Goal: Complete application form: Complete application form

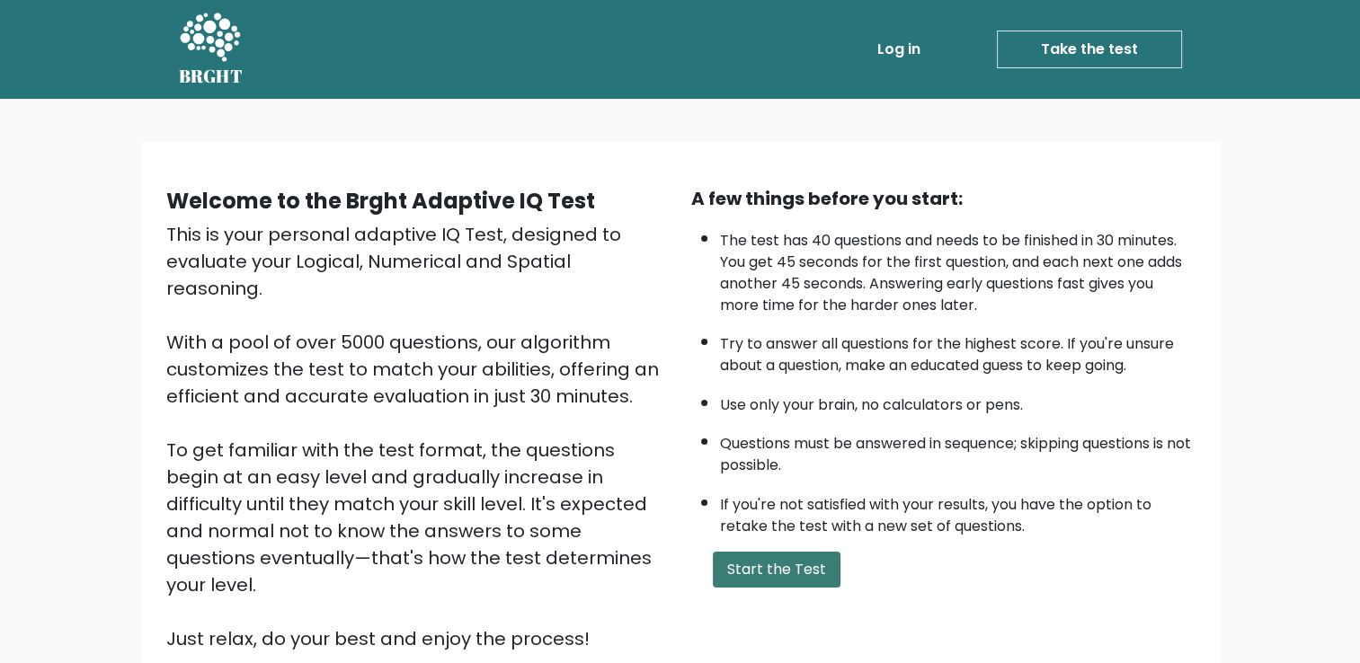
click at [758, 569] on button "Start the Test" at bounding box center [777, 570] width 128 height 36
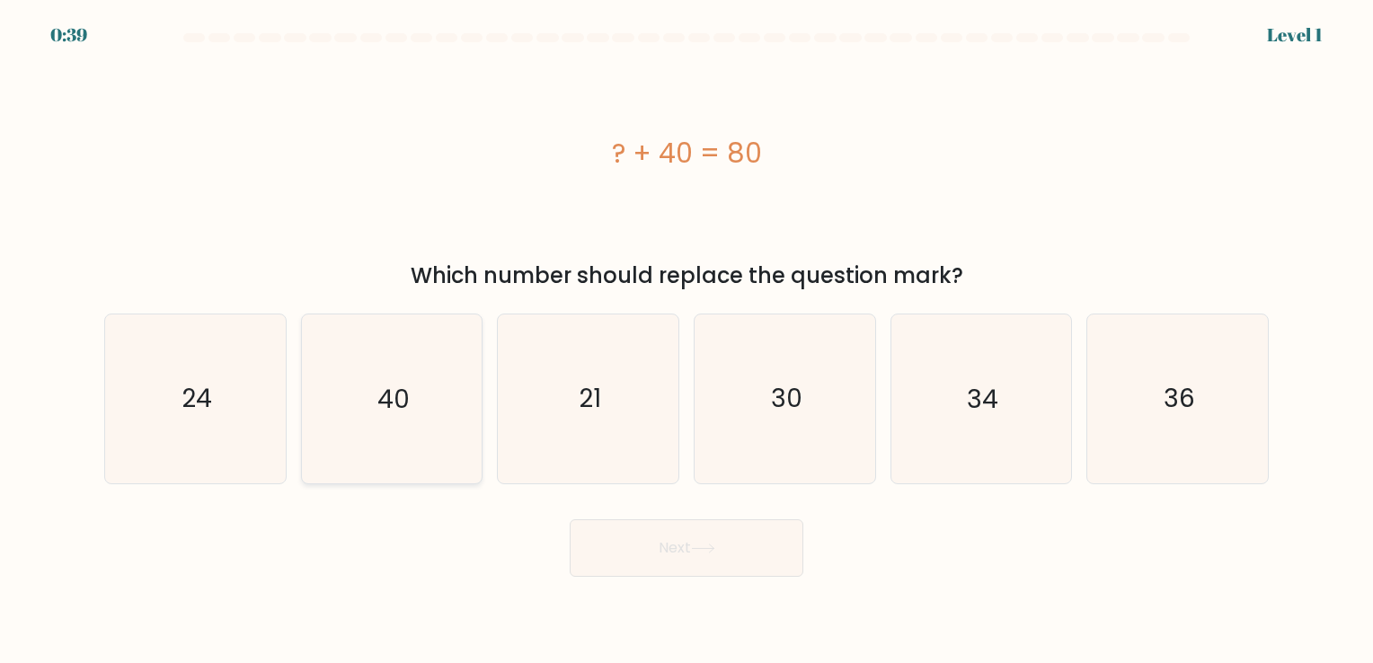
click at [377, 397] on text "40" at bounding box center [393, 399] width 32 height 35
click at [687, 341] on input "b. 40" at bounding box center [687, 336] width 1 height 9
radio input "true"
click at [625, 537] on button "Next" at bounding box center [687, 548] width 234 height 58
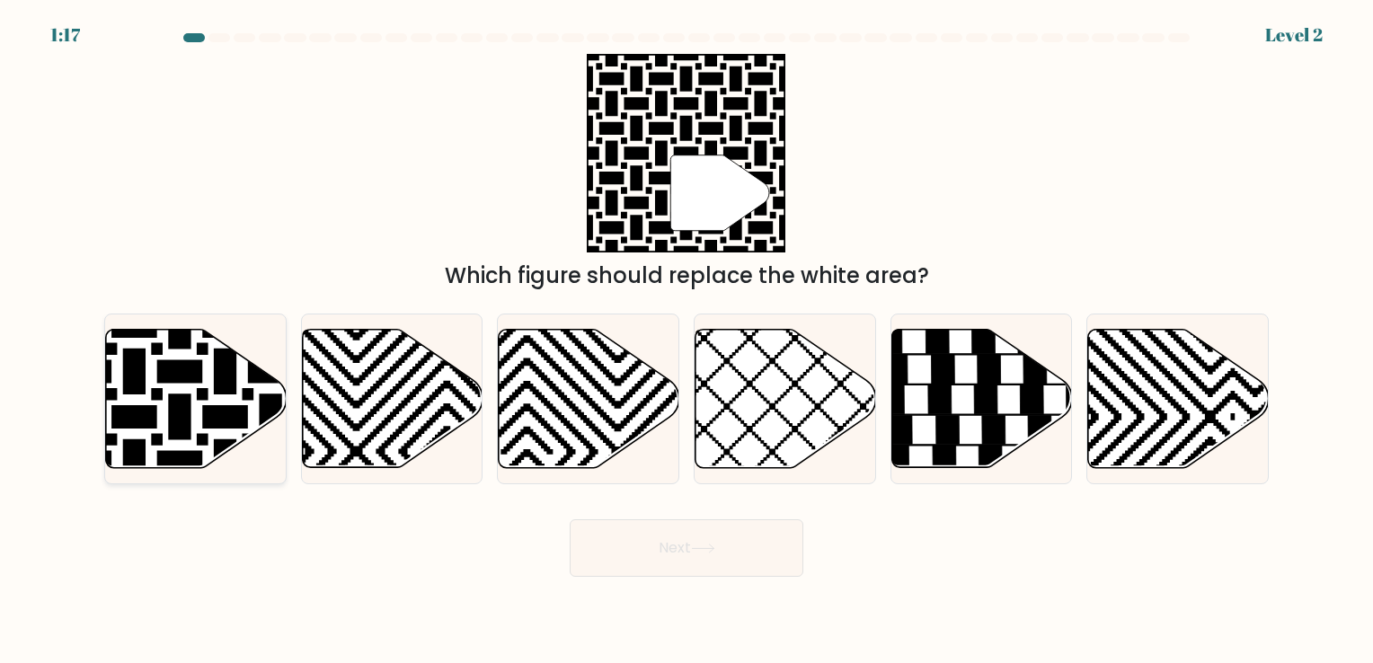
click at [165, 400] on icon at bounding box center [196, 398] width 181 height 138
click at [687, 341] on input "a." at bounding box center [687, 336] width 1 height 9
radio input "true"
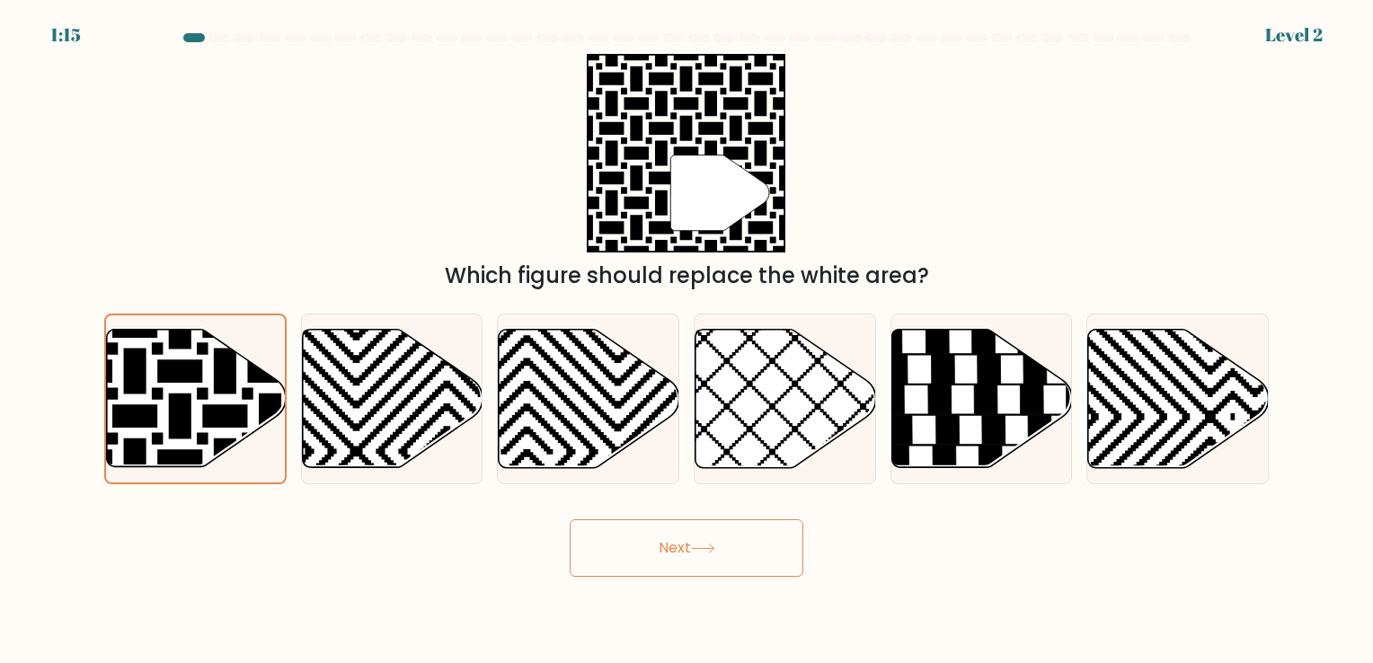
click at [714, 545] on icon at bounding box center [703, 549] width 22 height 8
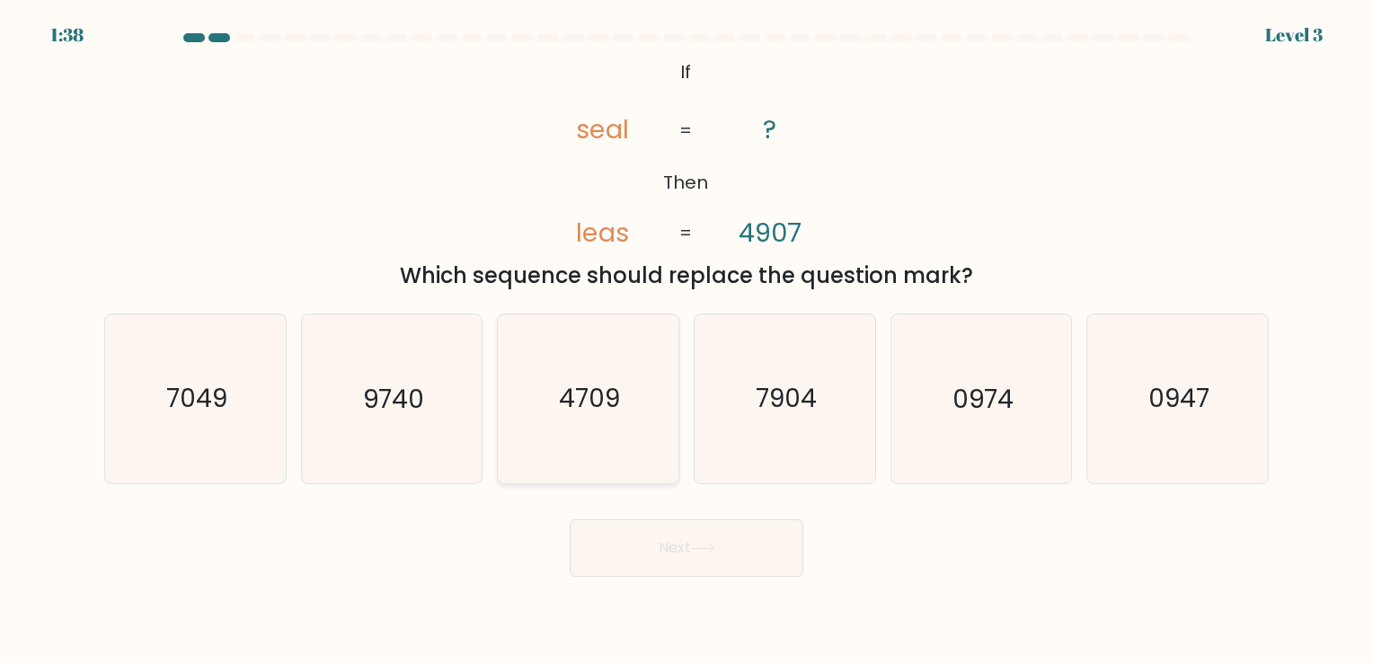
click at [607, 429] on icon "4709" at bounding box center [588, 399] width 168 height 168
click at [687, 341] on input "c. 4709" at bounding box center [687, 336] width 1 height 9
radio input "true"
click at [692, 545] on button "Next" at bounding box center [687, 548] width 234 height 58
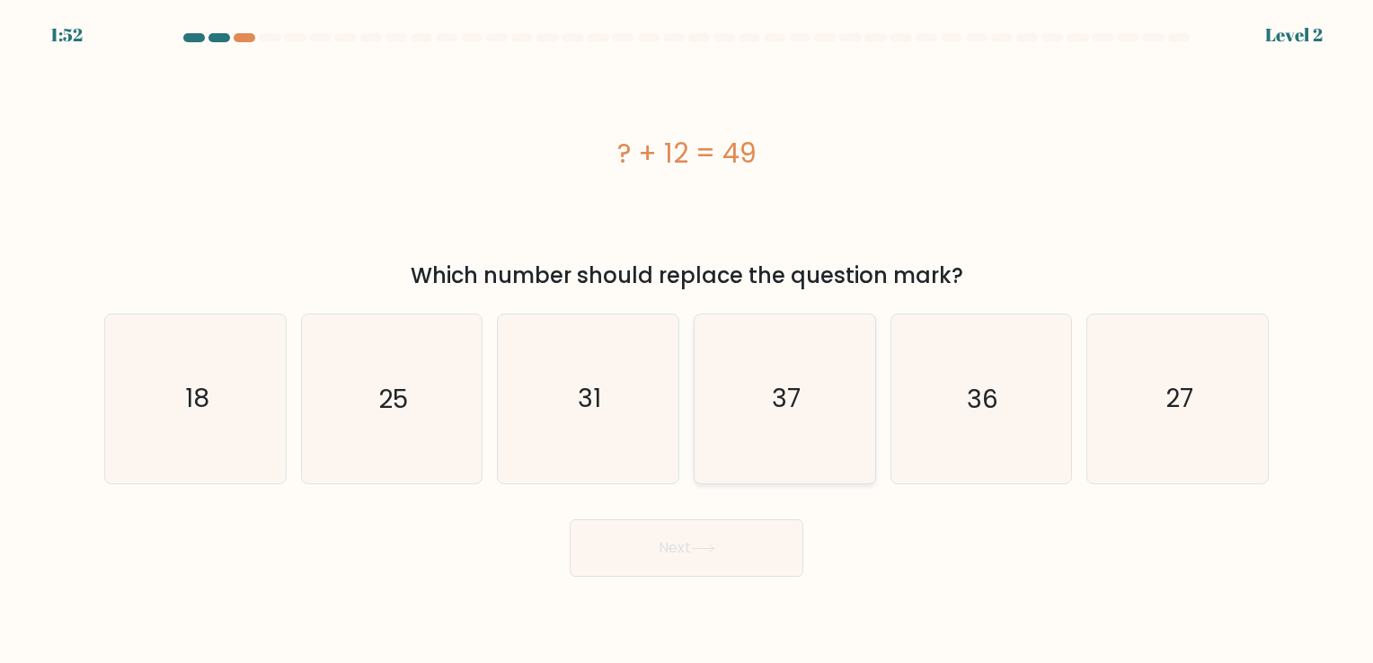
click at [758, 410] on icon "37" at bounding box center [785, 399] width 168 height 168
click at [687, 341] on input "d. 37" at bounding box center [687, 336] width 1 height 9
radio input "true"
click at [704, 548] on icon at bounding box center [703, 549] width 24 height 10
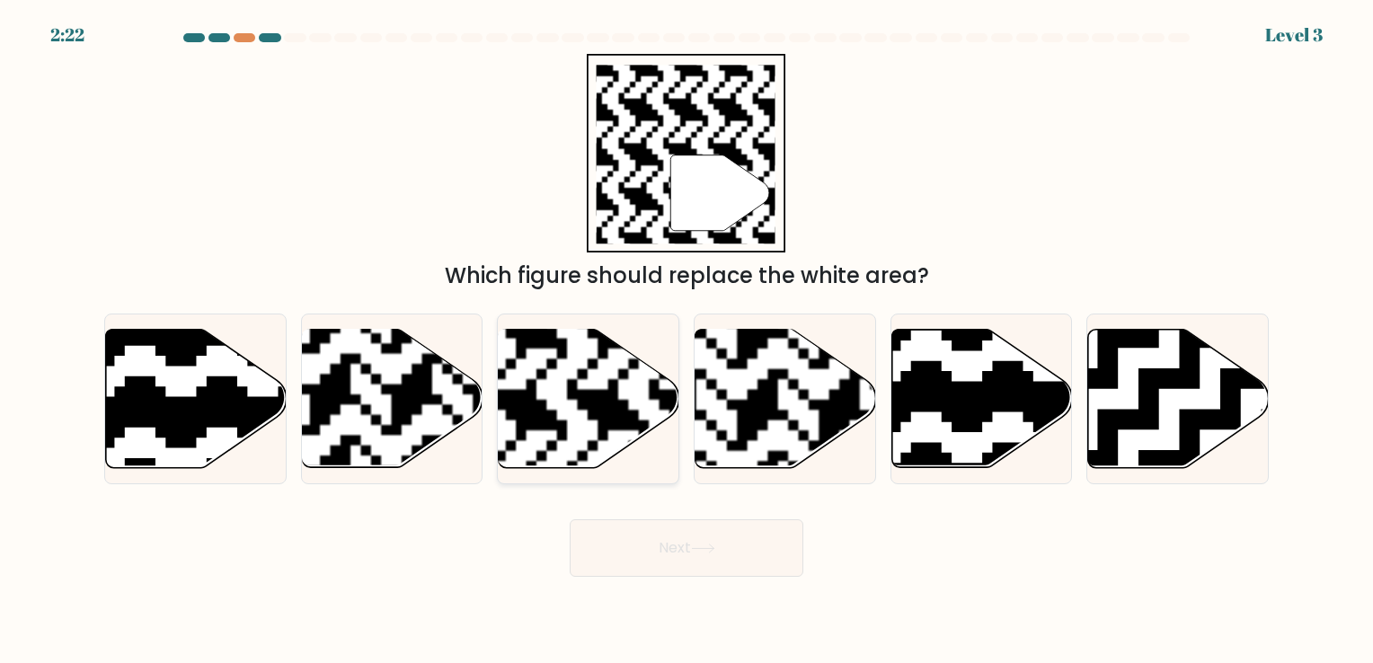
click at [596, 415] on rect at bounding box center [526, 327] width 327 height 327
click at [687, 341] on input "c." at bounding box center [687, 336] width 1 height 9
radio input "true"
click at [647, 543] on button "Next" at bounding box center [687, 548] width 234 height 58
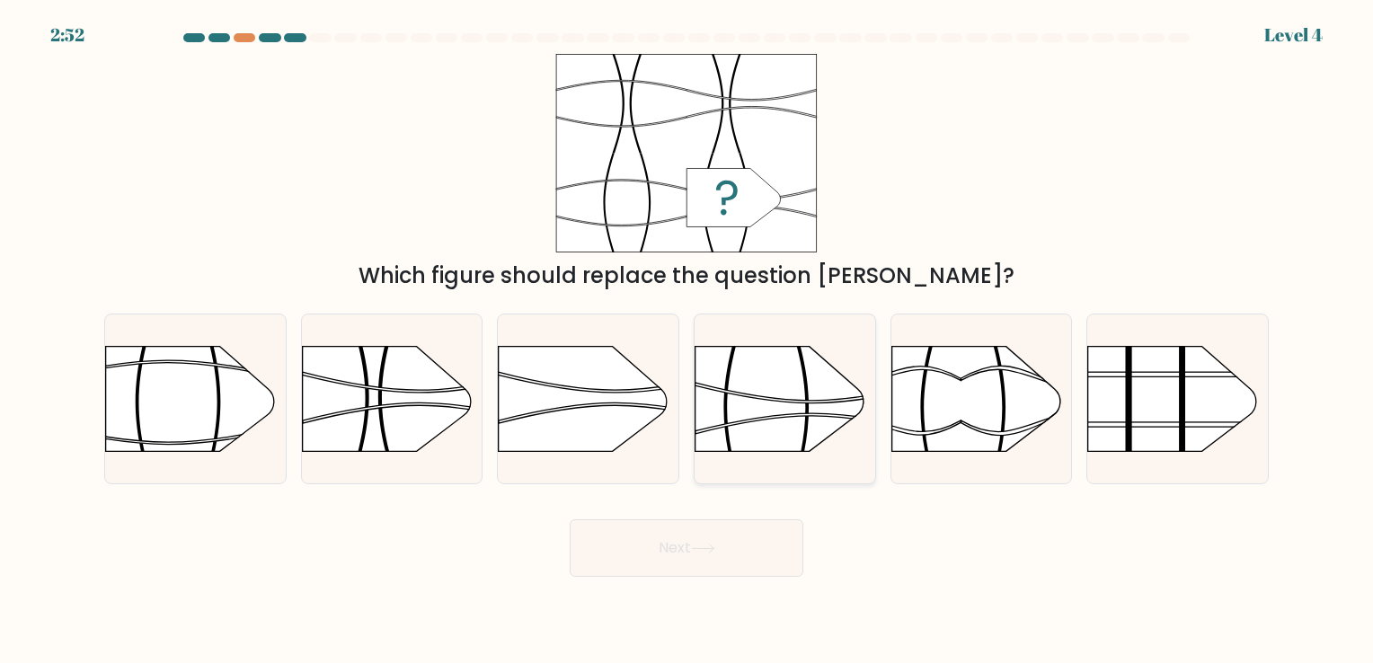
click at [768, 394] on rect at bounding box center [694, 318] width 469 height 357
click at [687, 341] on input "d." at bounding box center [687, 336] width 1 height 9
radio input "true"
click at [668, 540] on button "Next" at bounding box center [687, 548] width 234 height 58
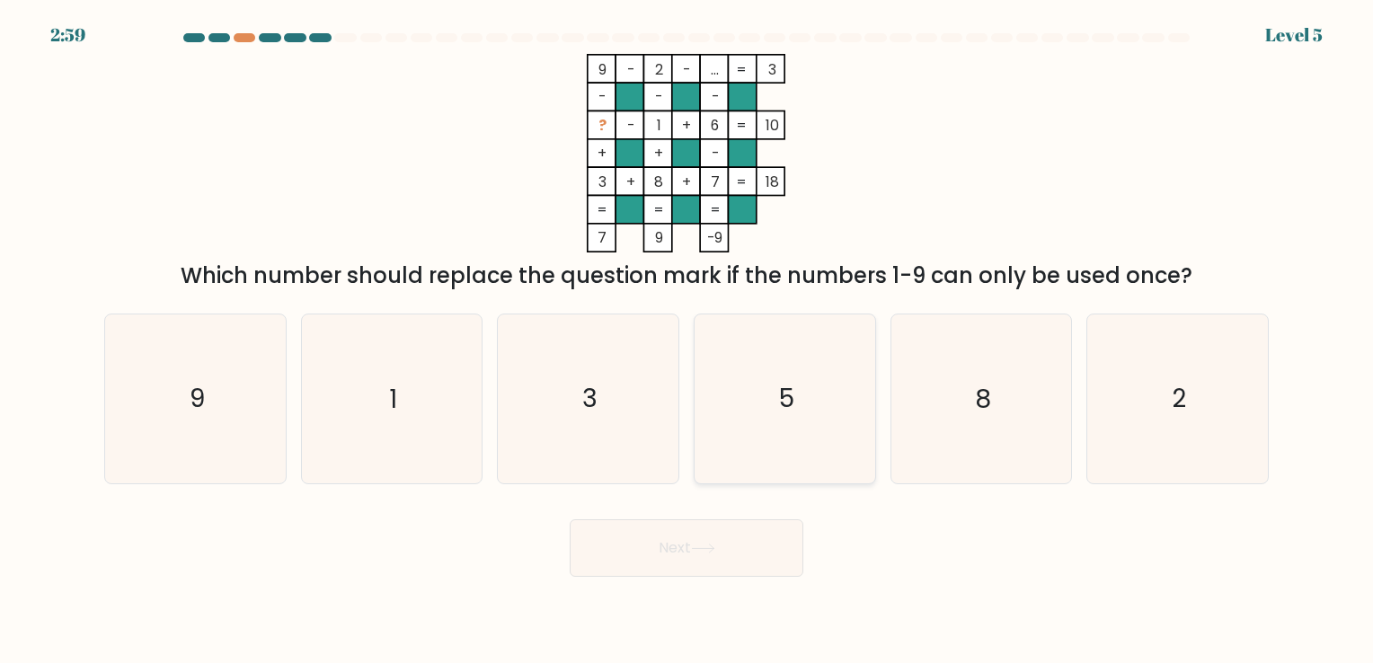
click at [812, 394] on icon "5" at bounding box center [785, 399] width 168 height 168
click at [687, 341] on input "d. 5" at bounding box center [687, 336] width 1 height 9
radio input "true"
click at [720, 537] on button "Next" at bounding box center [687, 548] width 234 height 58
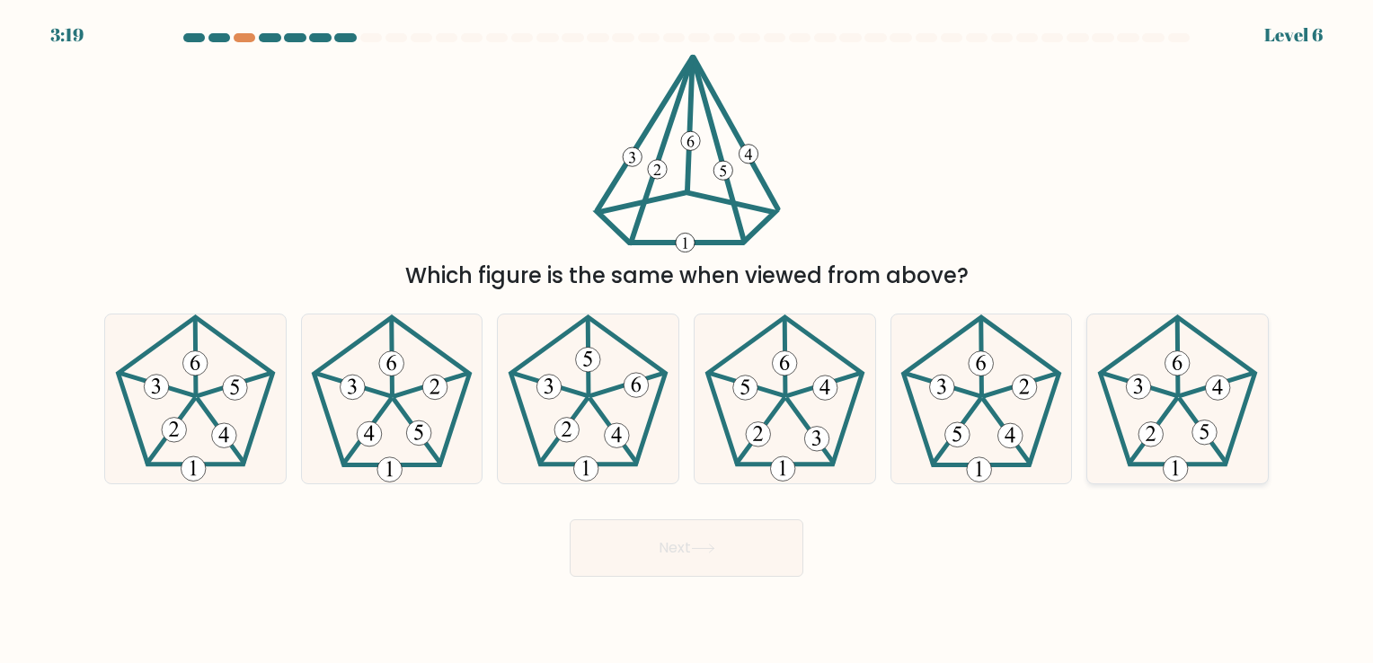
click at [1178, 392] on 139 at bounding box center [1177, 357] width 1 height 76
click at [687, 341] on input "f." at bounding box center [687, 336] width 1 height 9
radio input "true"
click at [712, 556] on button "Next" at bounding box center [687, 548] width 234 height 58
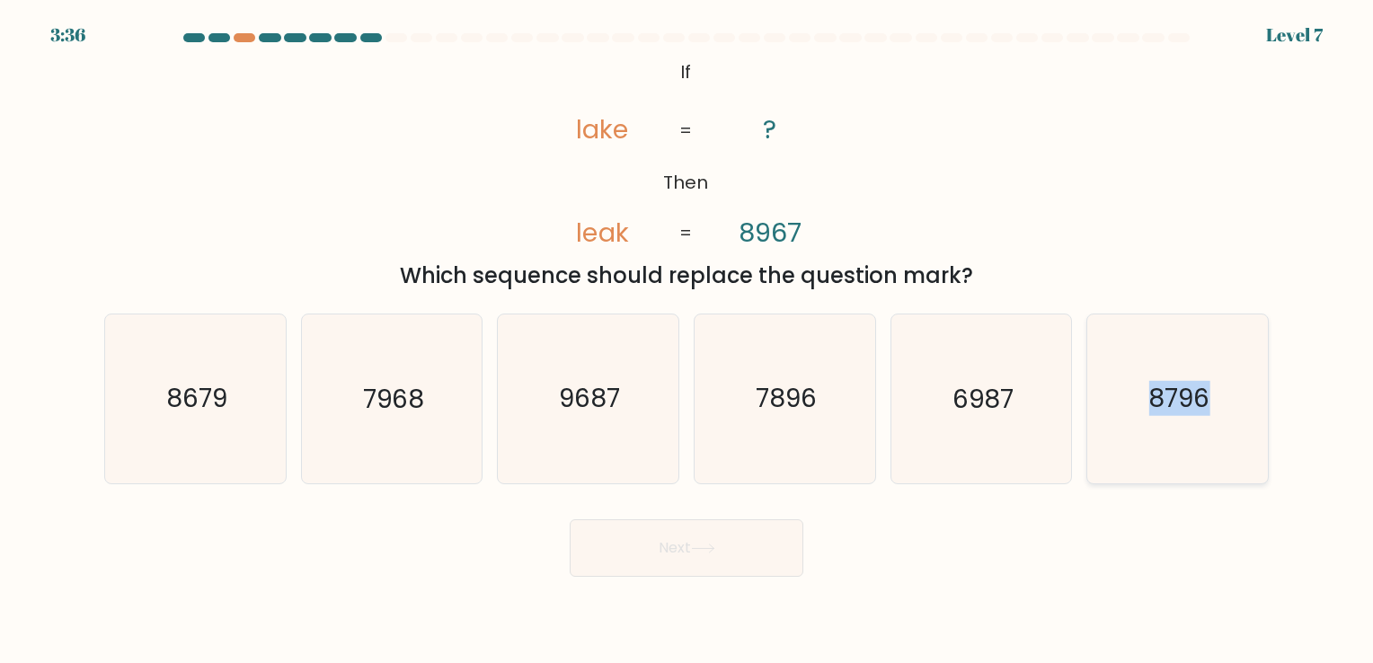
drag, startPoint x: 1055, startPoint y: 604, endPoint x: 1136, endPoint y: 404, distance: 215.3
click at [1136, 404] on body "3:36 Level 7 If" at bounding box center [686, 331] width 1373 height 663
click at [1136, 404] on icon "8796" at bounding box center [1178, 399] width 168 height 168
click at [687, 341] on input "f. 8796" at bounding box center [687, 336] width 1 height 9
radio input "true"
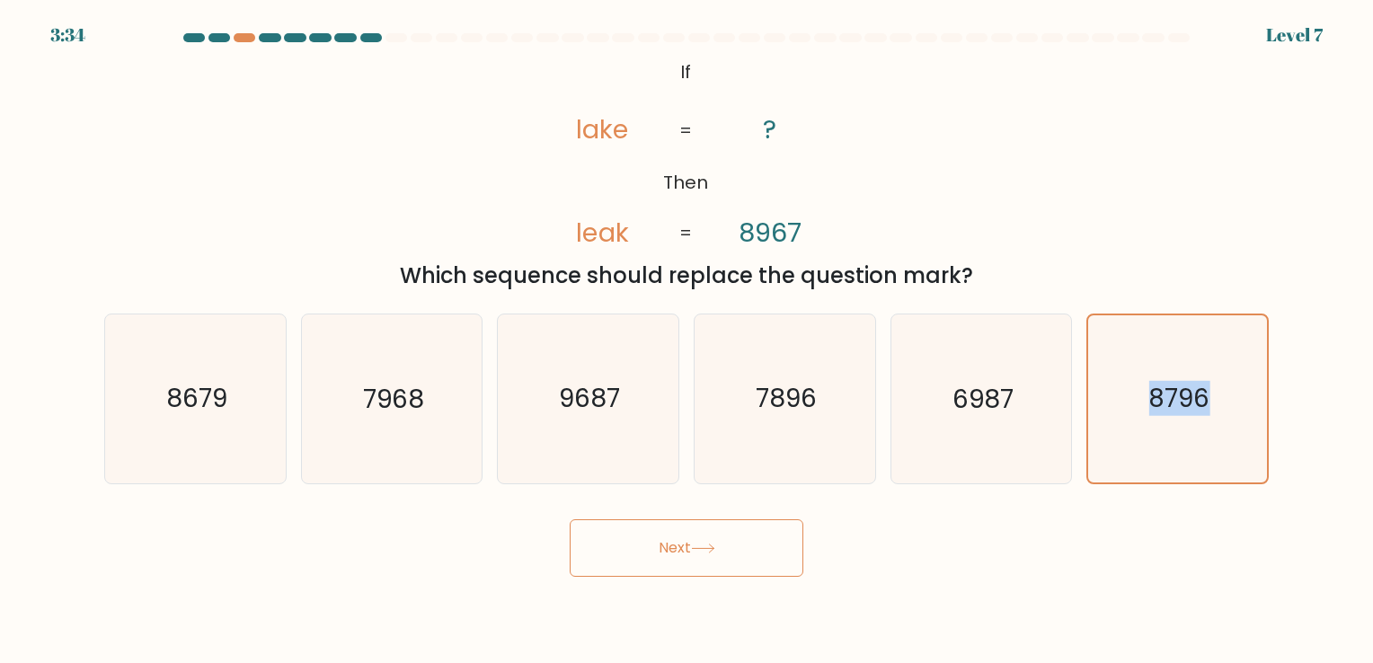
click at [760, 523] on button "Next" at bounding box center [687, 548] width 234 height 58
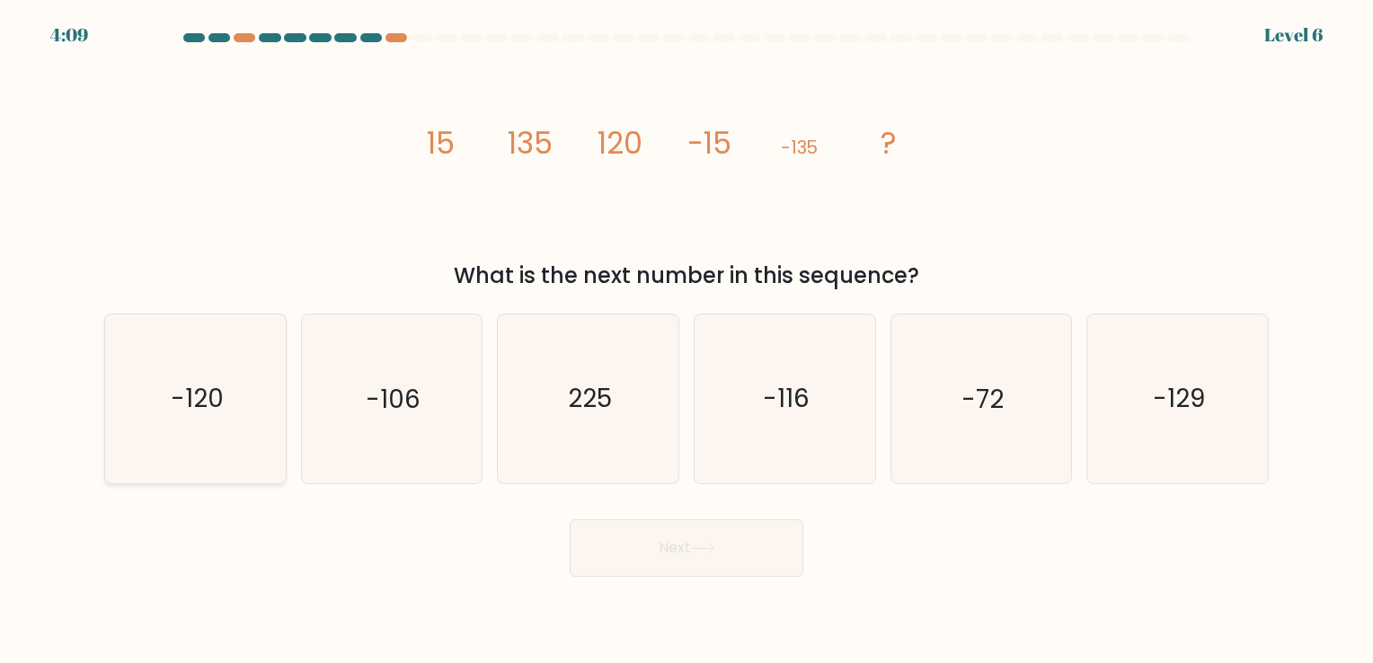
click at [141, 415] on icon "-120" at bounding box center [195, 399] width 168 height 168
click at [687, 341] on input "a. -120" at bounding box center [687, 336] width 1 height 9
radio input "true"
click at [723, 564] on button "Next" at bounding box center [687, 548] width 234 height 58
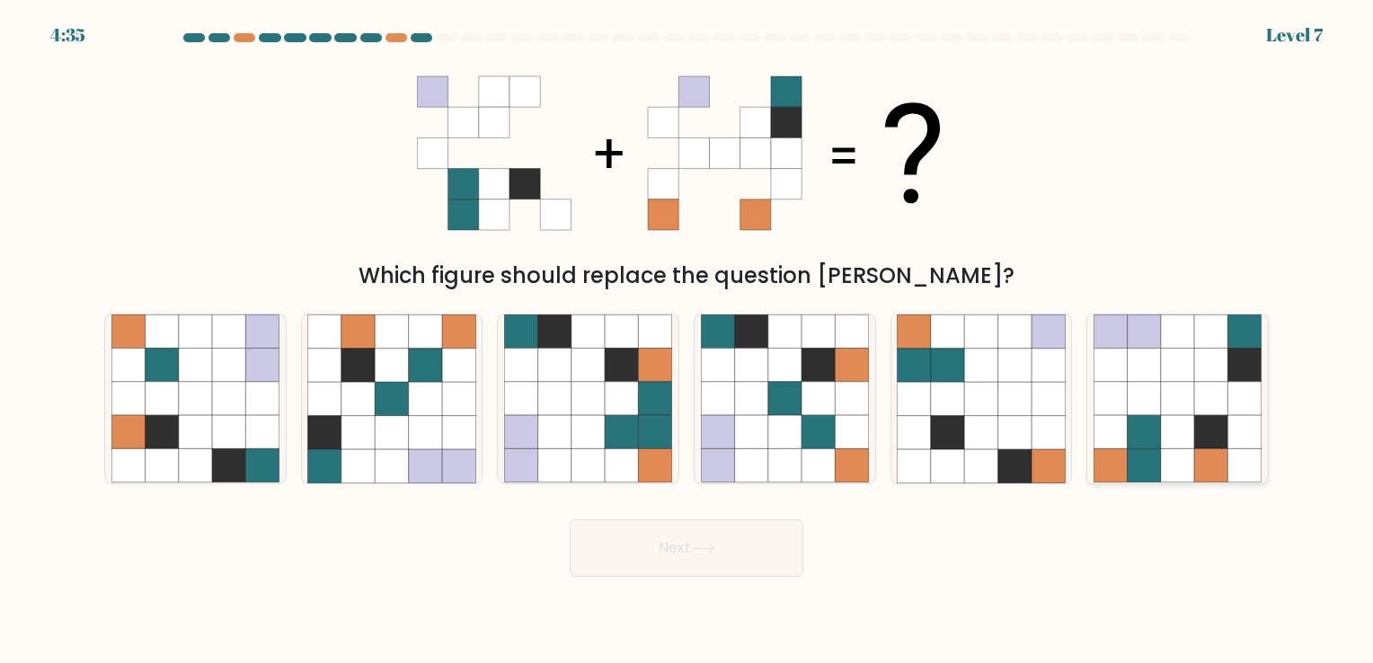
click at [1197, 422] on icon at bounding box center [1210, 432] width 33 height 33
click at [687, 341] on input "f." at bounding box center [687, 336] width 1 height 9
radio input "true"
click at [770, 531] on button "Next" at bounding box center [687, 548] width 234 height 58
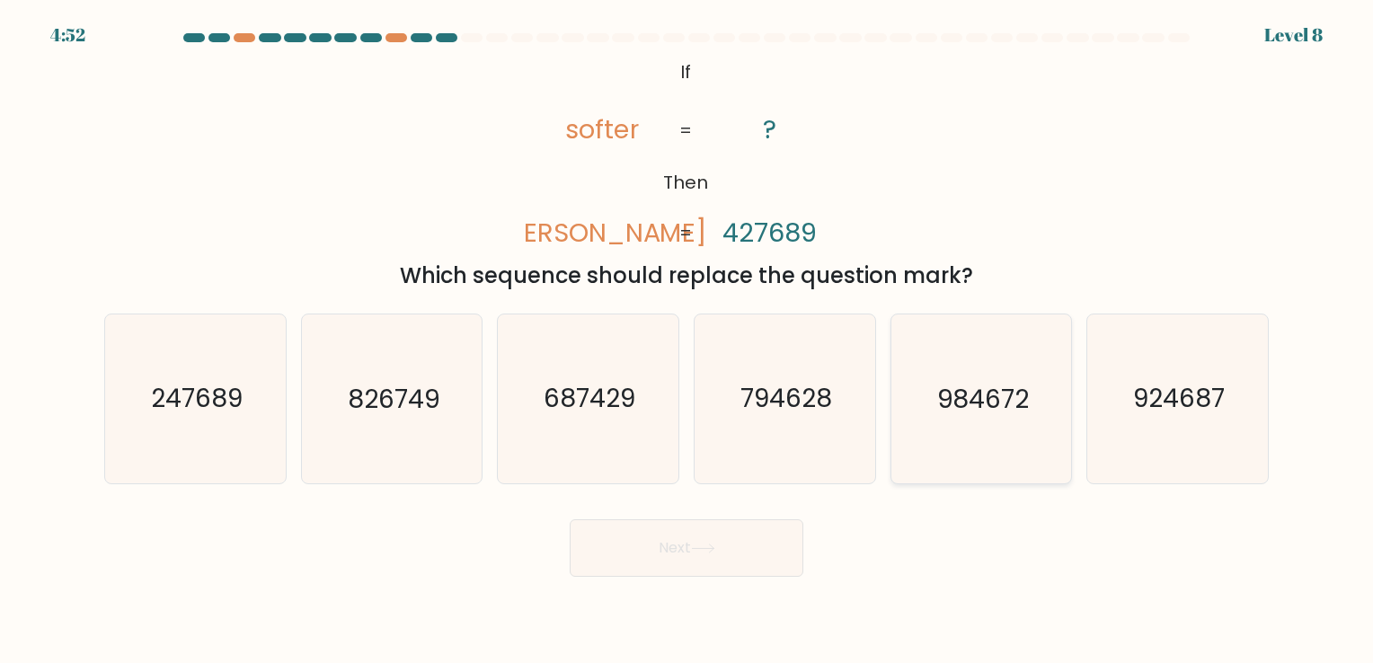
click at [959, 424] on icon "984672" at bounding box center [981, 399] width 168 height 168
click at [687, 341] on input "e. 984672" at bounding box center [687, 336] width 1 height 9
radio input "true"
click at [661, 560] on button "Next" at bounding box center [687, 548] width 234 height 58
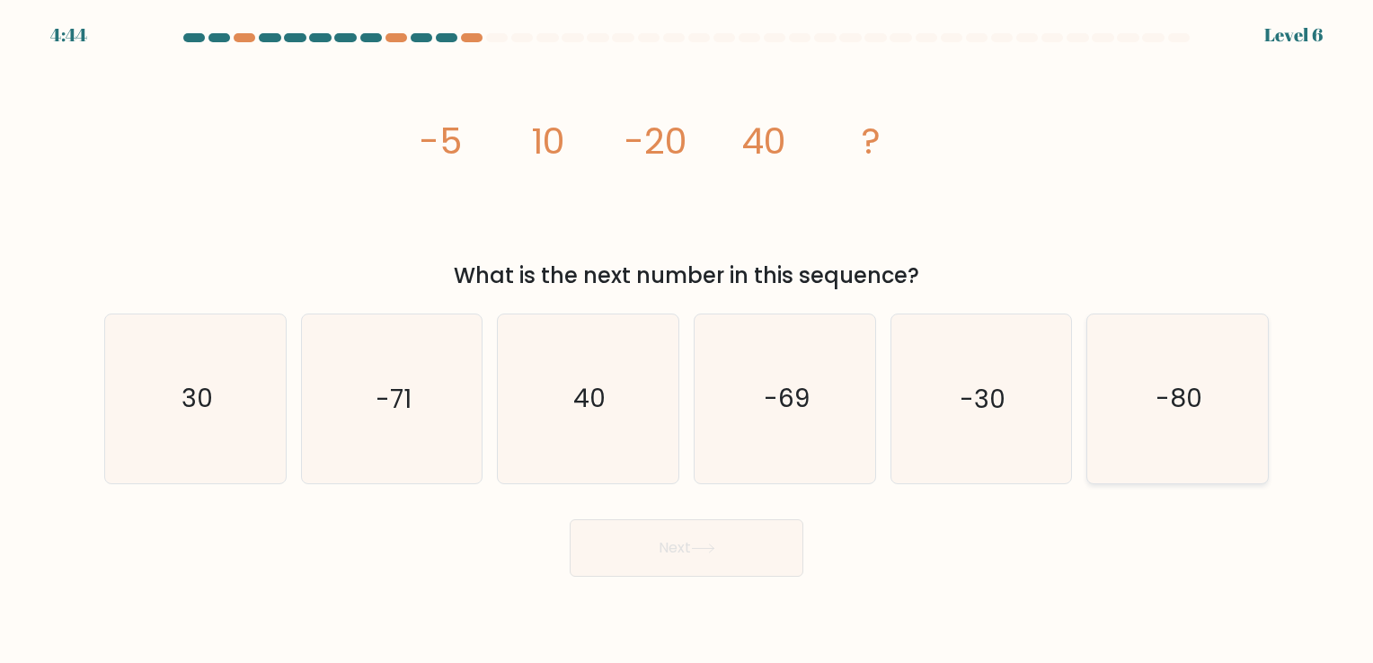
click at [1179, 390] on text "-80" at bounding box center [1179, 399] width 47 height 35
click at [687, 341] on input "f. -80" at bounding box center [687, 336] width 1 height 9
radio input "true"
click at [654, 547] on button "Next" at bounding box center [687, 548] width 234 height 58
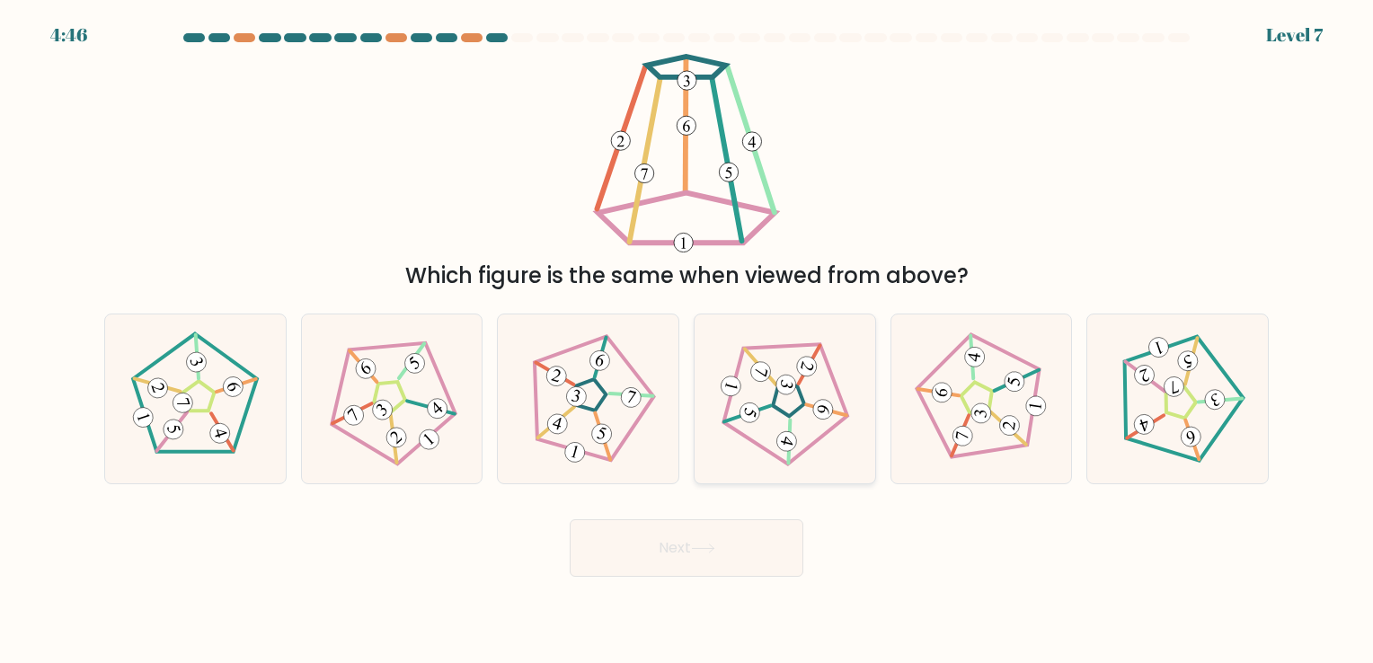
click at [794, 391] on icon at bounding box center [784, 399] width 135 height 135
click at [687, 341] on input "d." at bounding box center [687, 336] width 1 height 9
radio input "true"
click at [690, 541] on button "Next" at bounding box center [687, 548] width 234 height 58
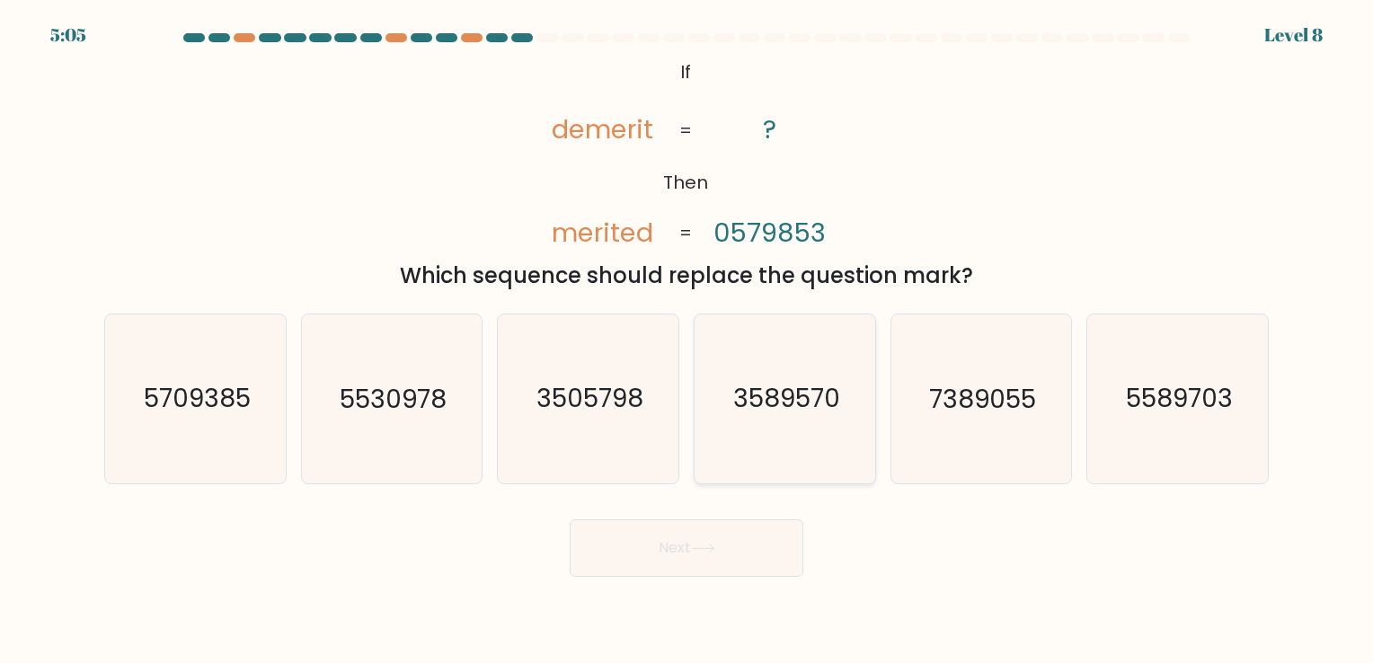
click at [736, 415] on text "3589570" at bounding box center [786, 399] width 107 height 35
click at [687, 341] on input "d. 3589570" at bounding box center [687, 336] width 1 height 9
radio input "true"
click at [708, 542] on button "Next" at bounding box center [687, 548] width 234 height 58
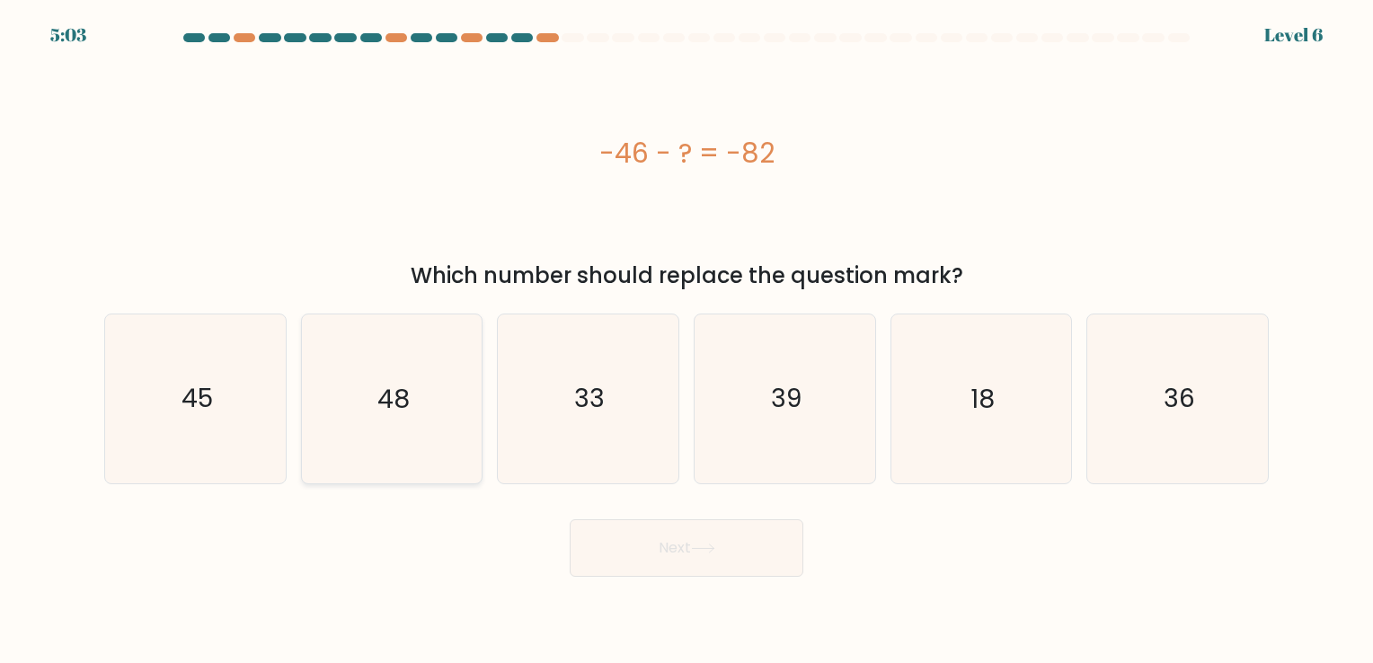
click at [446, 420] on icon "48" at bounding box center [391, 399] width 168 height 168
click at [687, 341] on input "b. 48" at bounding box center [687, 336] width 1 height 9
radio input "true"
click at [672, 536] on button "Next" at bounding box center [687, 548] width 234 height 58
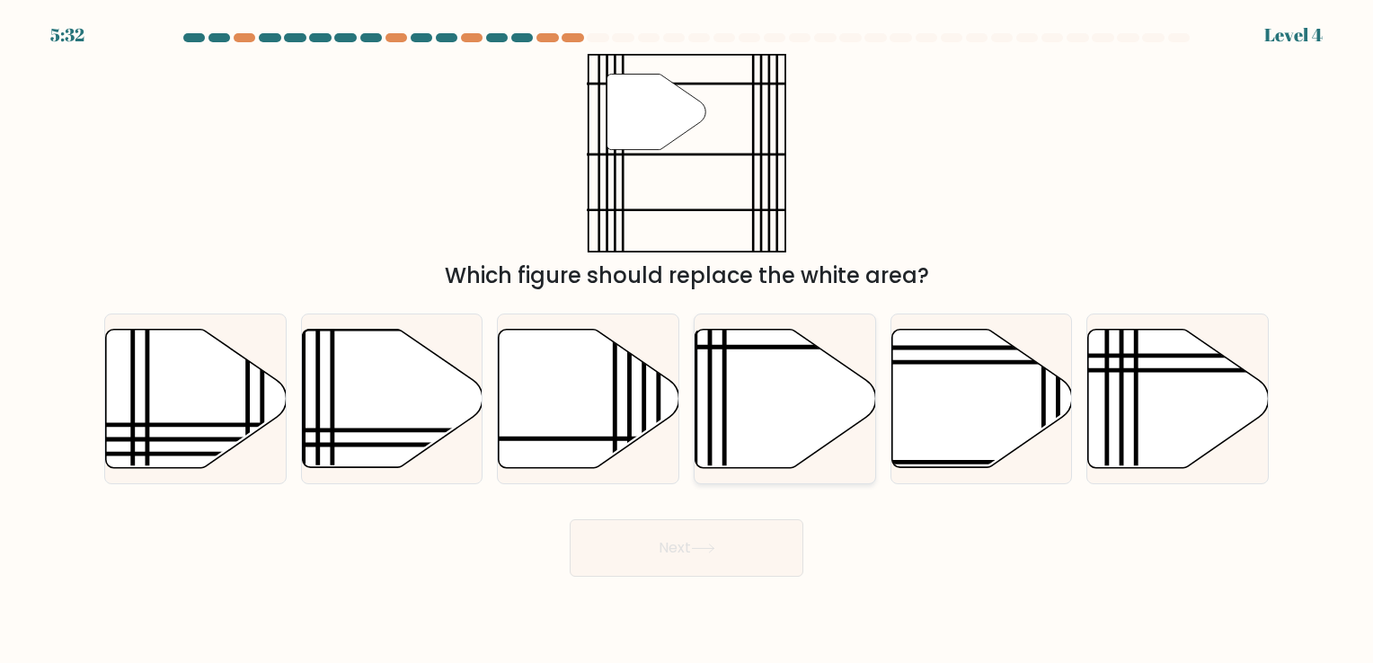
click at [741, 412] on icon at bounding box center [786, 398] width 181 height 138
click at [687, 341] on input "d." at bounding box center [687, 336] width 1 height 9
radio input "true"
click at [676, 549] on button "Next" at bounding box center [687, 548] width 234 height 58
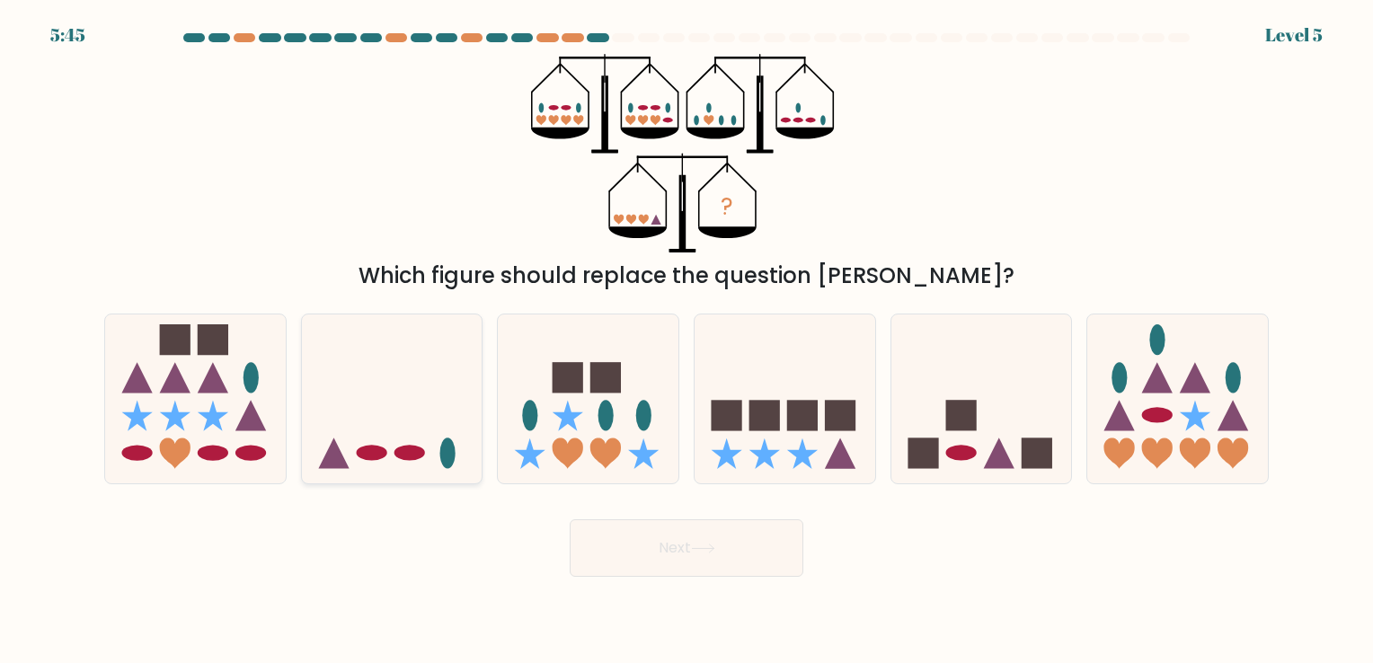
click at [460, 449] on icon at bounding box center [392, 398] width 181 height 149
click at [687, 341] on input "b." at bounding box center [687, 336] width 1 height 9
radio input "true"
click at [661, 545] on button "Next" at bounding box center [687, 548] width 234 height 58
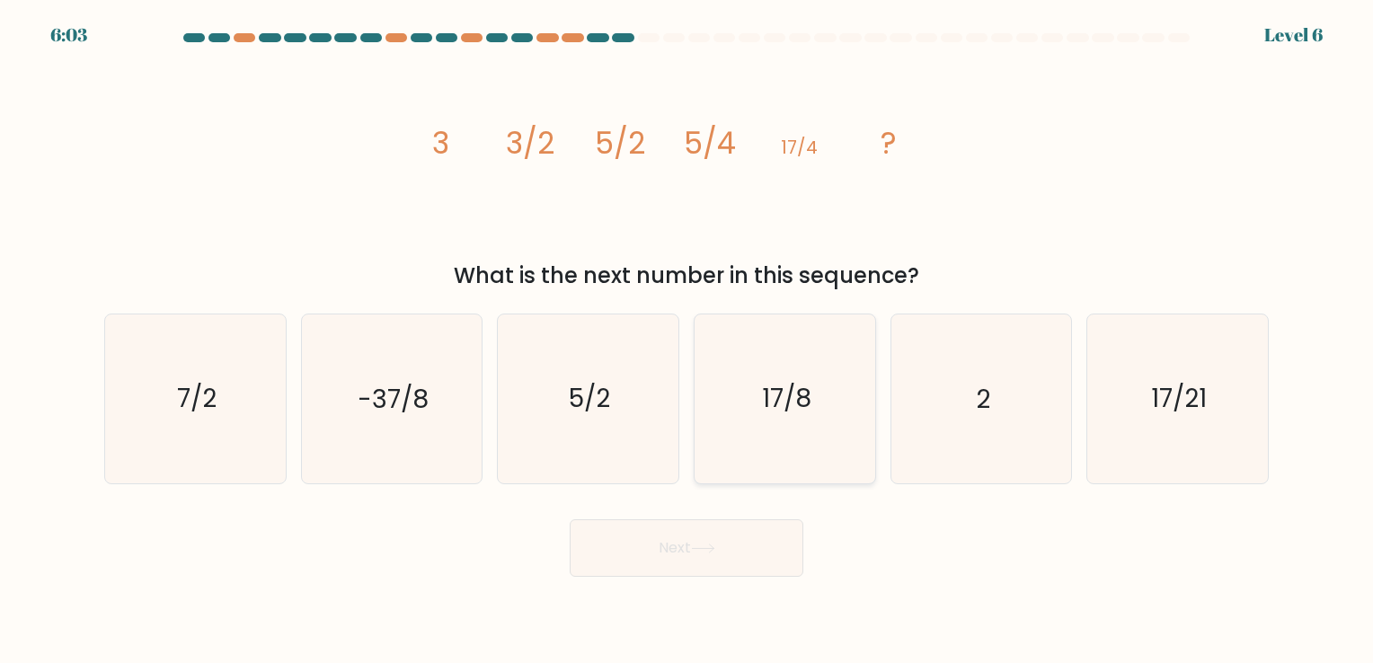
click at [748, 419] on icon "17/8" at bounding box center [785, 399] width 168 height 168
click at [687, 341] on input "d. 17/8" at bounding box center [687, 336] width 1 height 9
radio input "true"
click at [644, 537] on button "Next" at bounding box center [687, 548] width 234 height 58
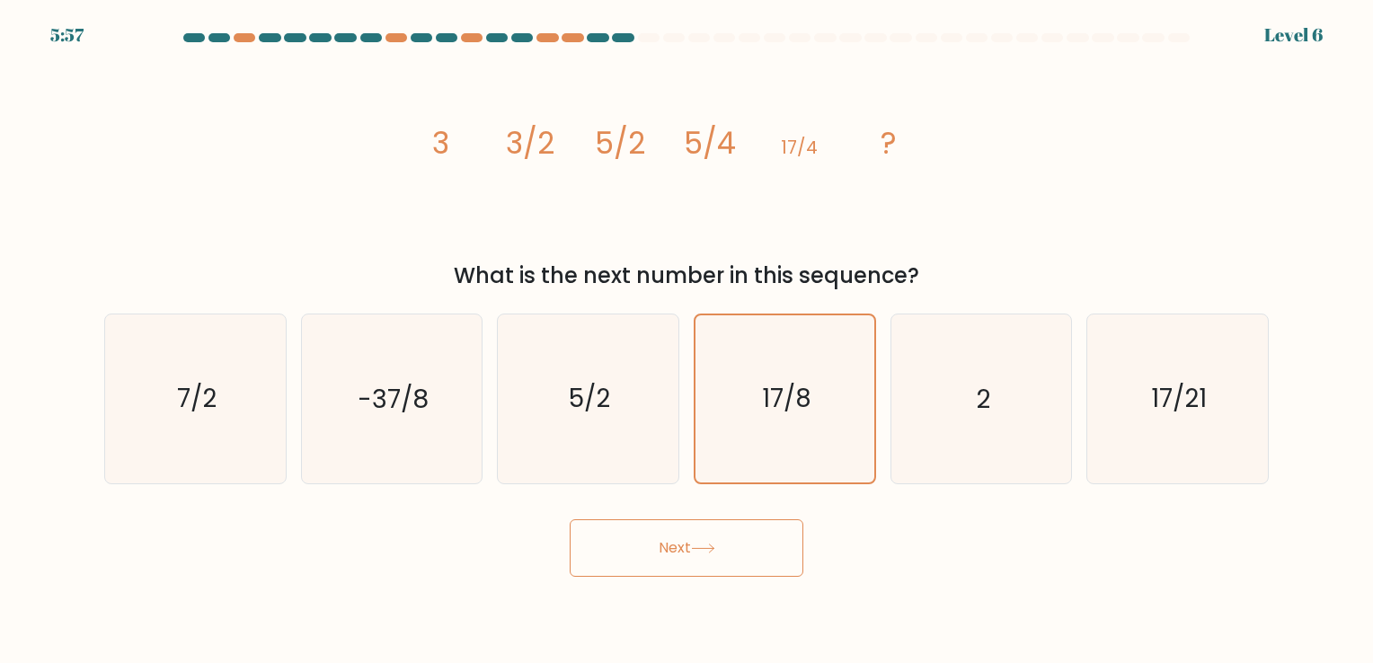
click at [737, 548] on button "Next" at bounding box center [687, 548] width 234 height 58
click at [732, 391] on icon "17/8" at bounding box center [785, 398] width 166 height 166
click at [687, 341] on input "d. 17/8" at bounding box center [687, 336] width 1 height 9
click at [731, 541] on button "Next" at bounding box center [687, 548] width 234 height 58
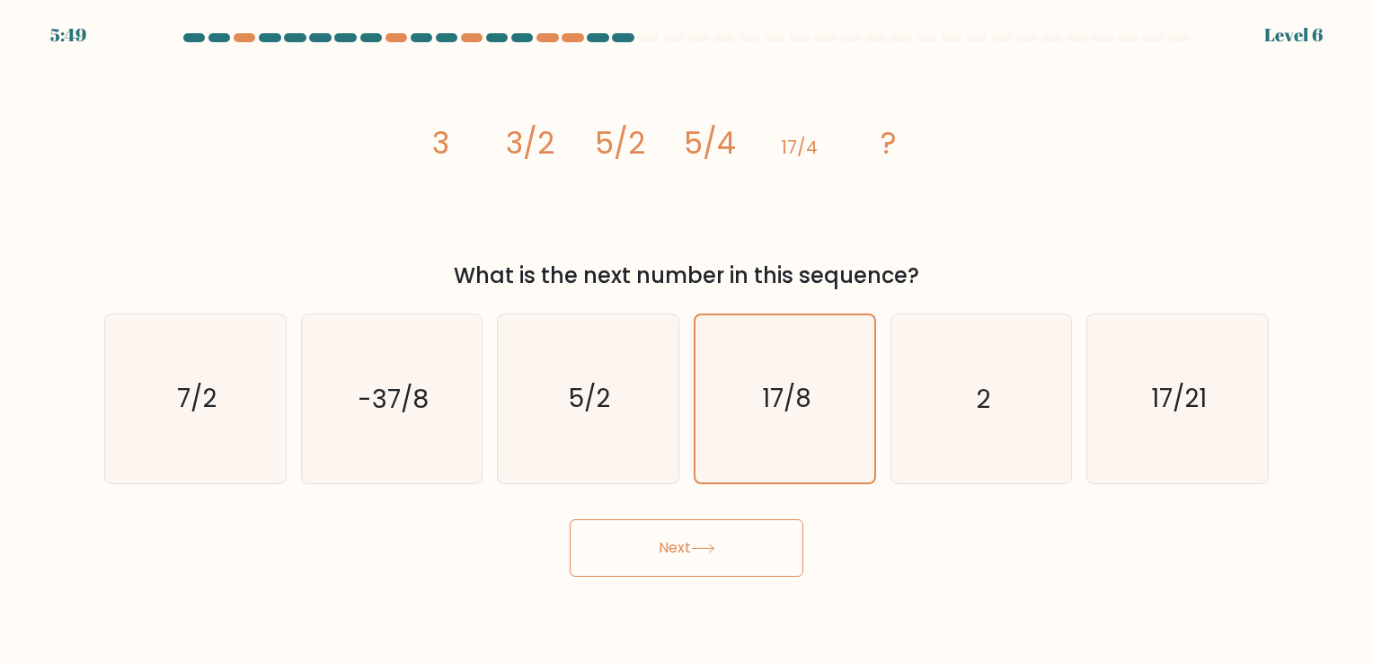
click at [570, 519] on button "Next" at bounding box center [687, 548] width 234 height 58
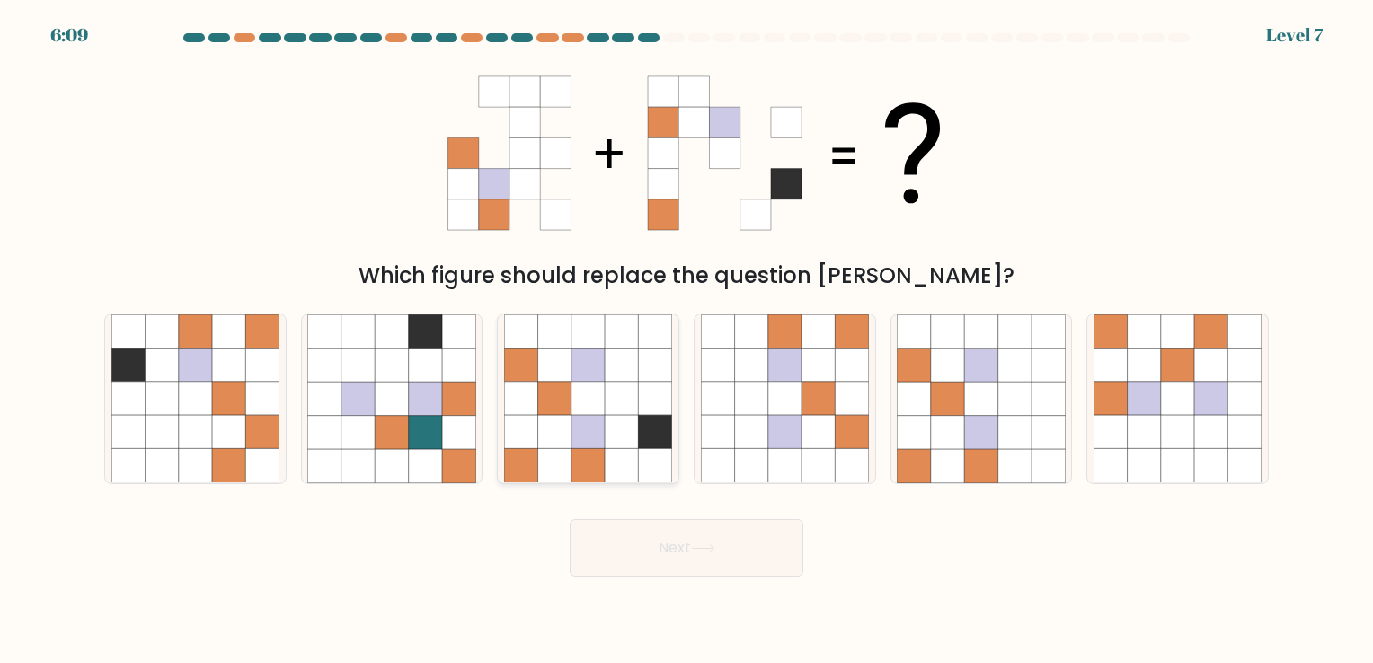
click at [607, 437] on icon at bounding box center [621, 432] width 33 height 33
click at [687, 341] on input "c." at bounding box center [687, 336] width 1 height 9
radio input "true"
click at [644, 528] on button "Next" at bounding box center [687, 548] width 234 height 58
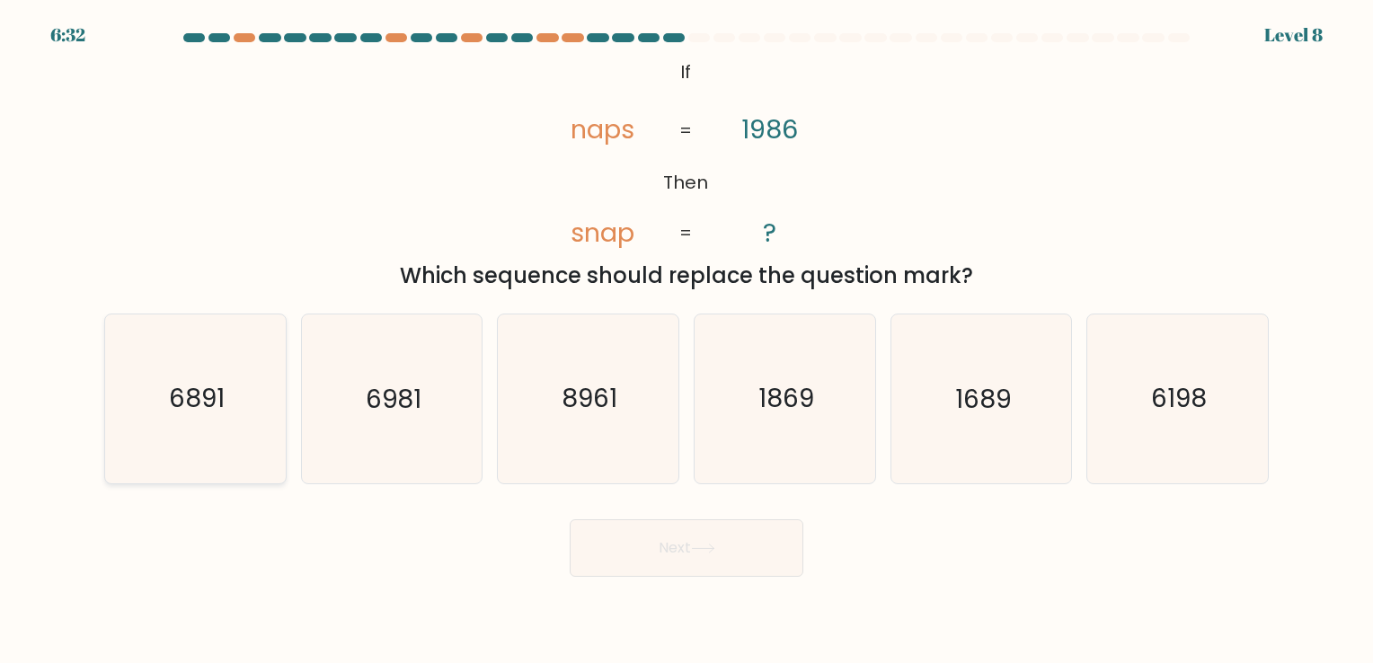
click at [262, 394] on icon "6891" at bounding box center [195, 399] width 168 height 168
click at [687, 341] on input "a. 6891" at bounding box center [687, 336] width 1 height 9
radio input "true"
click at [627, 554] on button "Next" at bounding box center [687, 548] width 234 height 58
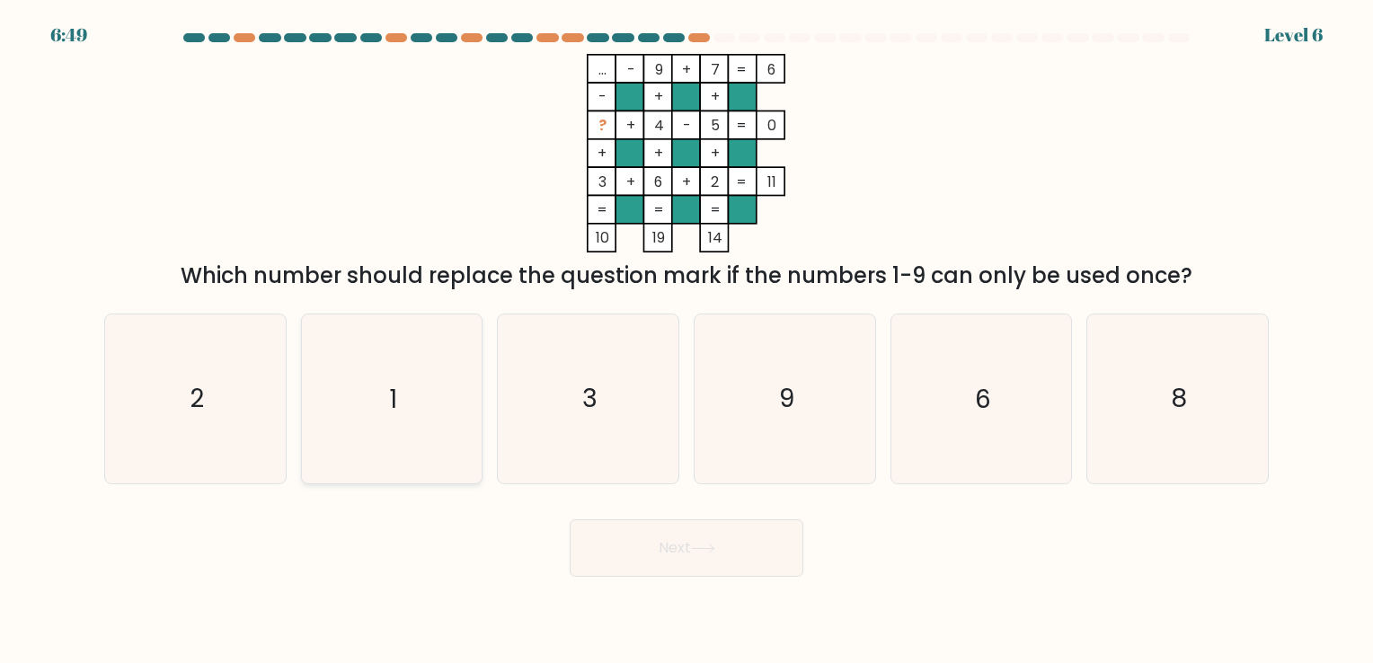
click at [421, 362] on icon "1" at bounding box center [391, 399] width 168 height 168
click at [687, 341] on input "b. 1" at bounding box center [687, 336] width 1 height 9
radio input "true"
click at [687, 548] on button "Next" at bounding box center [687, 548] width 234 height 58
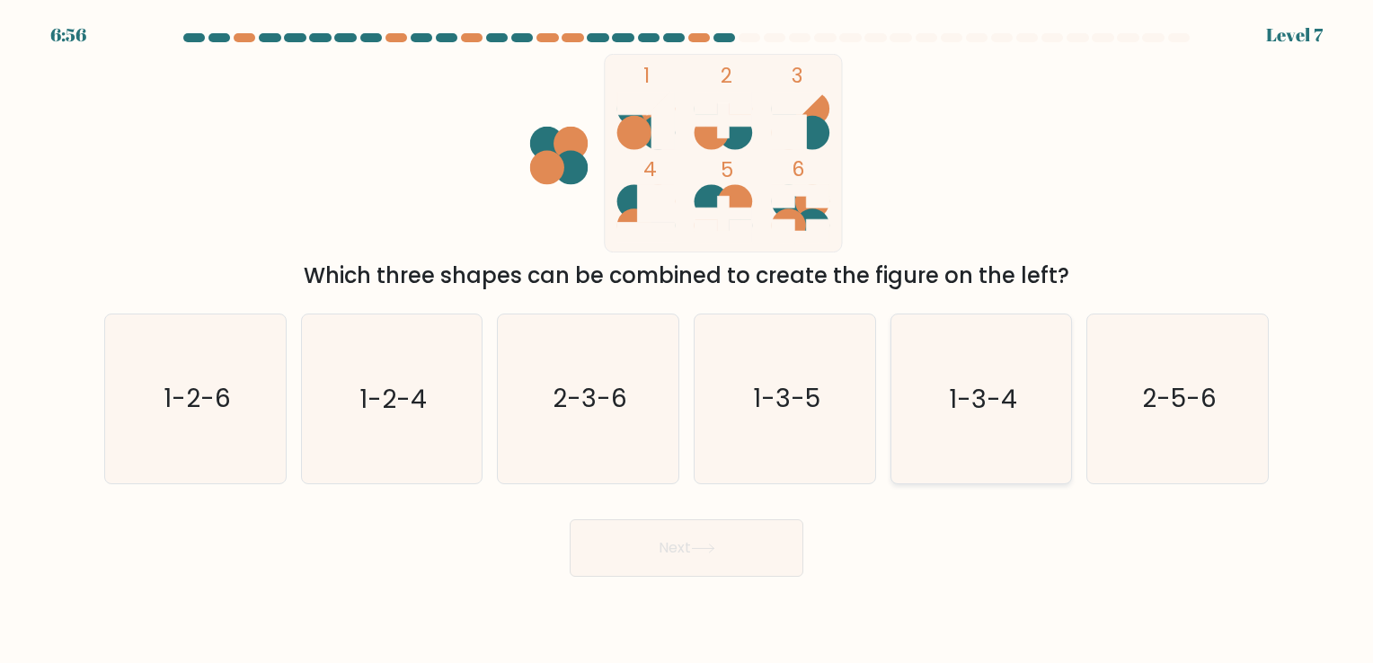
click at [989, 404] on text "1-3-4" at bounding box center [983, 399] width 68 height 35
click at [687, 341] on input "e. 1-3-4" at bounding box center [687, 336] width 1 height 9
radio input "true"
click at [763, 545] on button "Next" at bounding box center [687, 548] width 234 height 58
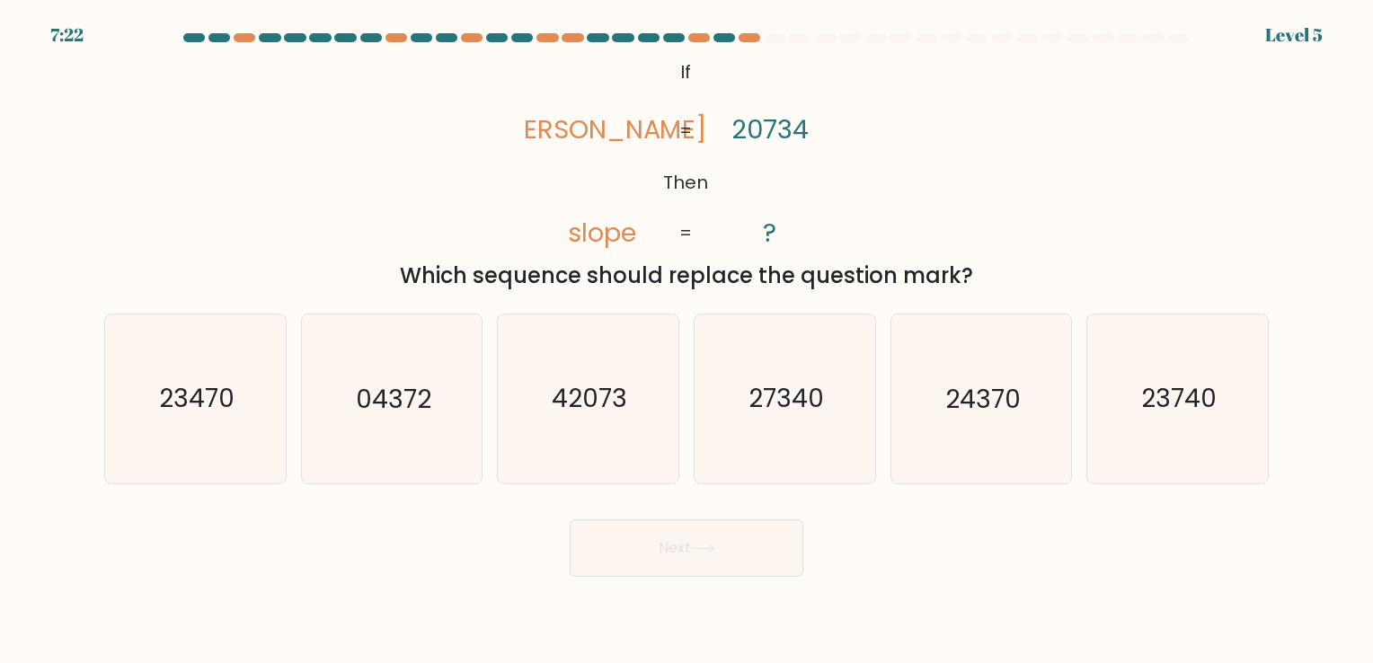
click at [1320, 350] on form "If ?" at bounding box center [686, 305] width 1373 height 544
click at [1225, 356] on icon "23740" at bounding box center [1178, 399] width 168 height 168
click at [687, 341] on input "f. 23740" at bounding box center [687, 336] width 1 height 9
radio input "true"
click at [981, 379] on icon "24370" at bounding box center [981, 399] width 168 height 168
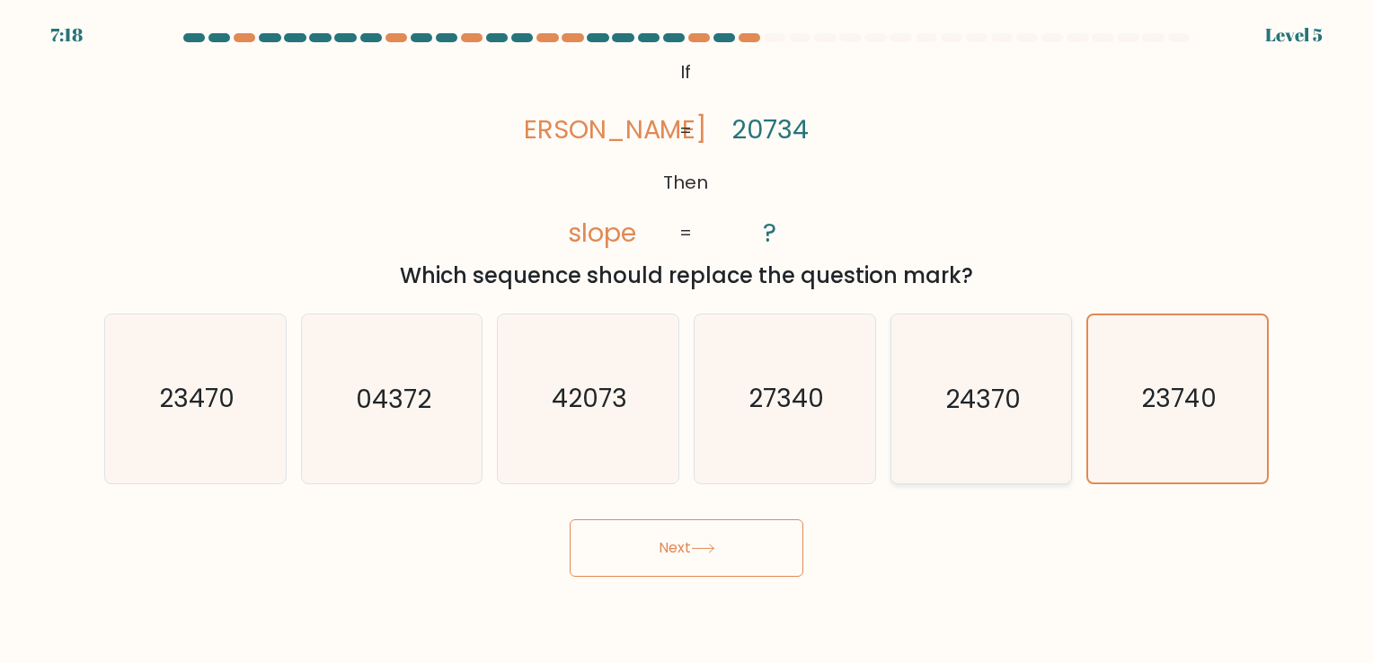
click at [687, 341] on input "e. 24370" at bounding box center [687, 336] width 1 height 9
radio input "true"
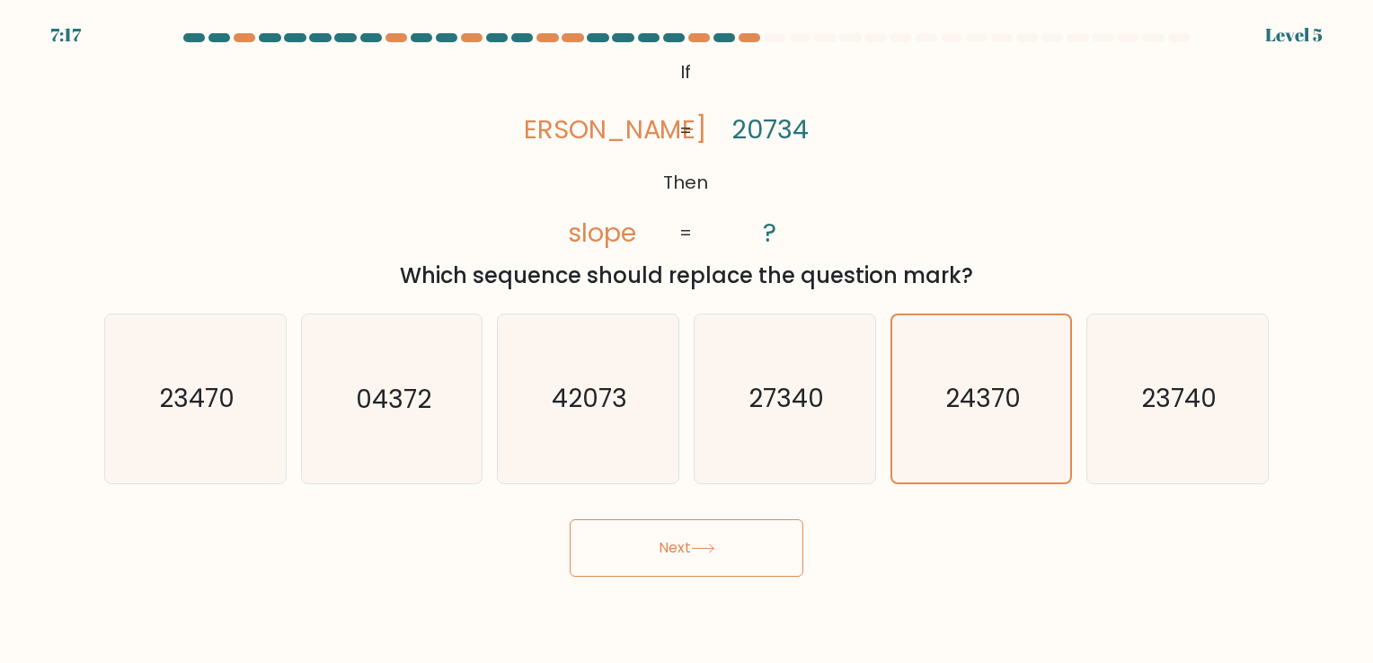
click at [702, 540] on button "Next" at bounding box center [687, 548] width 234 height 58
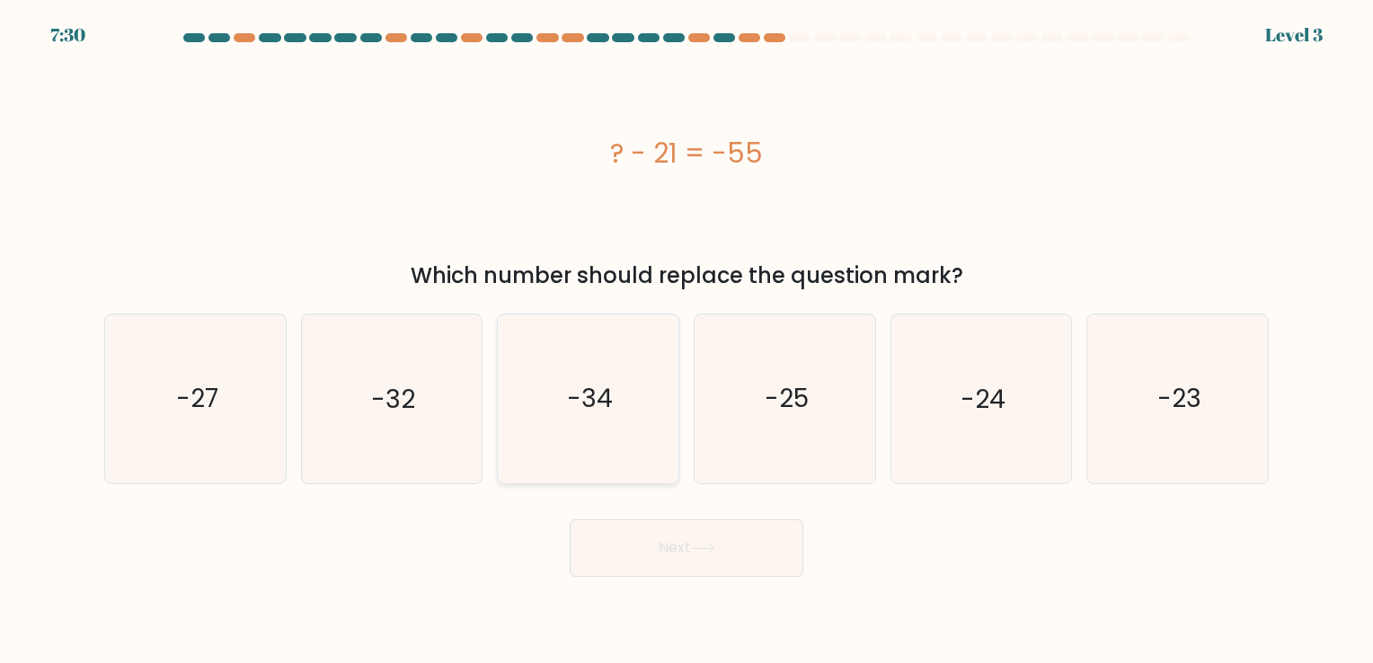
click at [581, 329] on icon "-34" at bounding box center [588, 399] width 168 height 168
click at [687, 332] on input "c. -34" at bounding box center [687, 336] width 1 height 9
radio input "true"
click at [662, 545] on button "Next" at bounding box center [687, 548] width 234 height 58
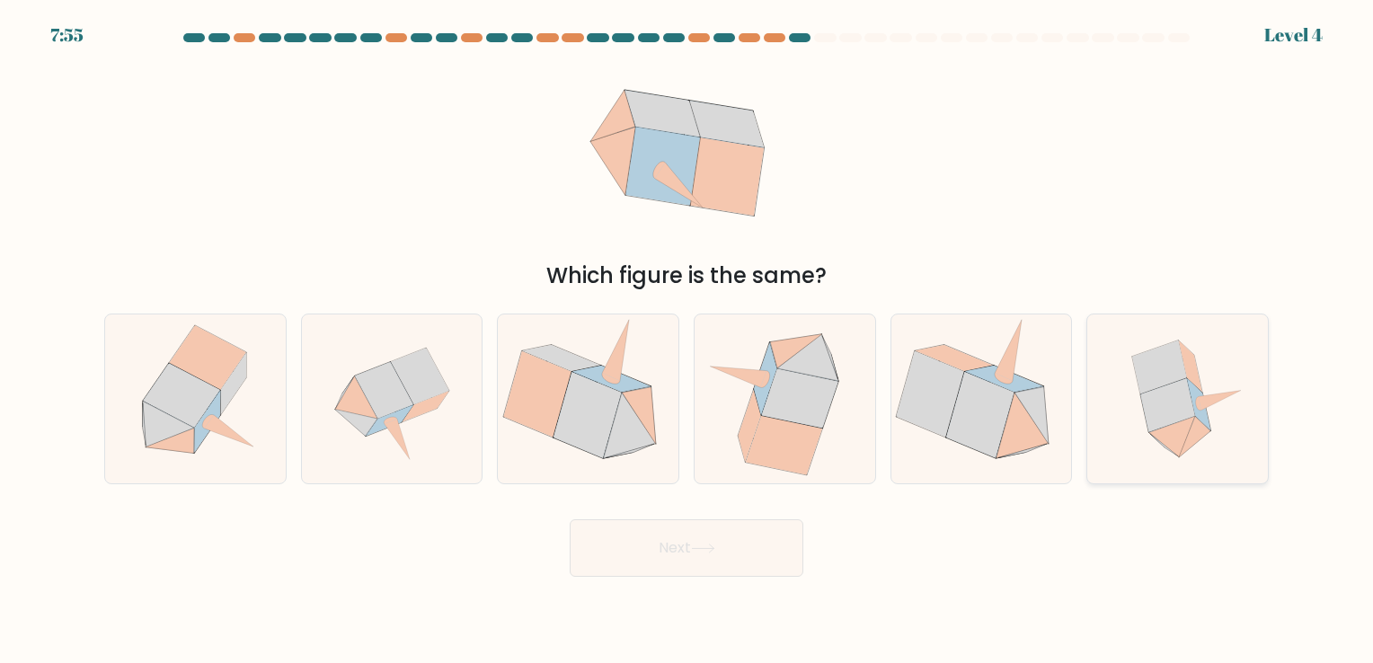
click at [1137, 415] on icon at bounding box center [1178, 399] width 168 height 168
click at [687, 341] on input "f." at bounding box center [687, 336] width 1 height 9
radio input "true"
click at [607, 551] on button "Next" at bounding box center [687, 548] width 234 height 58
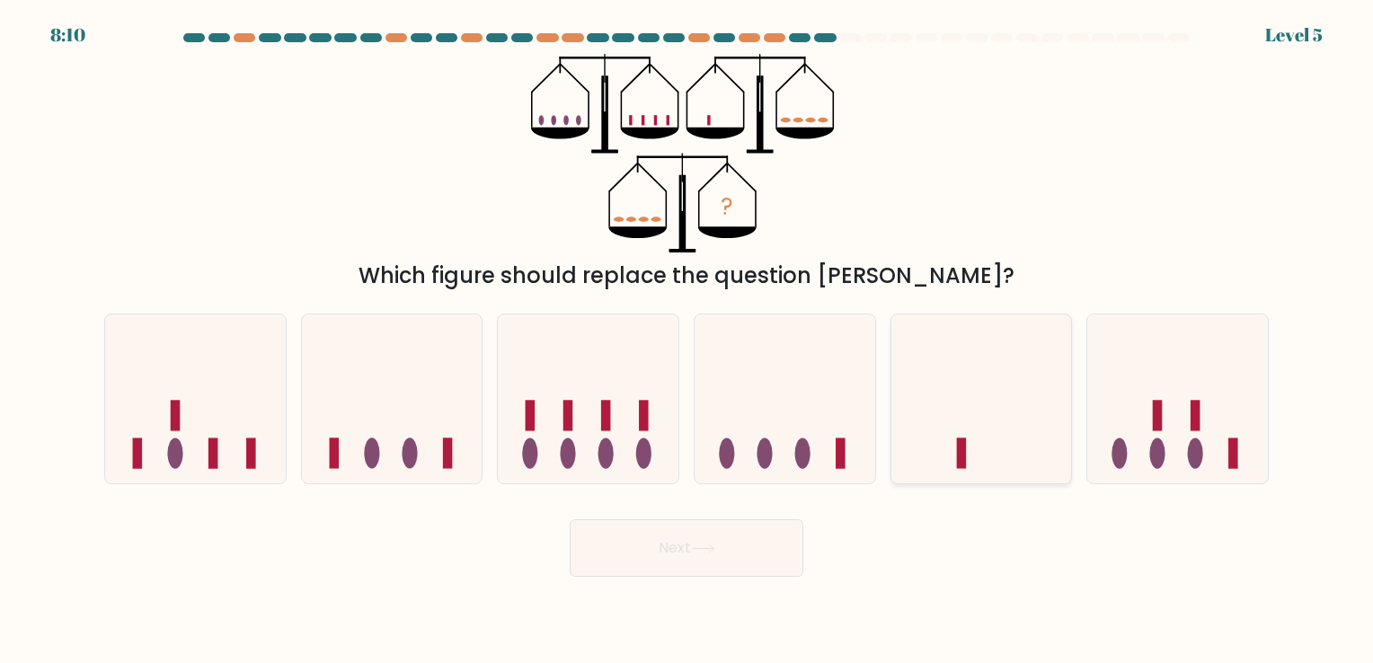
click at [960, 426] on icon at bounding box center [981, 398] width 181 height 149
click at [687, 341] on input "e." at bounding box center [687, 336] width 1 height 9
radio input "true"
click at [751, 550] on button "Next" at bounding box center [687, 548] width 234 height 58
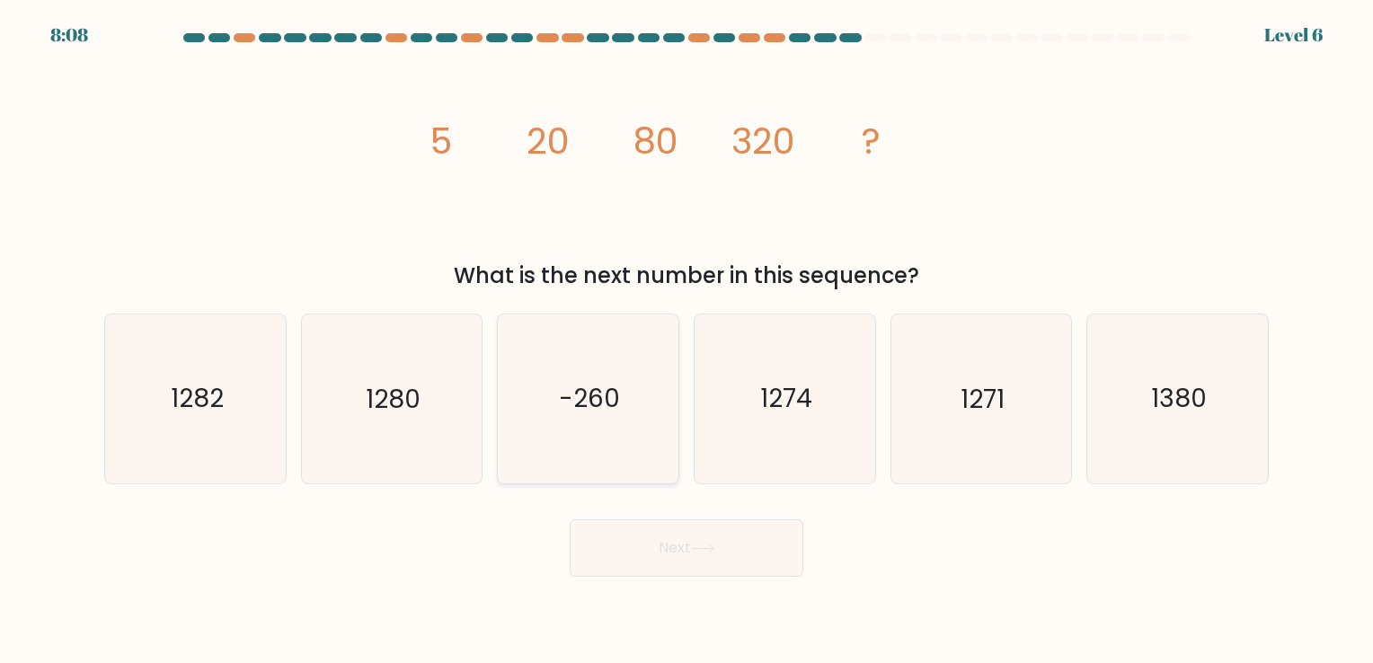
click at [645, 375] on icon "-260" at bounding box center [588, 399] width 168 height 168
click at [687, 341] on input "c. -260" at bounding box center [687, 336] width 1 height 9
radio input "true"
click at [684, 538] on button "Next" at bounding box center [687, 548] width 234 height 58
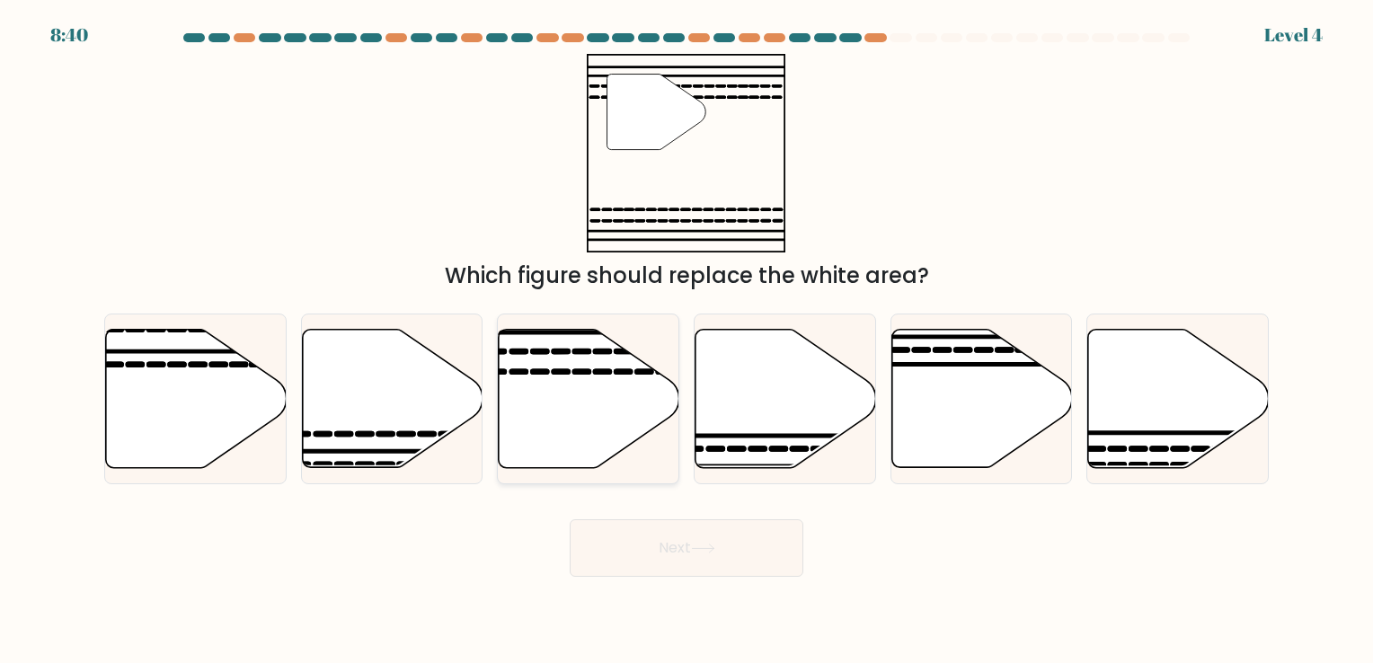
click at [596, 392] on icon at bounding box center [589, 398] width 181 height 138
click at [687, 341] on input "c." at bounding box center [687, 336] width 1 height 9
radio input "true"
click at [663, 545] on button "Next" at bounding box center [687, 548] width 234 height 58
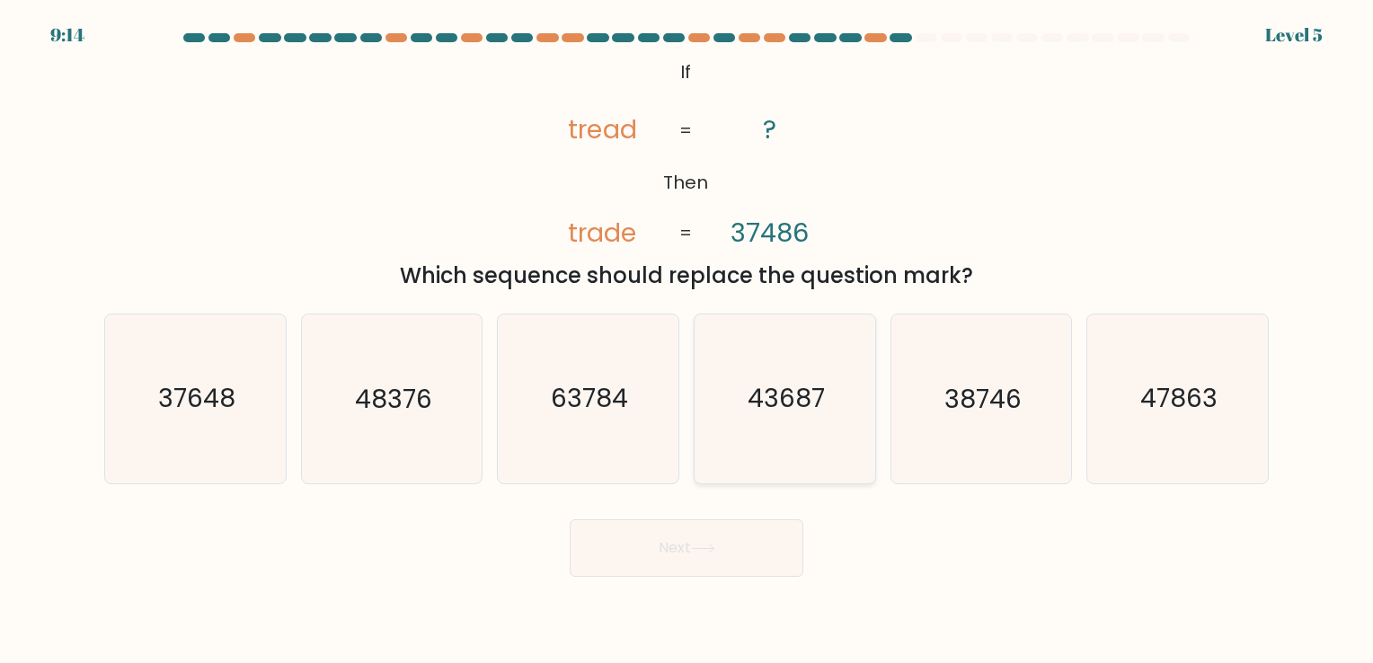
click at [761, 439] on icon "43687" at bounding box center [785, 399] width 168 height 168
click at [687, 341] on input "d. 43687" at bounding box center [687, 336] width 1 height 9
radio input "true"
click at [693, 522] on button "Next" at bounding box center [687, 548] width 234 height 58
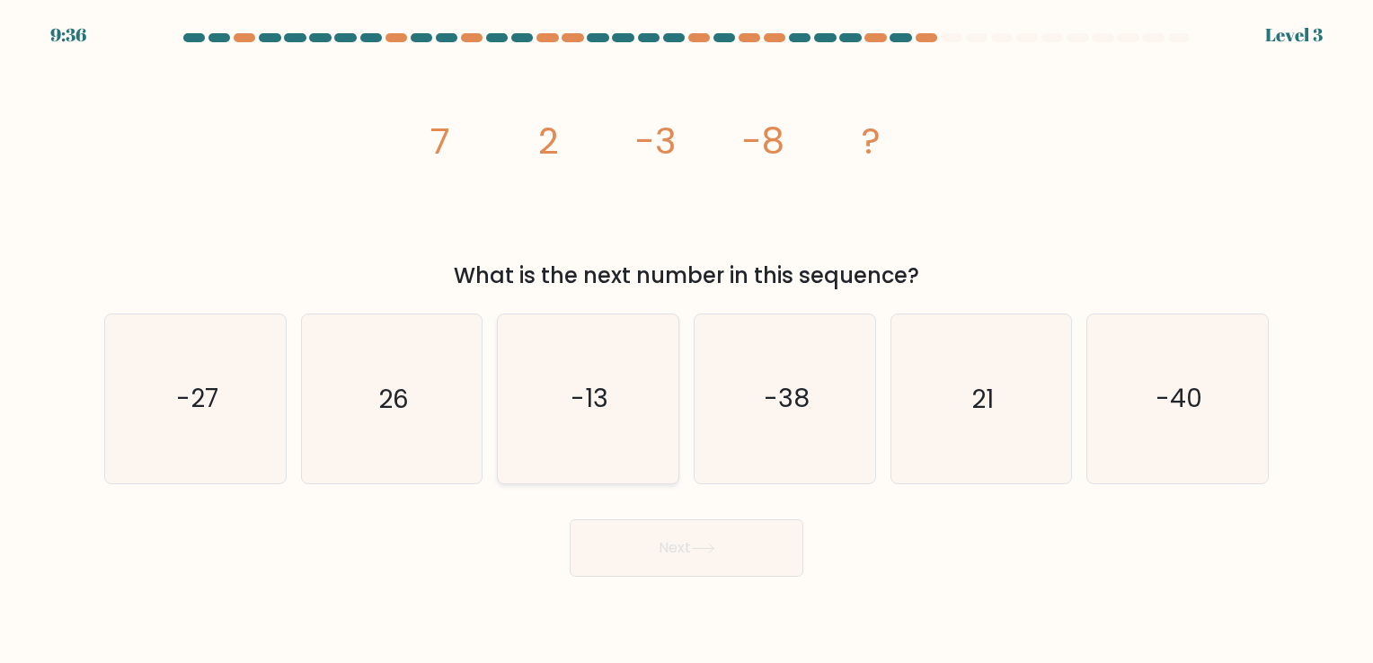
click at [569, 384] on icon "-13" at bounding box center [588, 399] width 168 height 168
click at [687, 341] on input "c. -13" at bounding box center [687, 336] width 1 height 9
radio input "true"
click at [720, 550] on button "Next" at bounding box center [687, 548] width 234 height 58
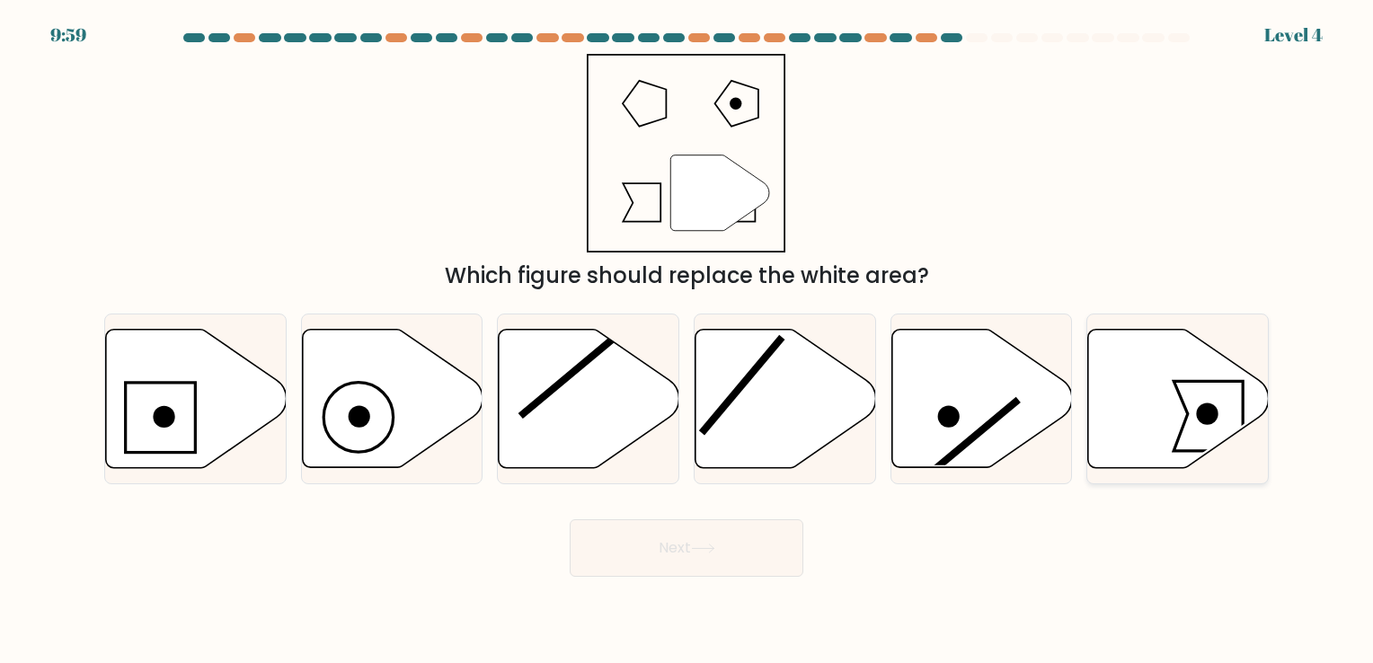
click at [1179, 428] on icon at bounding box center [1178, 398] width 181 height 138
click at [687, 341] on input "f." at bounding box center [687, 336] width 1 height 9
radio input "true"
click at [751, 538] on button "Next" at bounding box center [687, 548] width 234 height 58
click at [570, 519] on button "Next" at bounding box center [687, 548] width 234 height 58
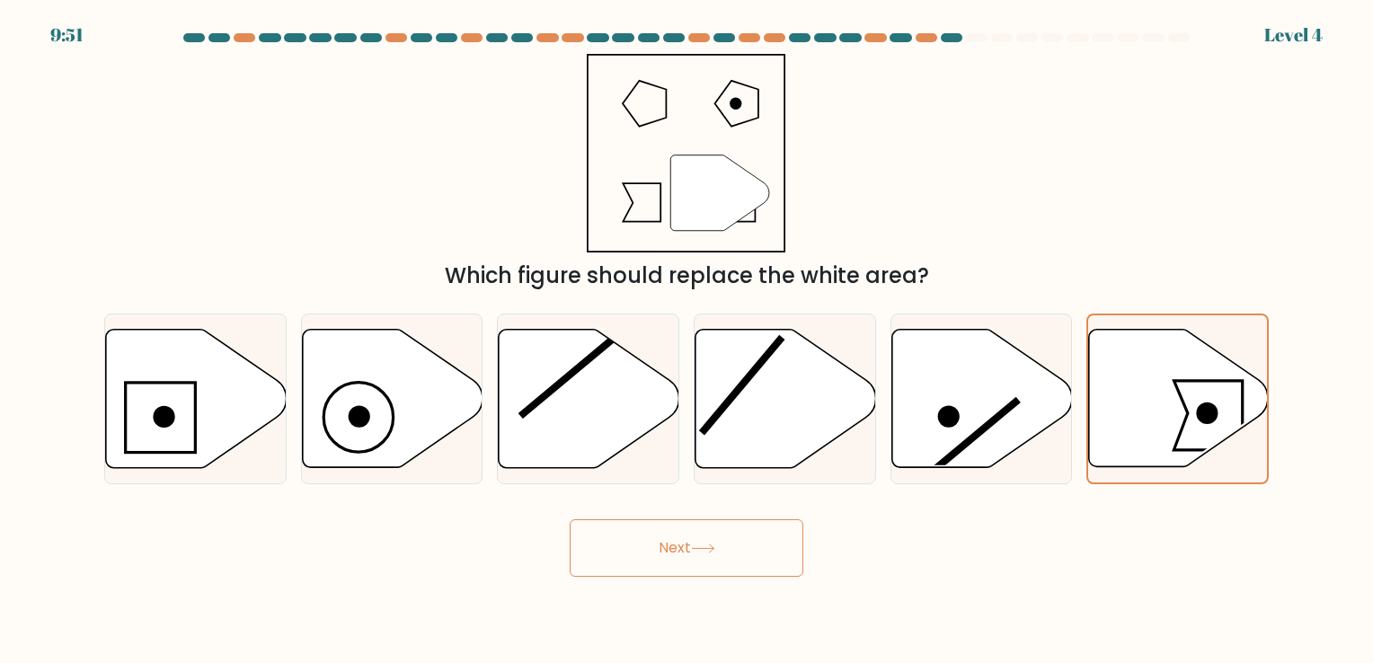
click at [570, 519] on button "Next" at bounding box center [687, 548] width 234 height 58
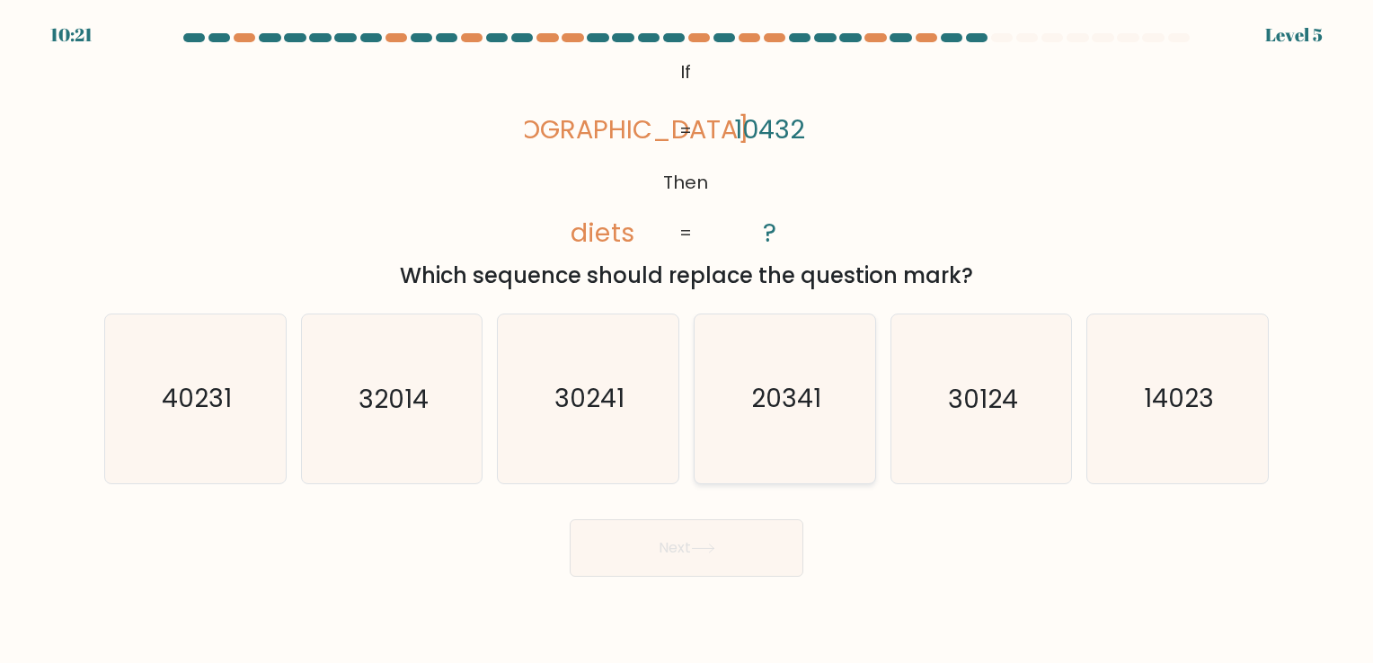
click at [763, 437] on icon "20341" at bounding box center [785, 399] width 168 height 168
click at [687, 341] on input "d. 20341" at bounding box center [687, 336] width 1 height 9
radio input "true"
click at [712, 536] on button "Next" at bounding box center [687, 548] width 234 height 58
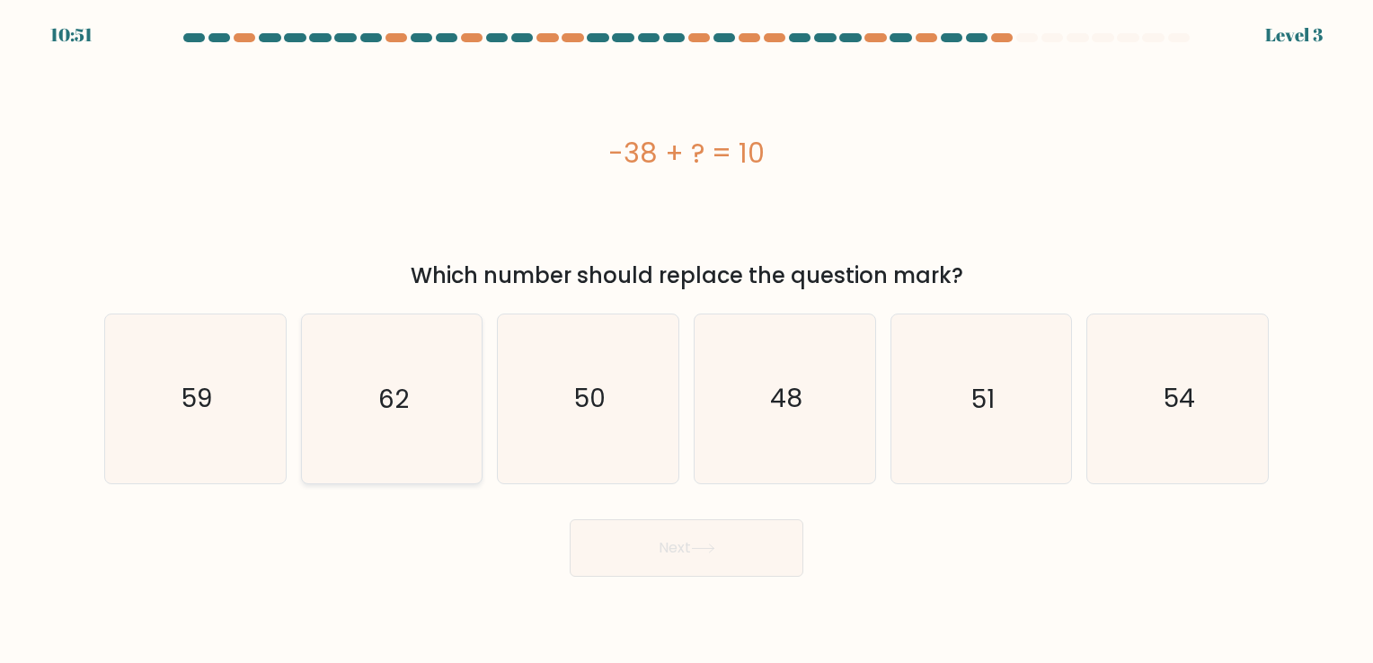
click at [384, 419] on icon "62" at bounding box center [391, 399] width 168 height 168
click at [687, 341] on input "b. 62" at bounding box center [687, 336] width 1 height 9
radio input "true"
click at [728, 542] on button "Next" at bounding box center [687, 548] width 234 height 58
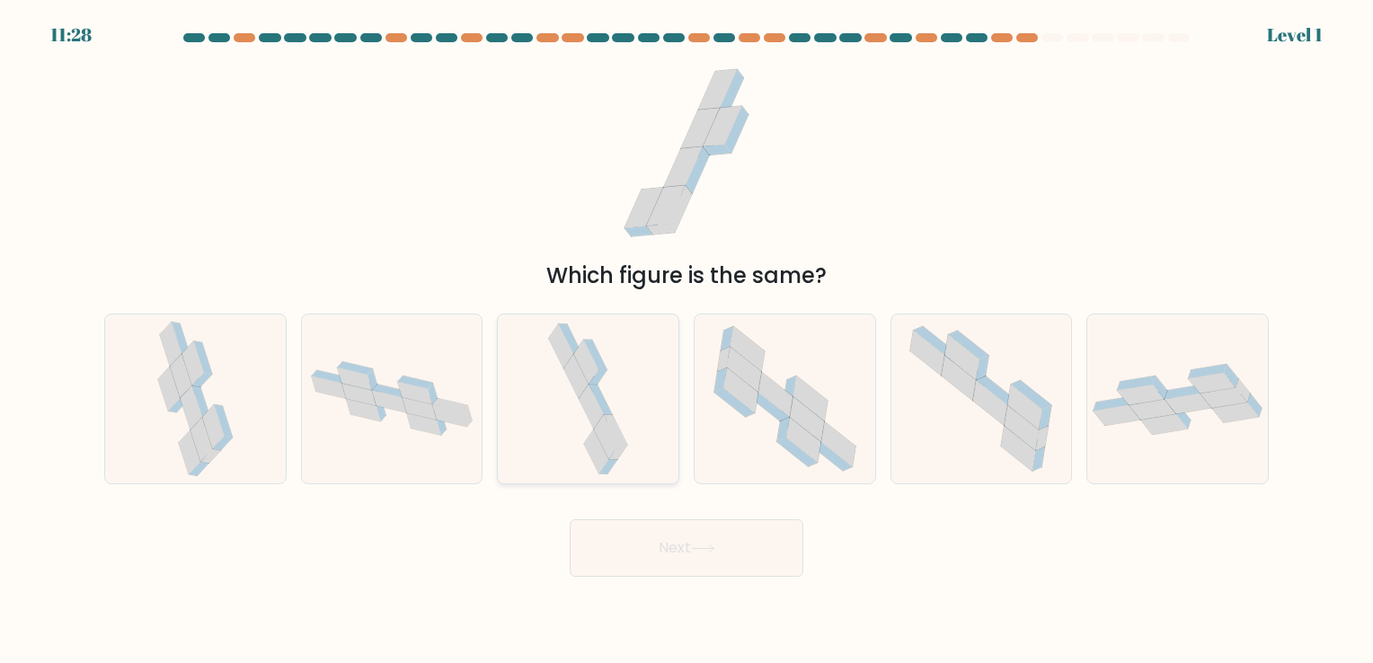
click at [579, 357] on icon at bounding box center [586, 362] width 24 height 44
click at [687, 341] on input "c." at bounding box center [687, 336] width 1 height 9
radio input "true"
click at [698, 532] on button "Next" at bounding box center [687, 548] width 234 height 58
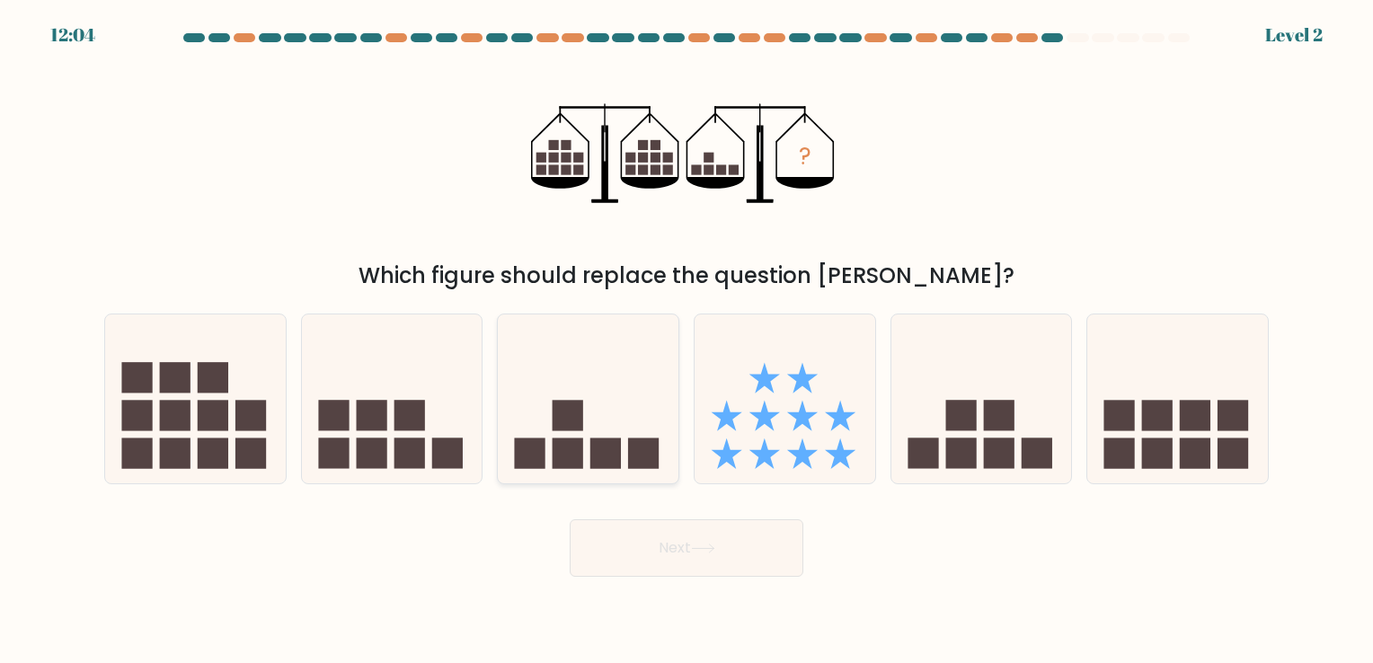
click at [611, 444] on rect at bounding box center [605, 454] width 31 height 31
click at [687, 341] on input "c." at bounding box center [687, 336] width 1 height 9
radio input "true"
click at [686, 542] on button "Next" at bounding box center [687, 548] width 234 height 58
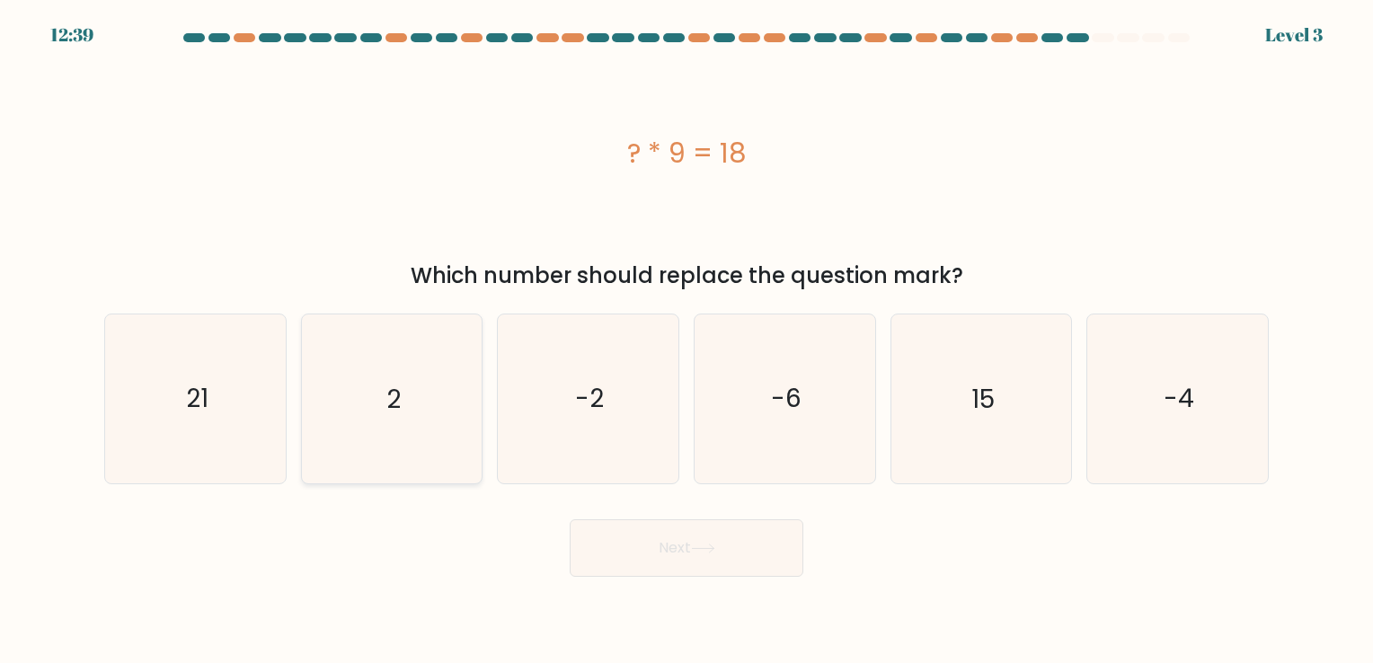
click at [431, 421] on icon "2" at bounding box center [391, 399] width 168 height 168
click at [687, 341] on input "b. 2" at bounding box center [687, 336] width 1 height 9
radio input "true"
click at [651, 544] on button "Next" at bounding box center [687, 548] width 234 height 58
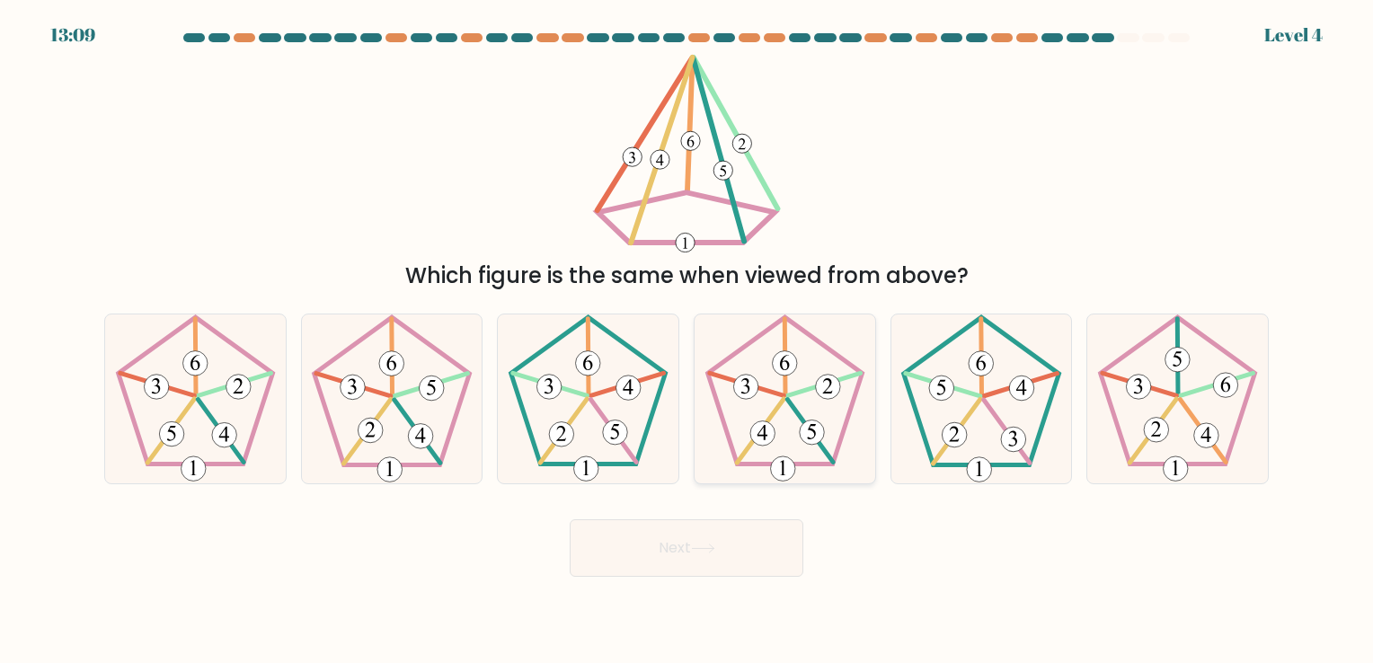
click at [787, 422] on icon at bounding box center [785, 399] width 168 height 168
click at [687, 341] on input "d." at bounding box center [687, 336] width 1 height 9
radio input "true"
click at [728, 537] on button "Next" at bounding box center [687, 548] width 234 height 58
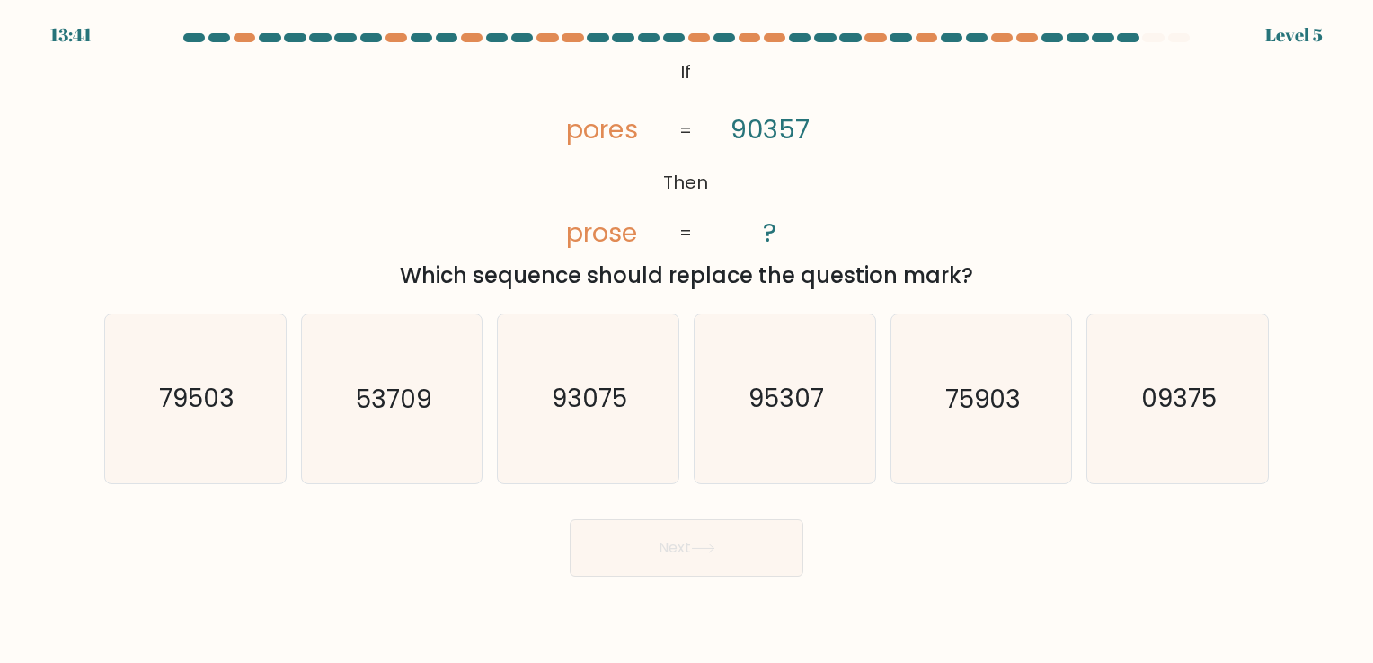
click at [223, 312] on div "a. 79503 b. 53709" at bounding box center [686, 391] width 1179 height 184
click at [223, 341] on icon "79503" at bounding box center [195, 399] width 168 height 168
click at [687, 341] on input "a. 79503" at bounding box center [687, 336] width 1 height 9
radio input "true"
click at [690, 544] on button "Next" at bounding box center [687, 548] width 234 height 58
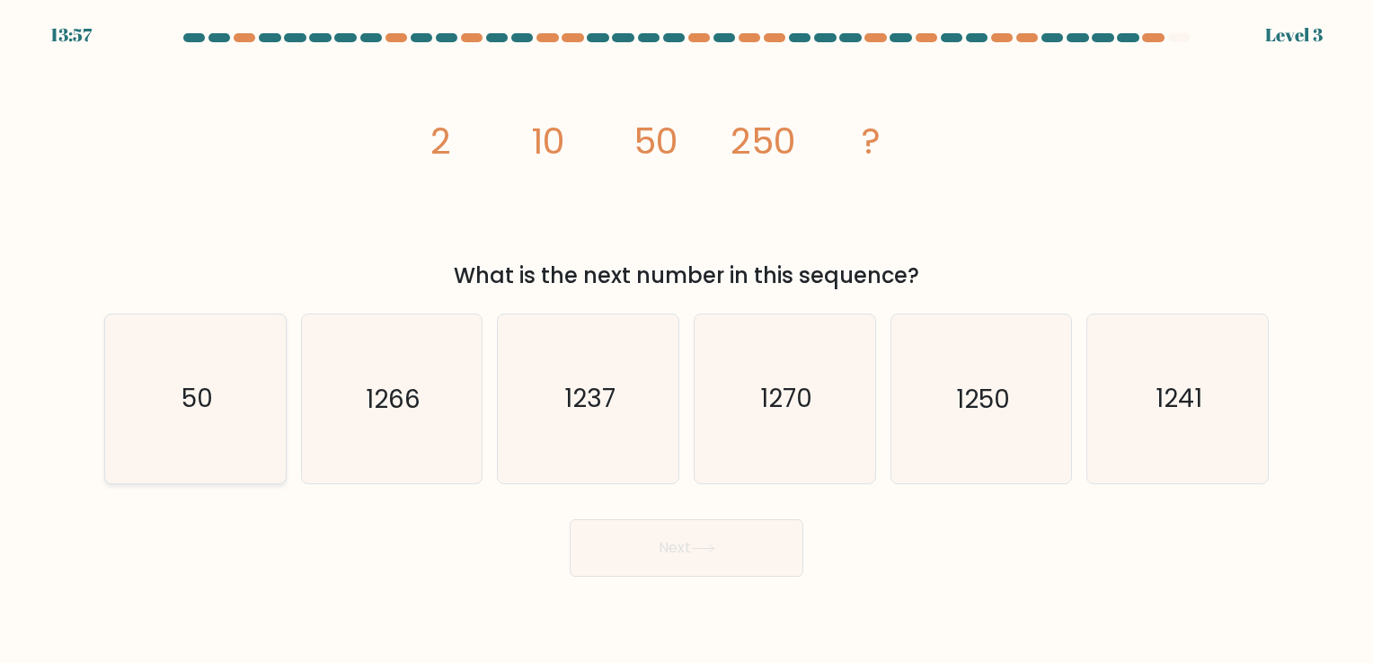
click at [237, 368] on icon "50" at bounding box center [195, 399] width 168 height 168
click at [687, 341] on input "a. 50" at bounding box center [687, 336] width 1 height 9
radio input "true"
click at [931, 426] on icon "1250" at bounding box center [981, 399] width 168 height 168
click at [687, 341] on input "e. 1250" at bounding box center [687, 336] width 1 height 9
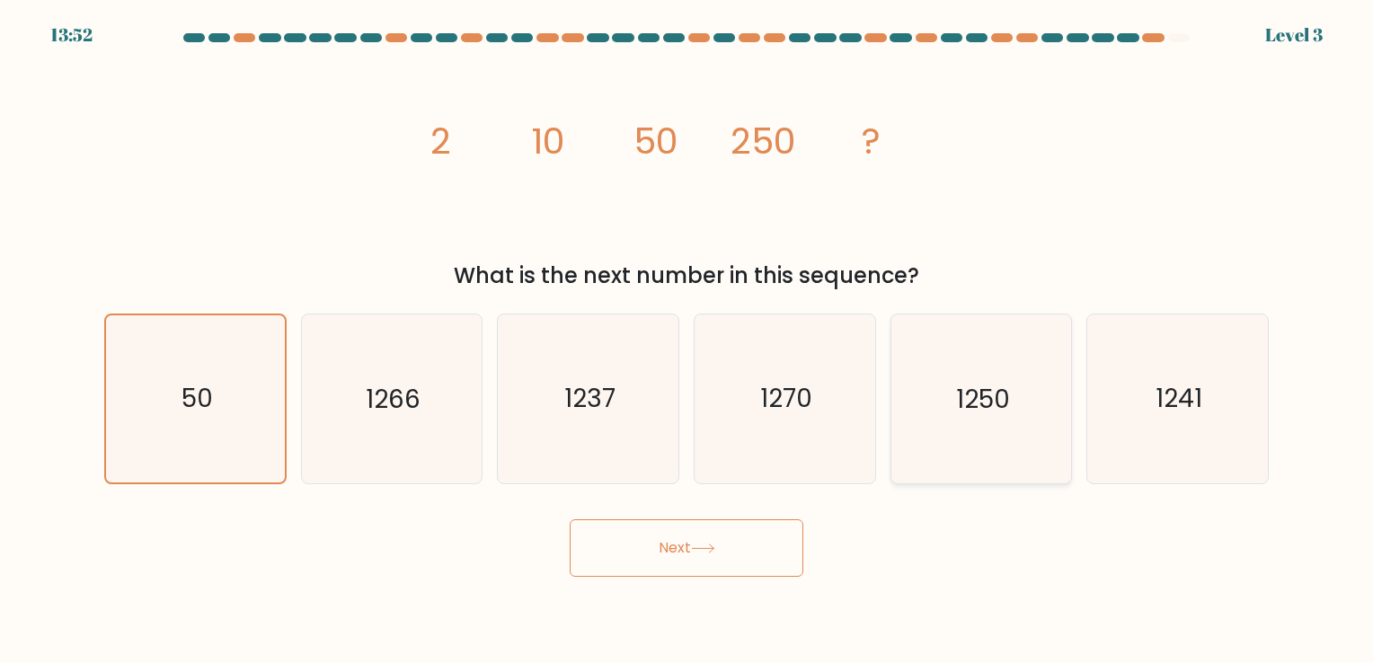
radio input "true"
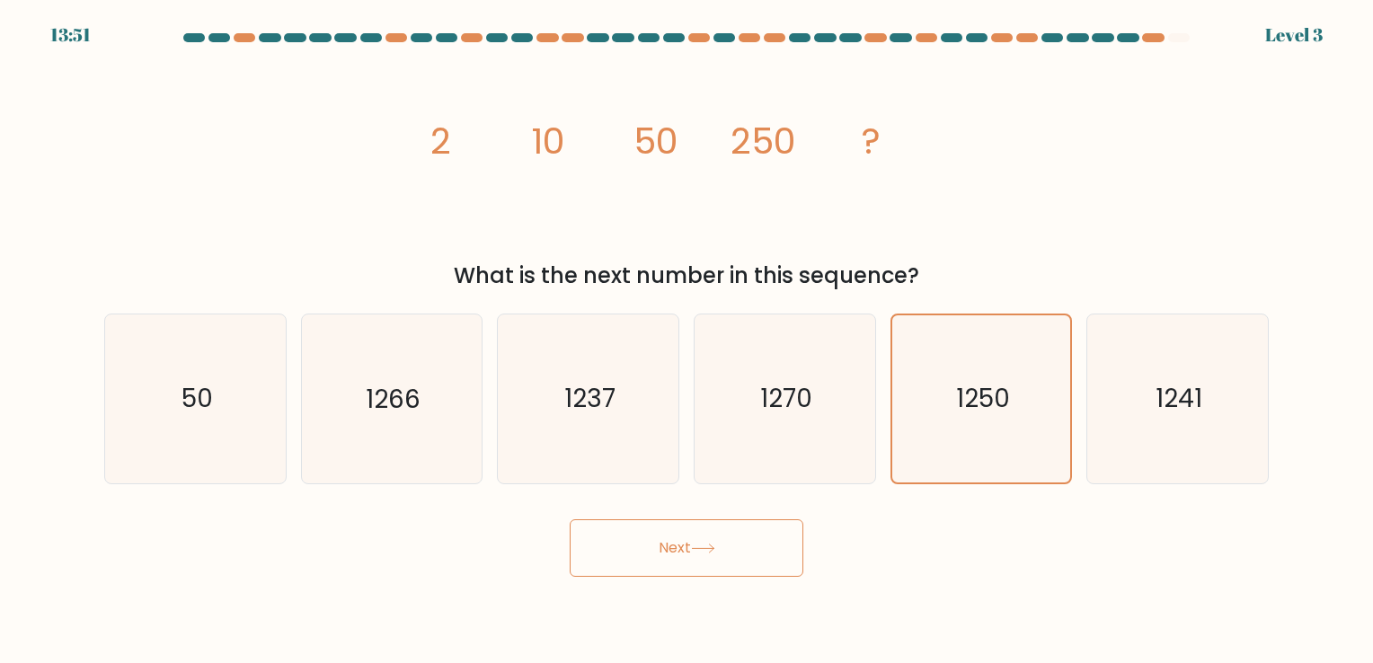
click at [745, 548] on button "Next" at bounding box center [687, 548] width 234 height 58
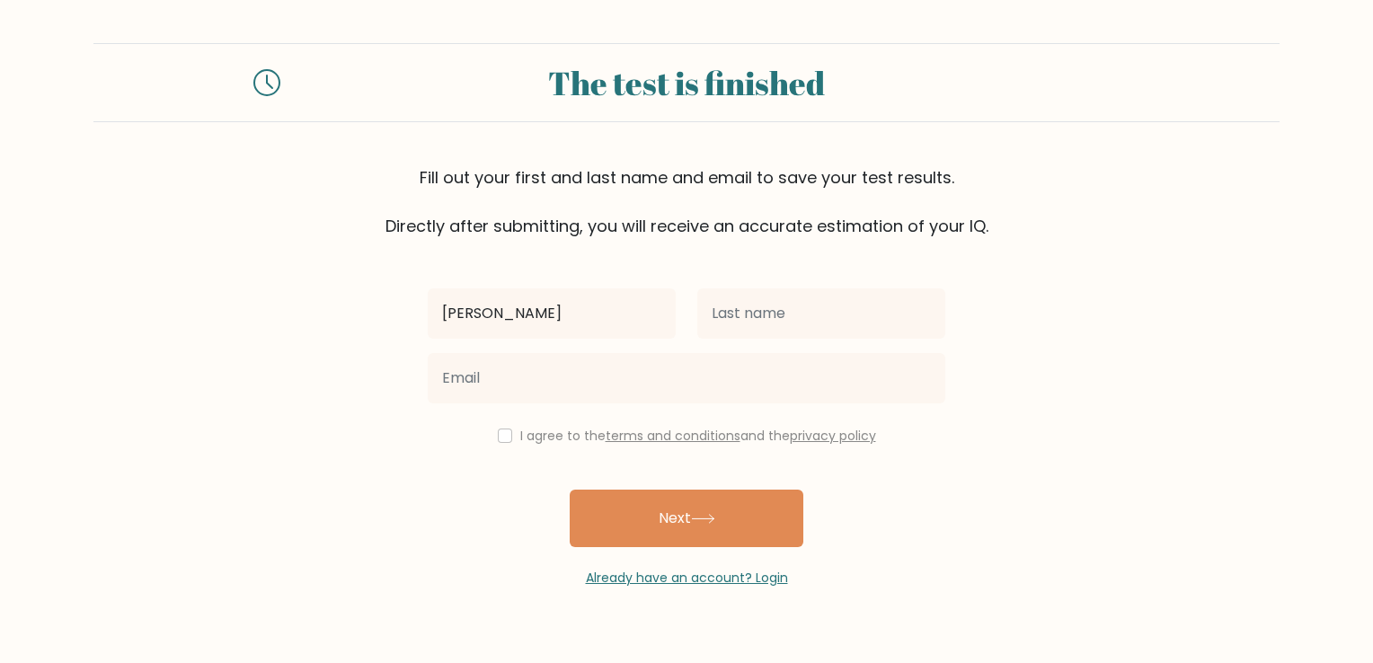
type input "Christine"
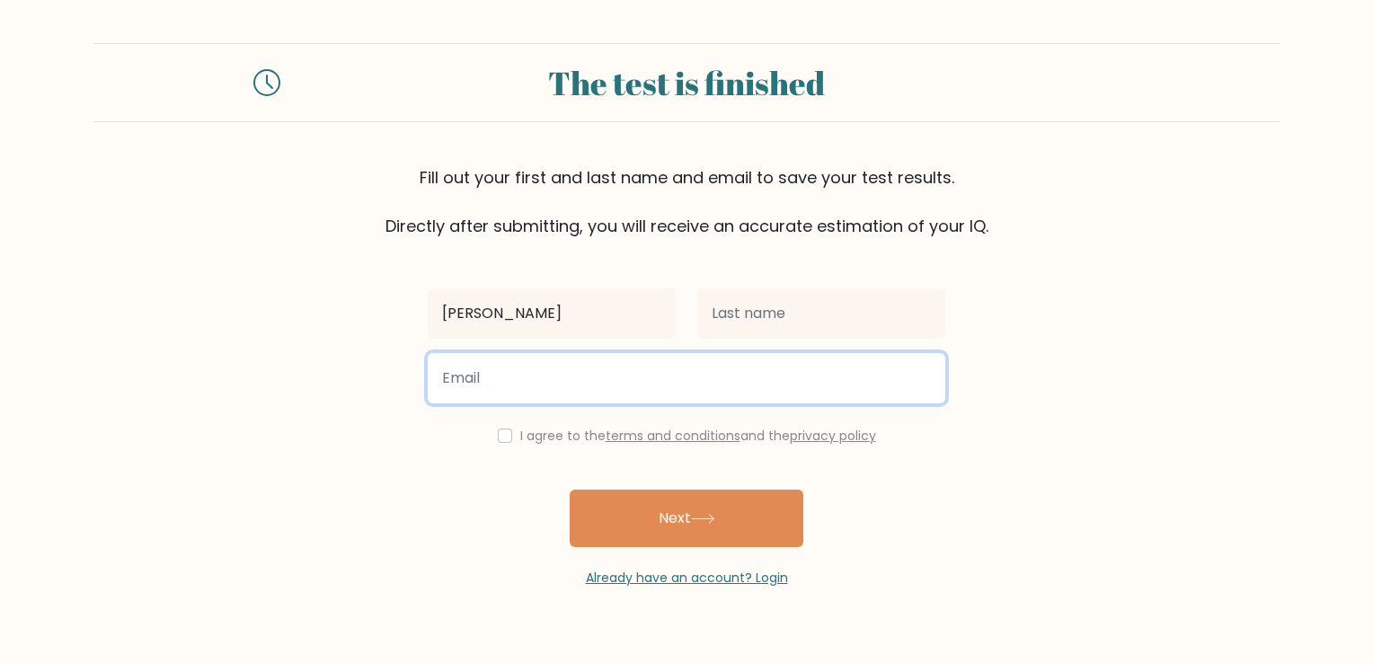
click at [795, 390] on input "email" at bounding box center [687, 378] width 518 height 50
type input "itsmeetineee@gmail.com"
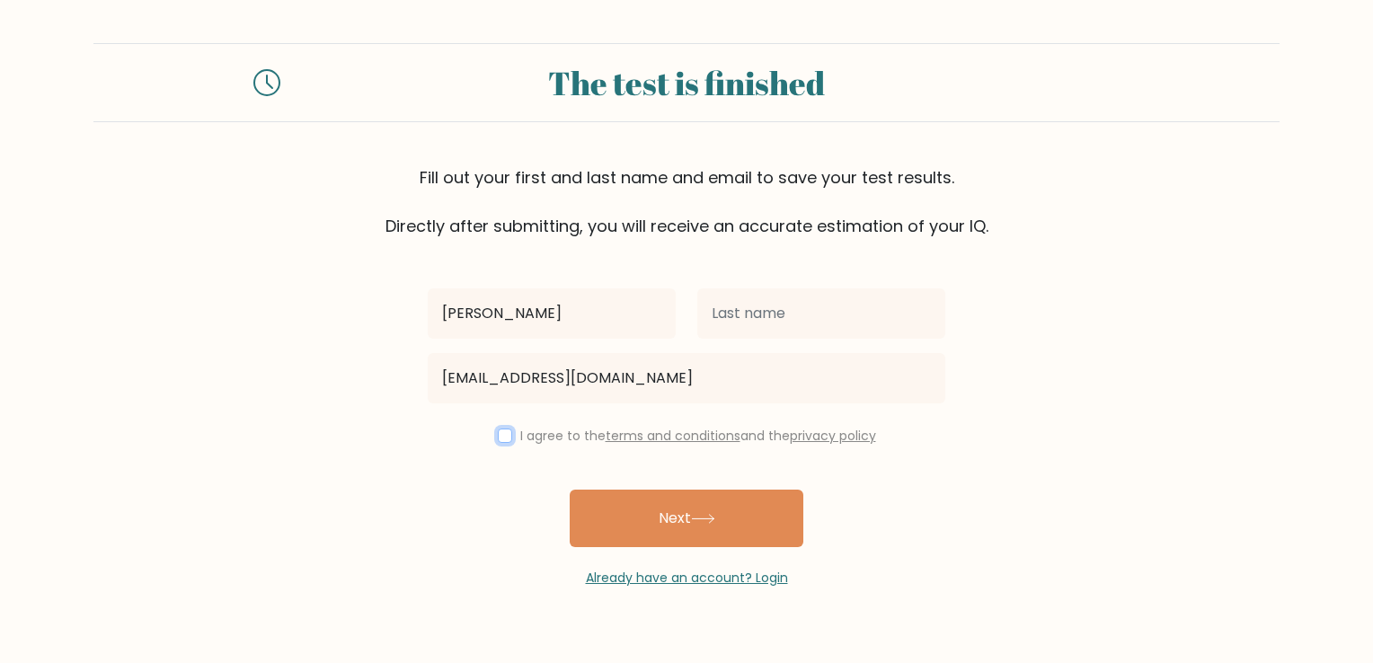
click at [503, 437] on input "checkbox" at bounding box center [505, 436] width 14 height 14
checkbox input "true"
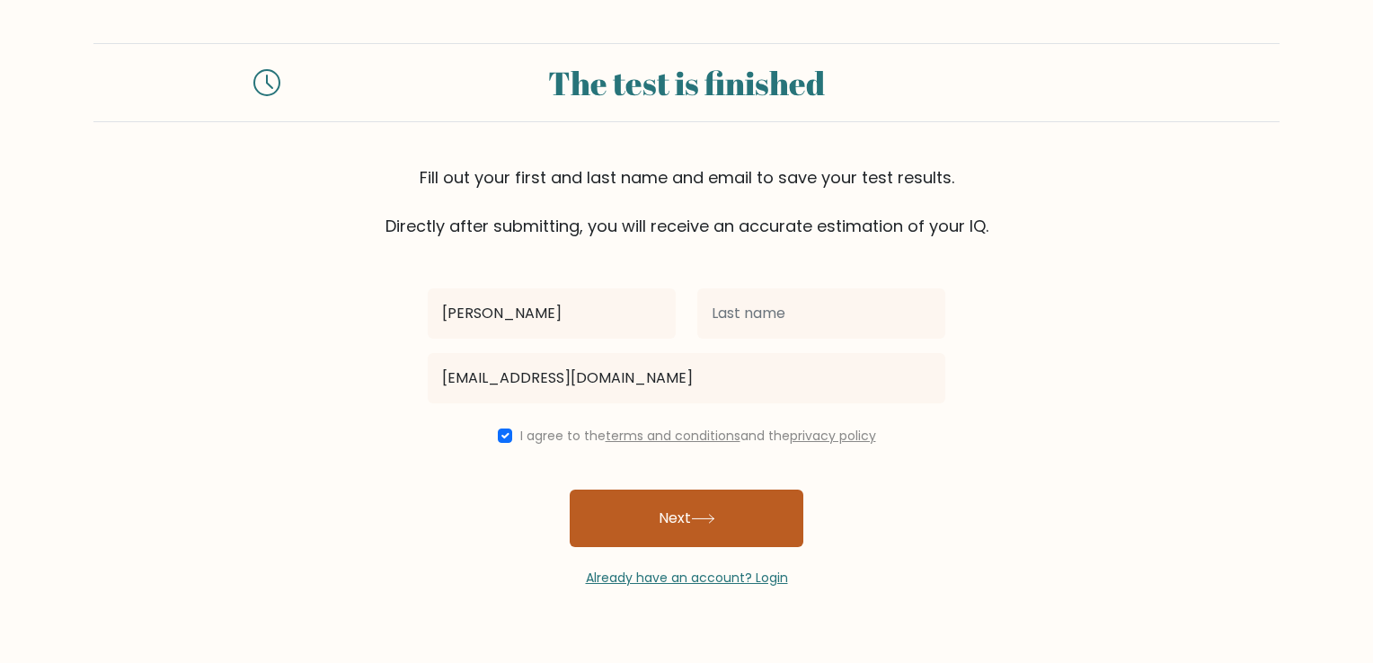
click at [634, 528] on button "Next" at bounding box center [687, 519] width 234 height 58
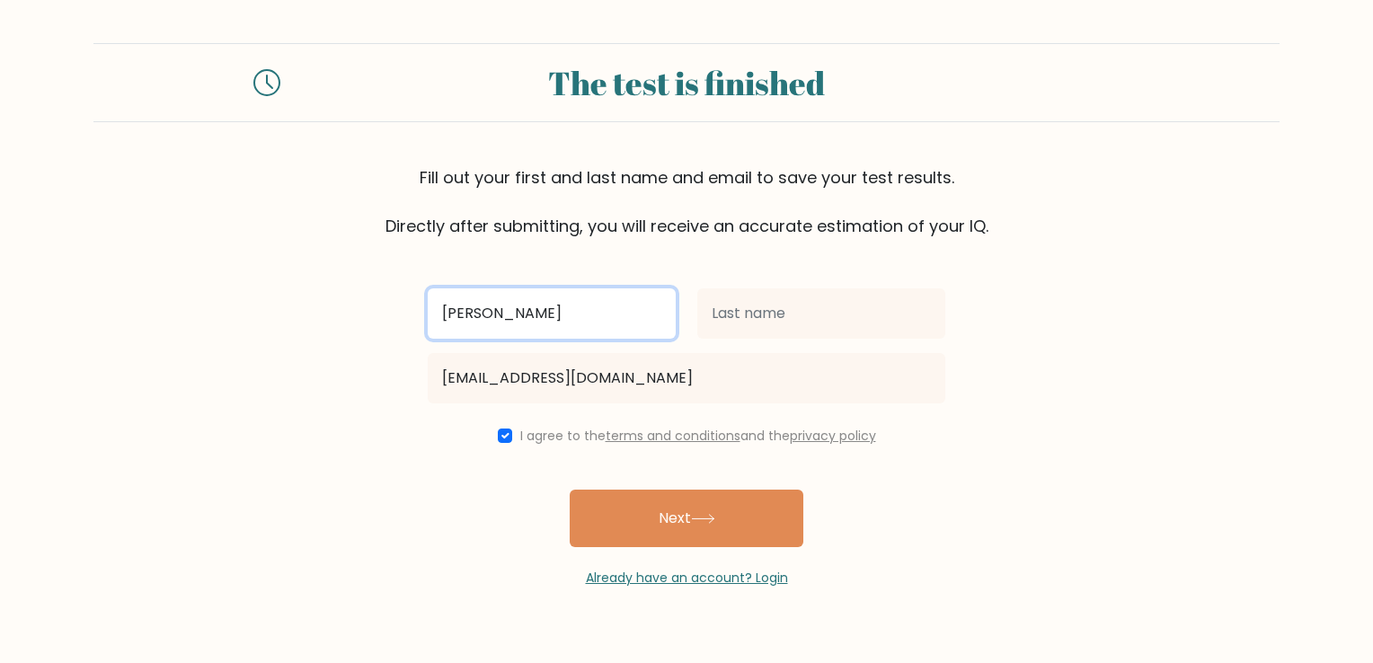
click at [534, 307] on input "Christine" at bounding box center [552, 313] width 248 height 50
type input "[PERSON_NAME]"
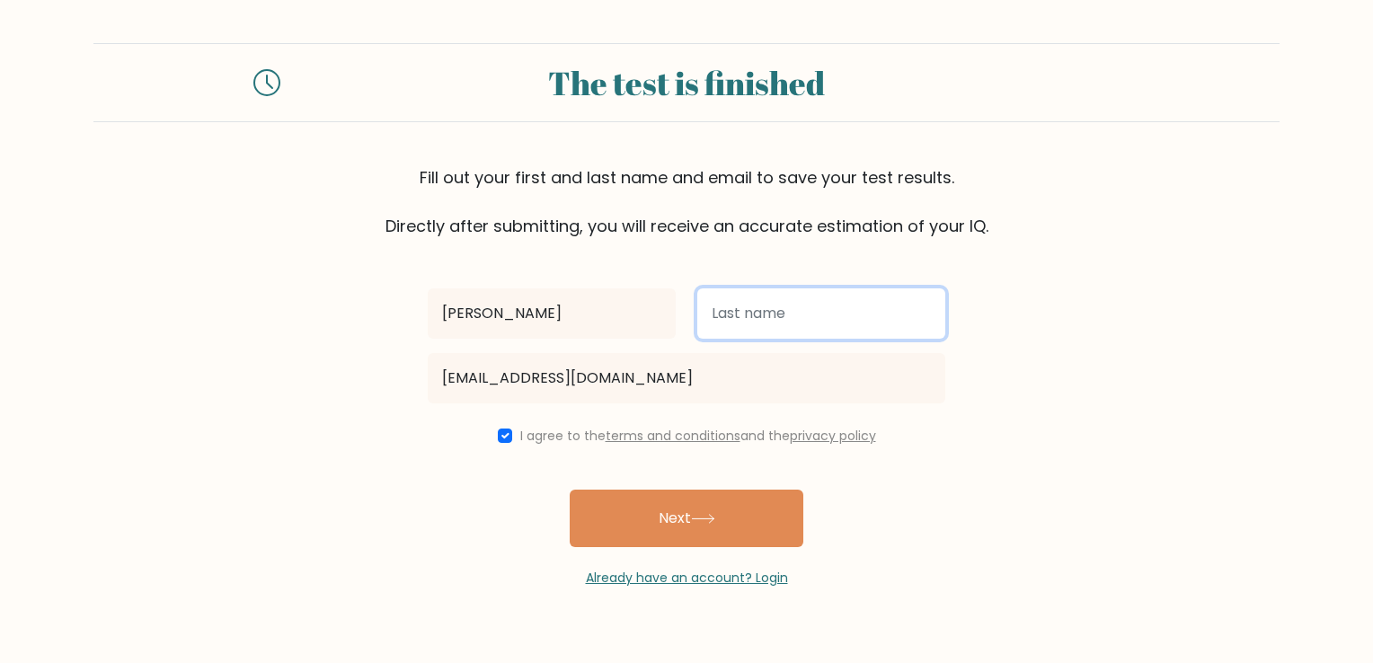
click at [753, 324] on input "text" at bounding box center [821, 313] width 248 height 50
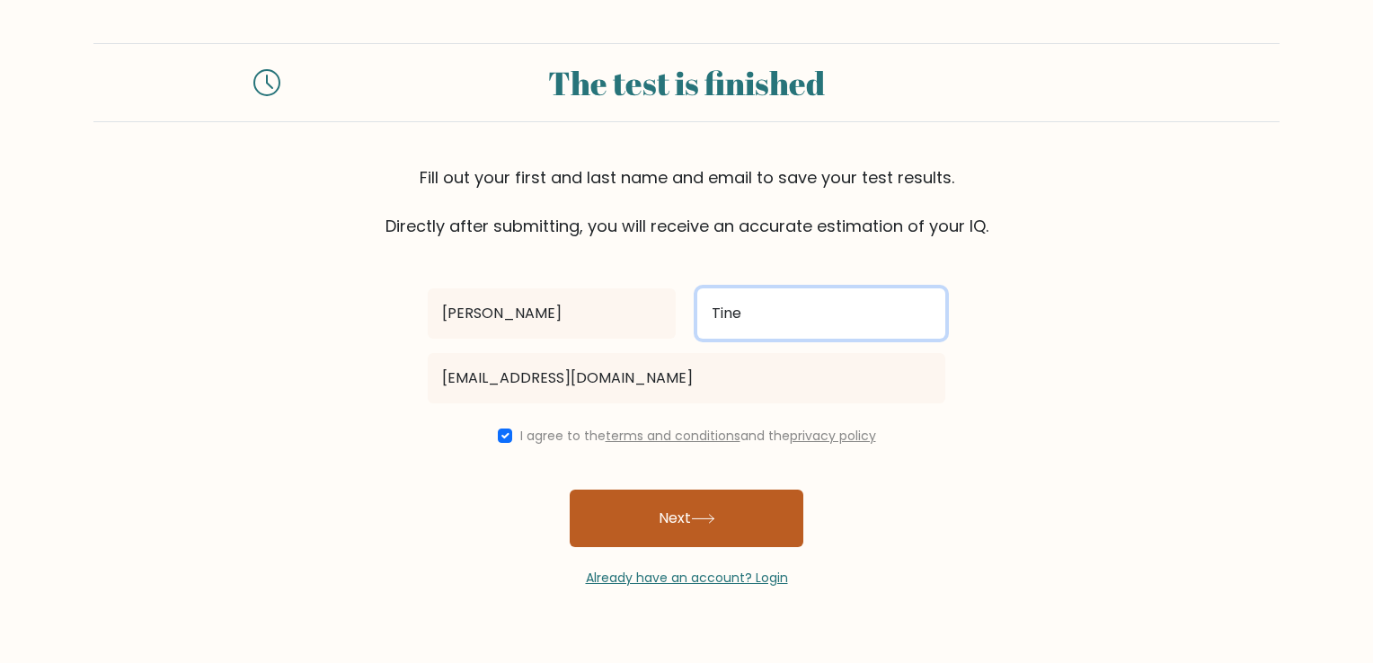
type input "Tine"
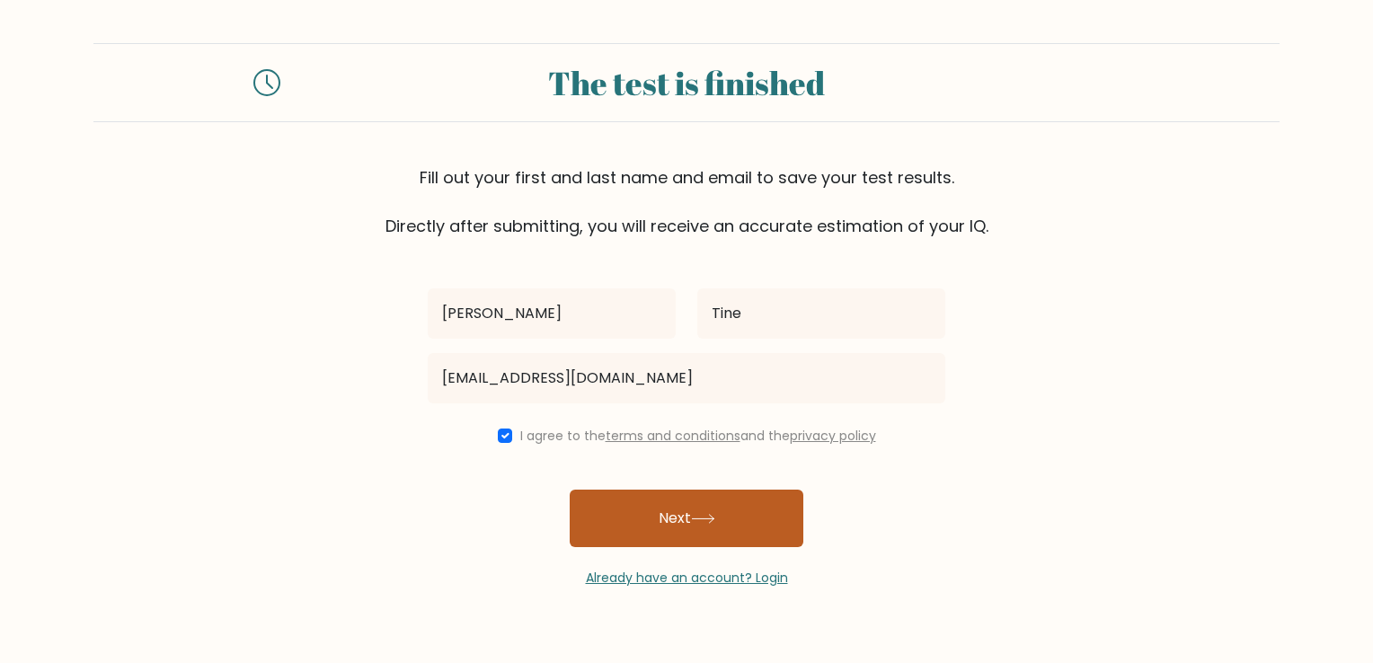
click at [689, 521] on button "Next" at bounding box center [687, 519] width 234 height 58
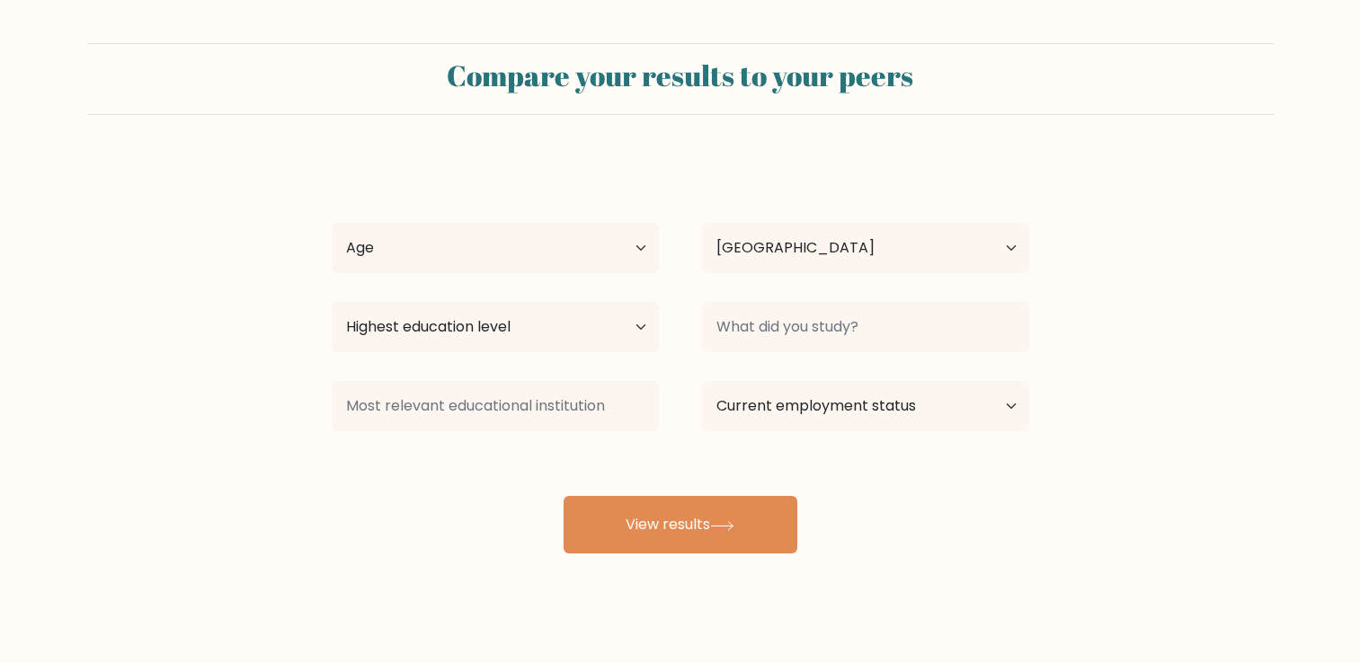
select select "PH"
click at [641, 248] on select "Age Under 18 years old 18-24 years old 25-34 years old 35-44 years old 45-54 ye…" at bounding box center [495, 248] width 327 height 50
select select "18_24"
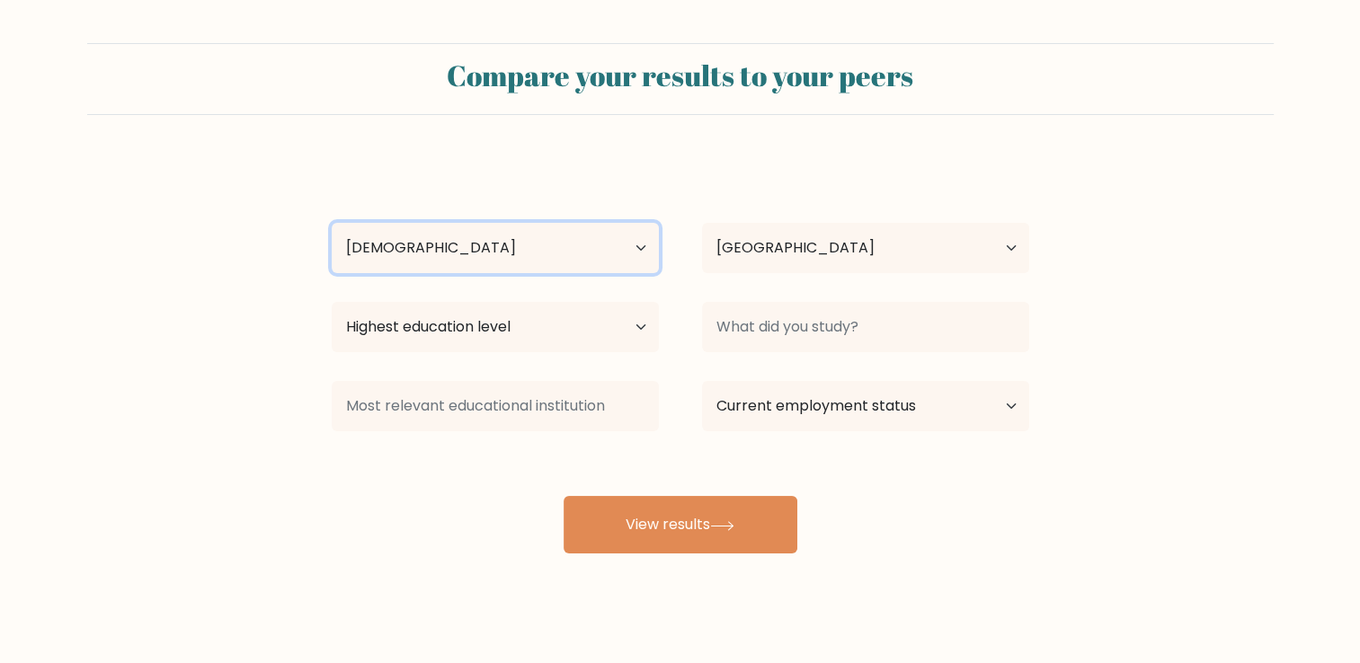
click at [332, 223] on select "Age Under 18 years old 18-24 years old 25-34 years old 35-44 years old 45-54 ye…" at bounding box center [495, 248] width 327 height 50
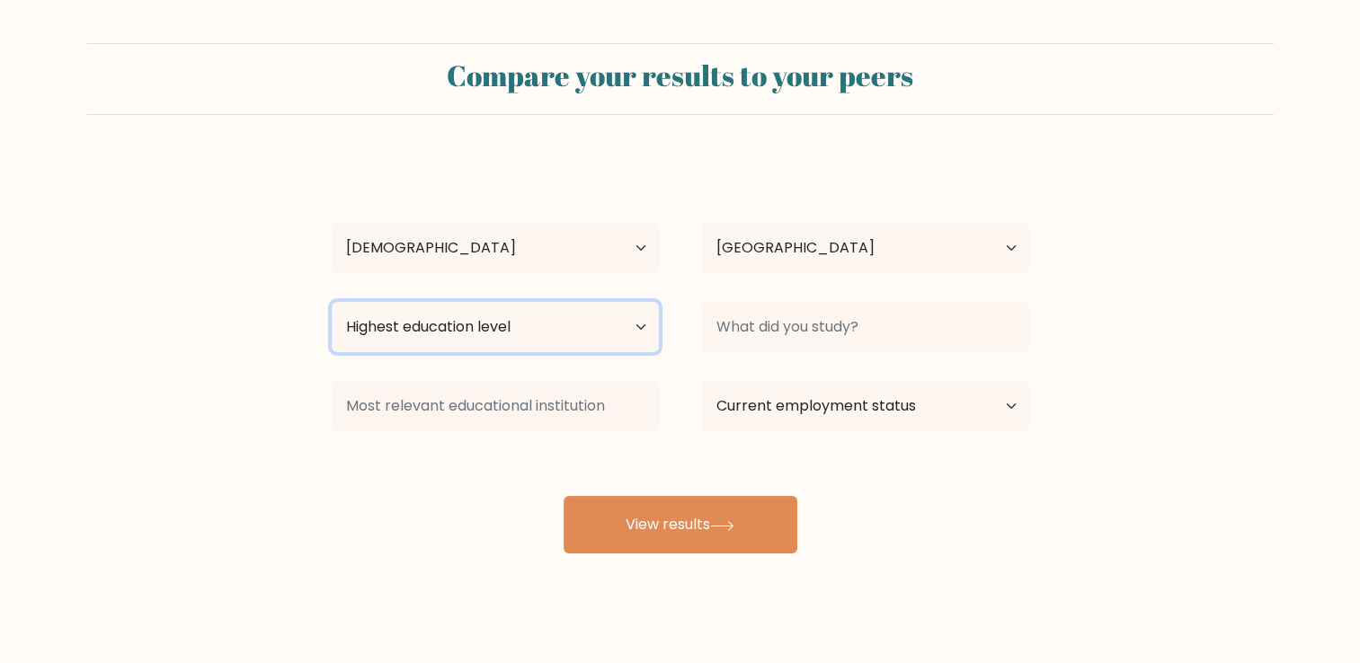
click at [634, 333] on select "Highest education level No schooling Primary Lower Secondary Upper Secondary Oc…" at bounding box center [495, 327] width 327 height 50
select select "bachelors_degree"
click at [332, 302] on select "Highest education level No schooling Primary Lower Secondary Upper Secondary Oc…" at bounding box center [495, 327] width 327 height 50
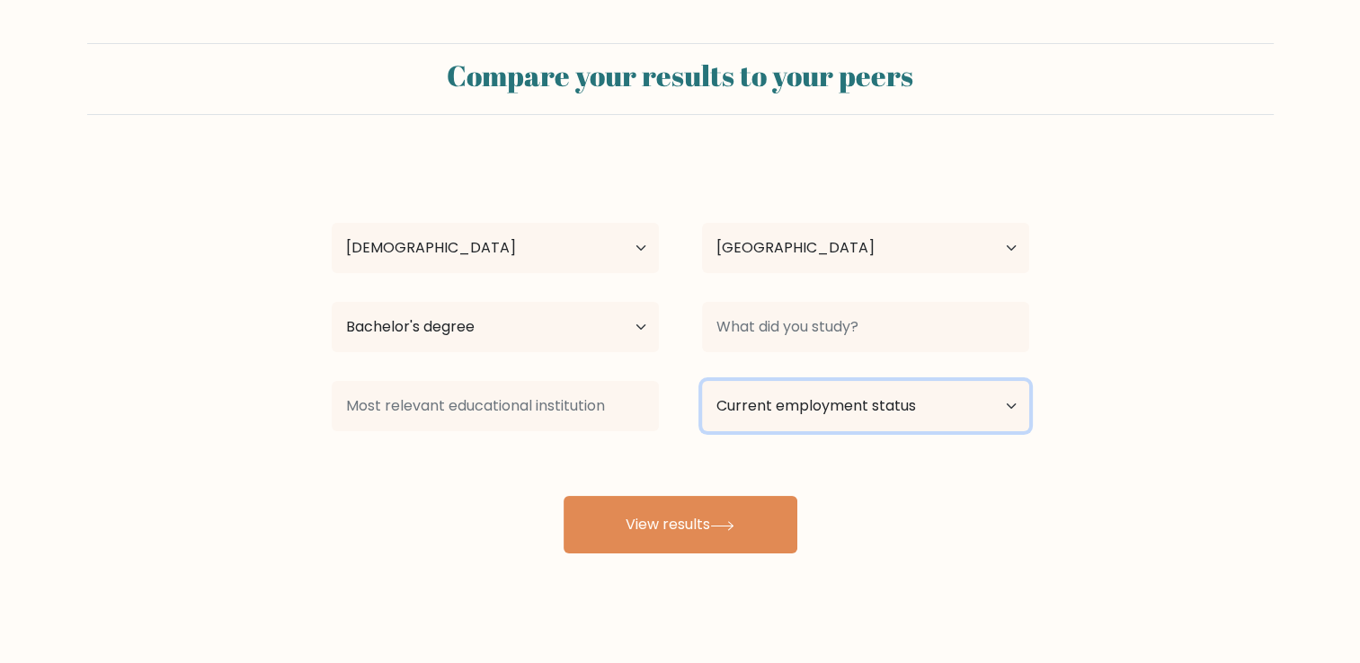
click at [974, 393] on select "Current employment status Employed Student Retired Other / prefer not to answer" at bounding box center [865, 406] width 327 height 50
click at [1122, 374] on form "Compare your results to your peers Chris Tine Age Under 18 years old 18-24 year…" at bounding box center [680, 298] width 1360 height 510
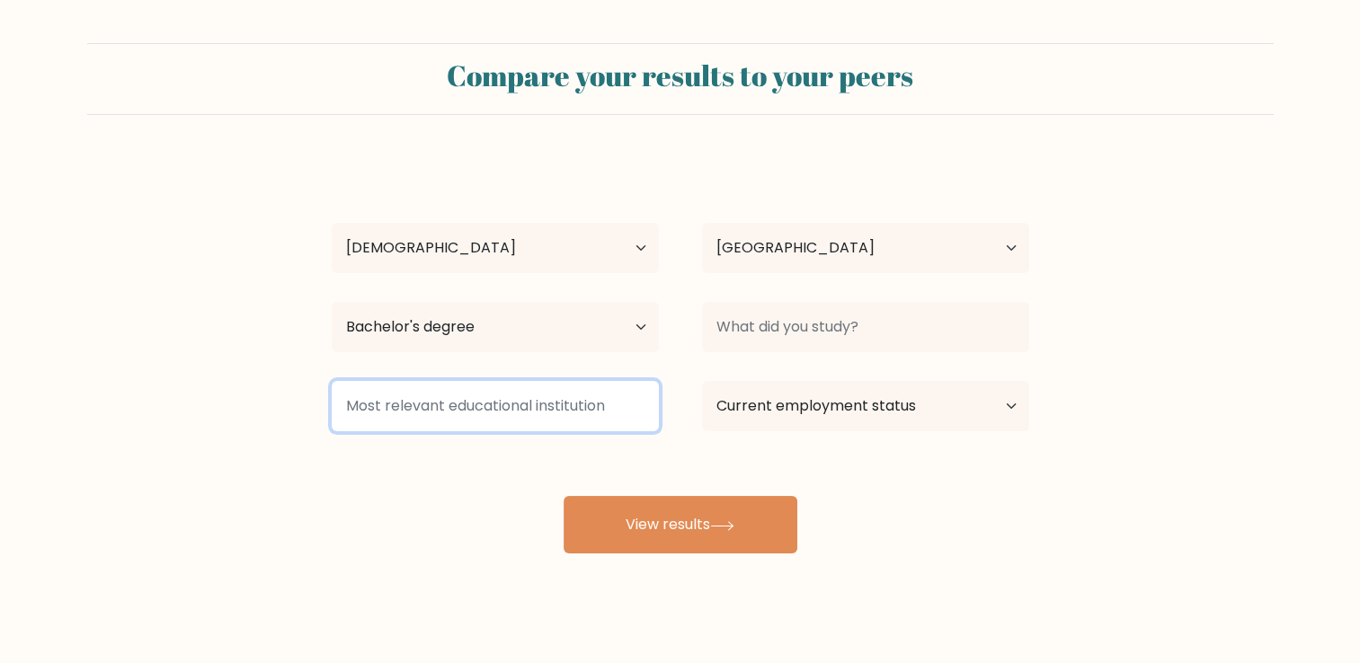
click at [633, 412] on input at bounding box center [495, 406] width 327 height 50
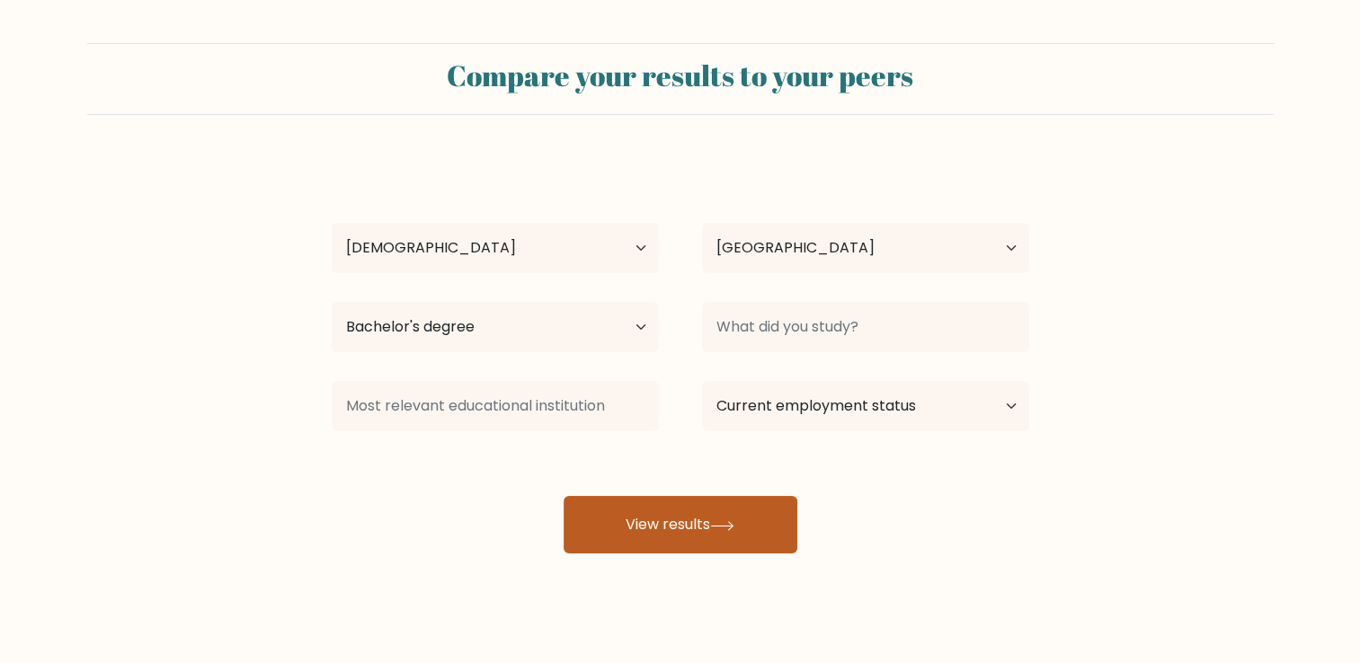
click at [701, 511] on button "View results" at bounding box center [680, 525] width 234 height 58
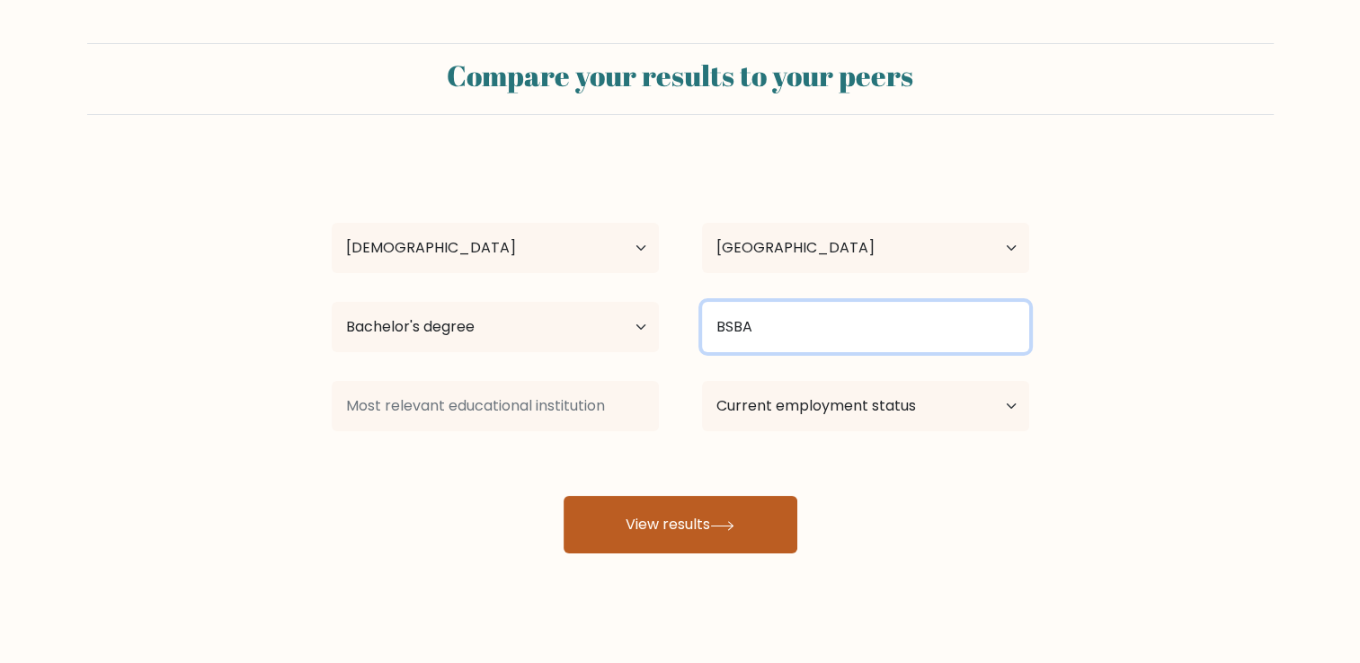
type input "BSBA"
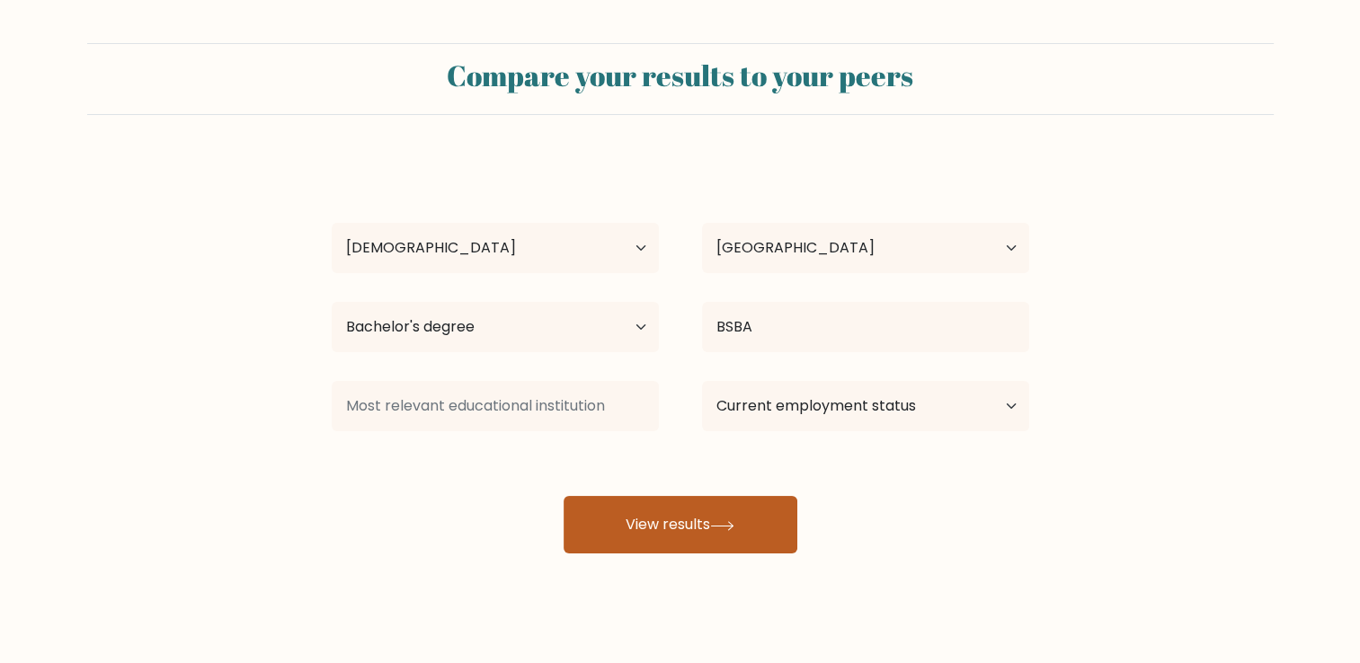
click at [698, 546] on button "View results" at bounding box center [680, 525] width 234 height 58
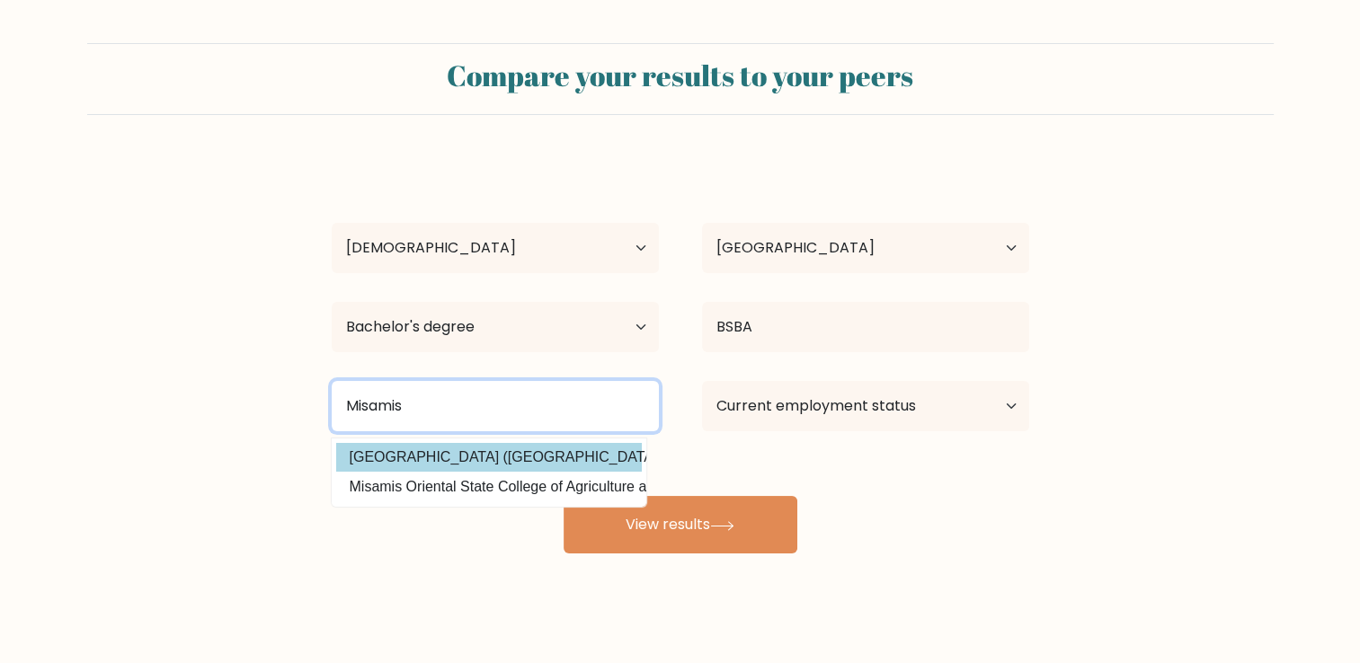
type input "Misamis"
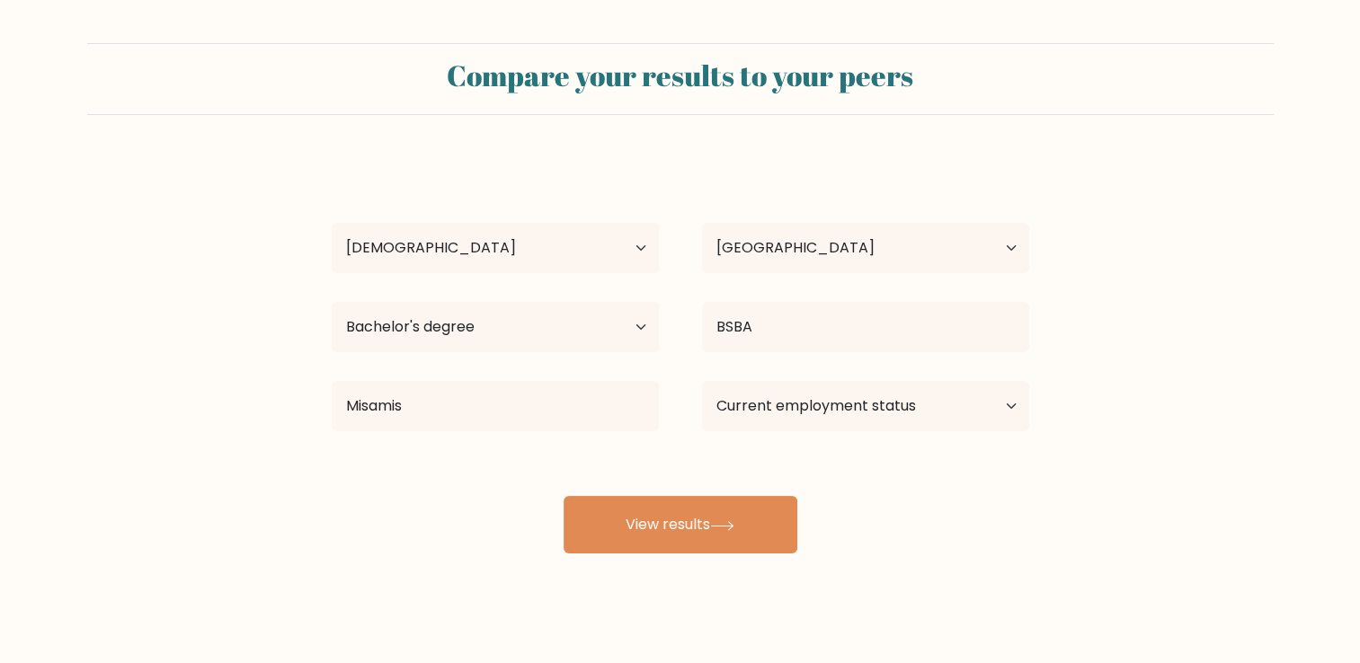
click at [554, 457] on div "Chris Tine Age Under 18 years old 18-24 years old 25-34 years old 35-44 years o…" at bounding box center [680, 355] width 719 height 395
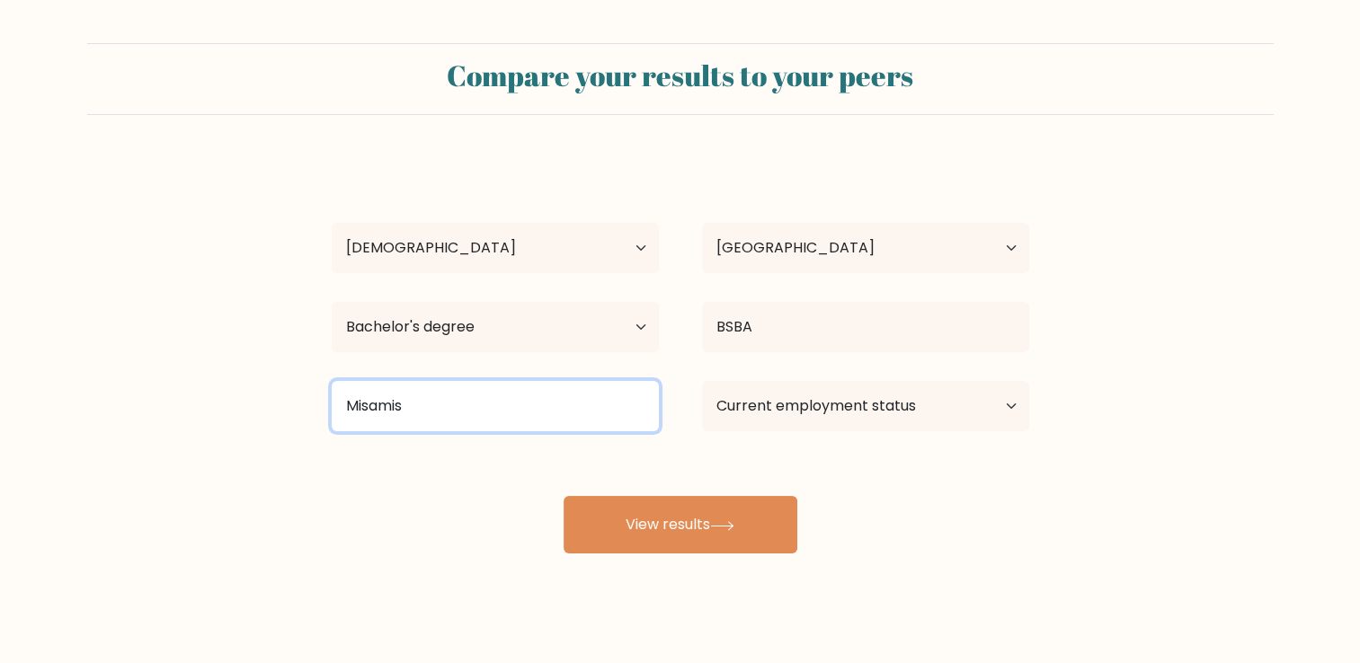
click at [572, 395] on input "Misamis" at bounding box center [495, 406] width 327 height 50
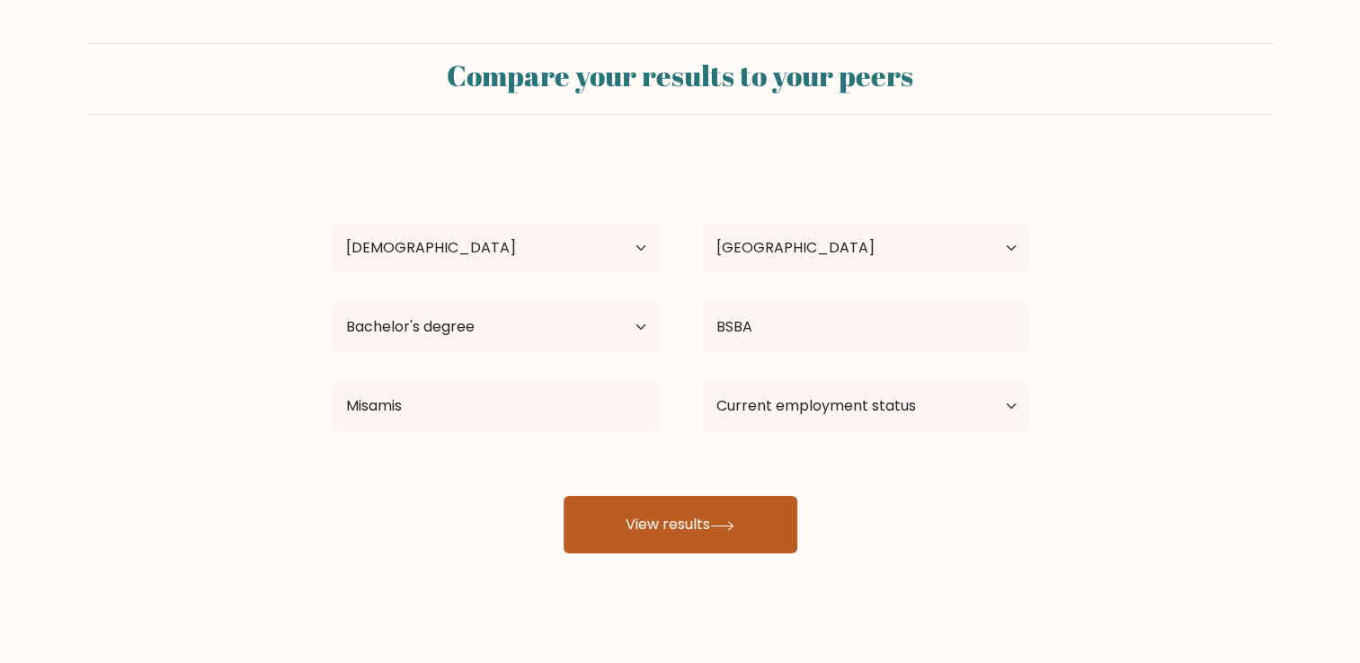
click at [615, 526] on button "View results" at bounding box center [680, 525] width 234 height 58
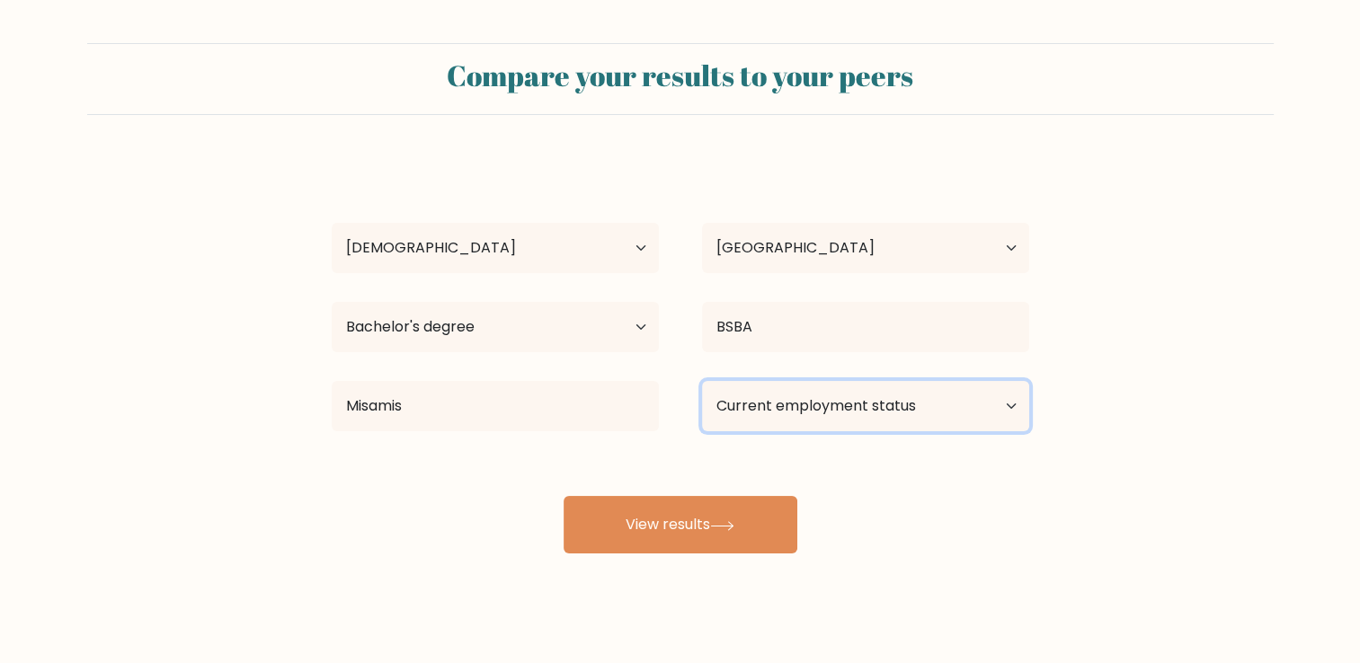
click at [993, 408] on select "Current employment status Employed Student Retired Other / prefer not to answer" at bounding box center [865, 406] width 327 height 50
select select "other"
click at [702, 381] on select "Current employment status Employed Student Retired Other / prefer not to answer" at bounding box center [865, 406] width 327 height 50
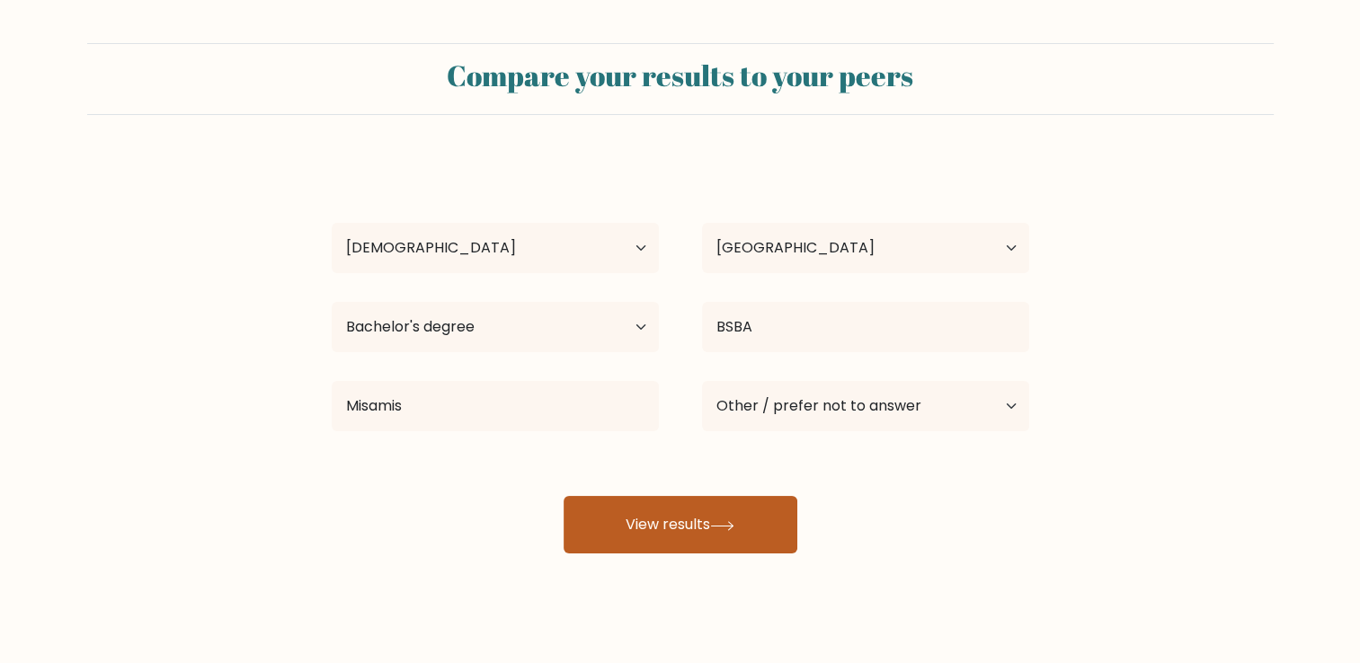
click at [733, 528] on icon at bounding box center [722, 526] width 24 height 10
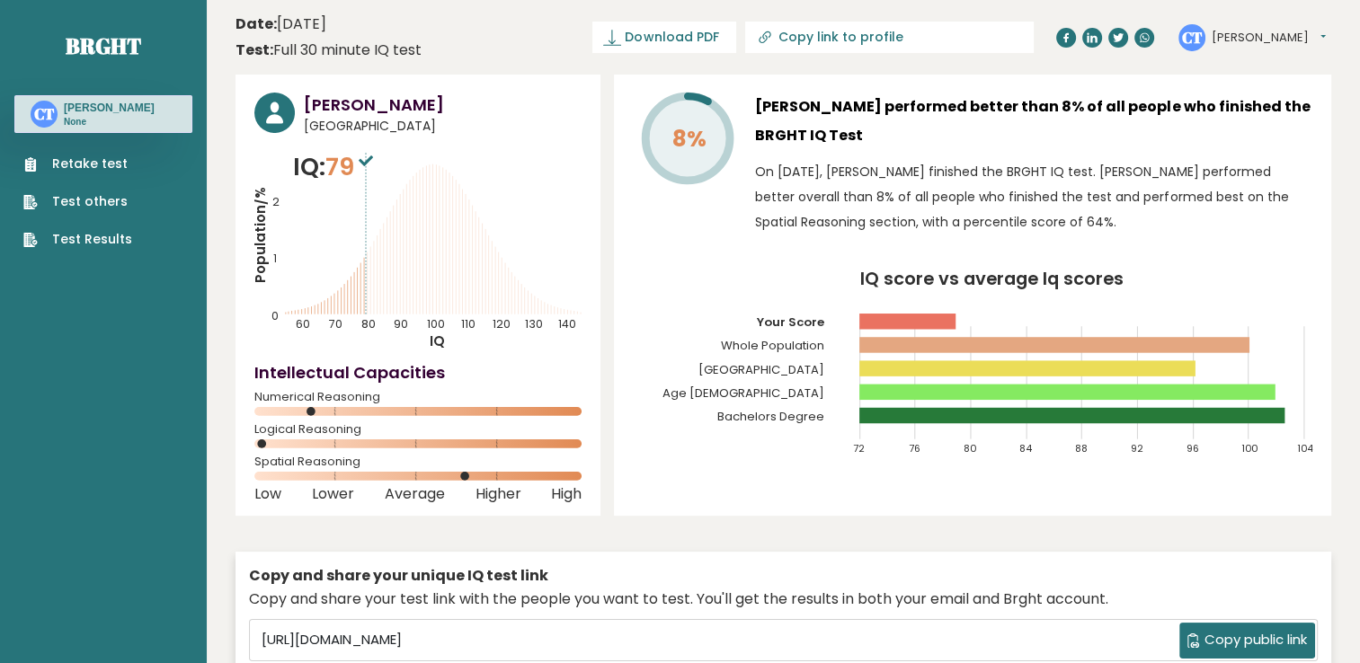
click at [1256, 635] on span "Copy public link" at bounding box center [1255, 640] width 102 height 21
